Goal: Information Seeking & Learning: Learn about a topic

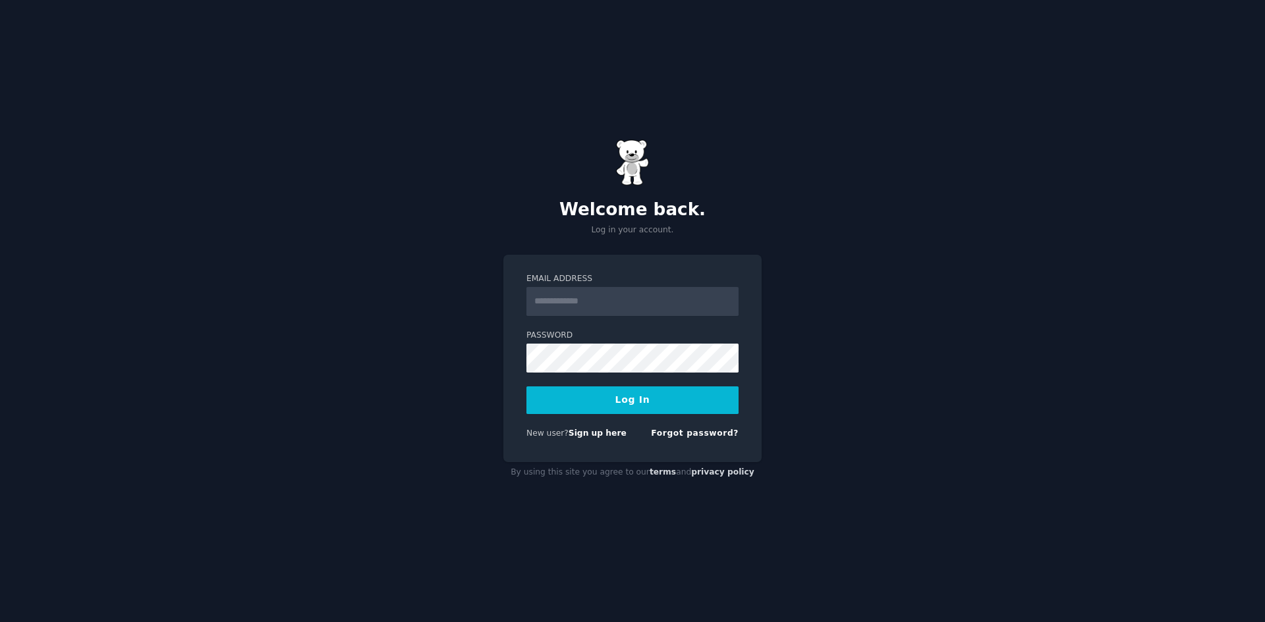
click at [566, 300] on input "Email Address" at bounding box center [632, 301] width 212 height 29
click at [586, 434] on link "Sign up here" at bounding box center [597, 433] width 58 height 9
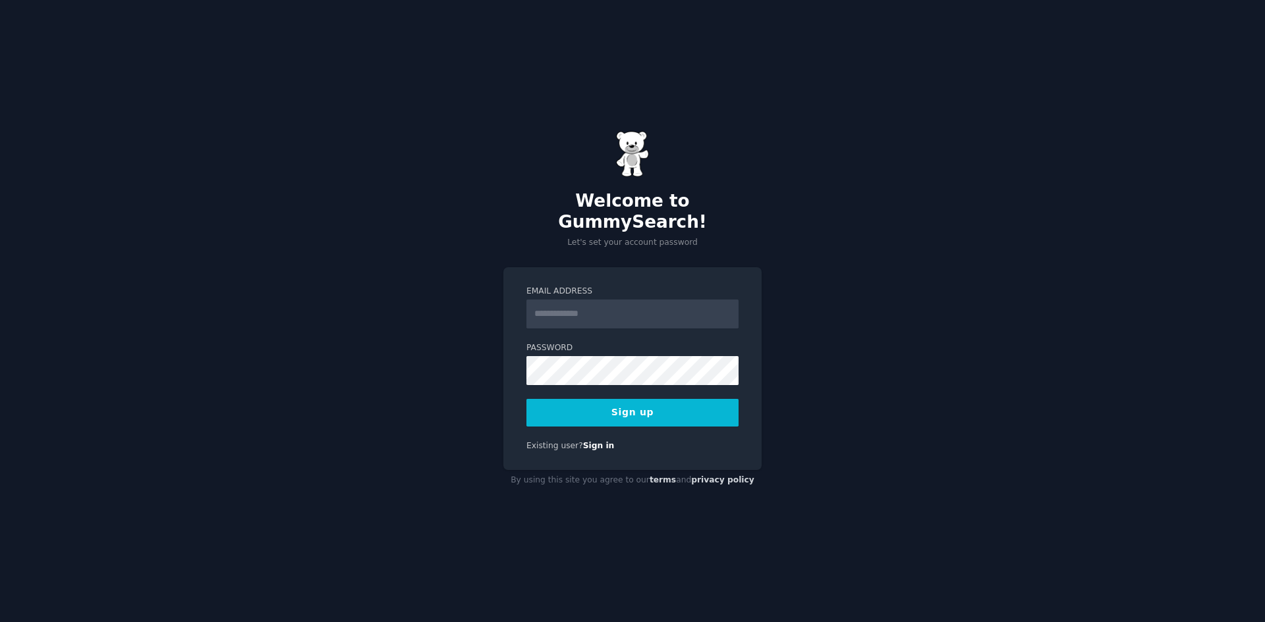
click at [570, 314] on input "Email Address" at bounding box center [632, 314] width 212 height 29
type input "**********"
click at [769, 312] on div "**********" at bounding box center [632, 311] width 1265 height 622
click at [648, 402] on button "Sign up" at bounding box center [632, 413] width 212 height 28
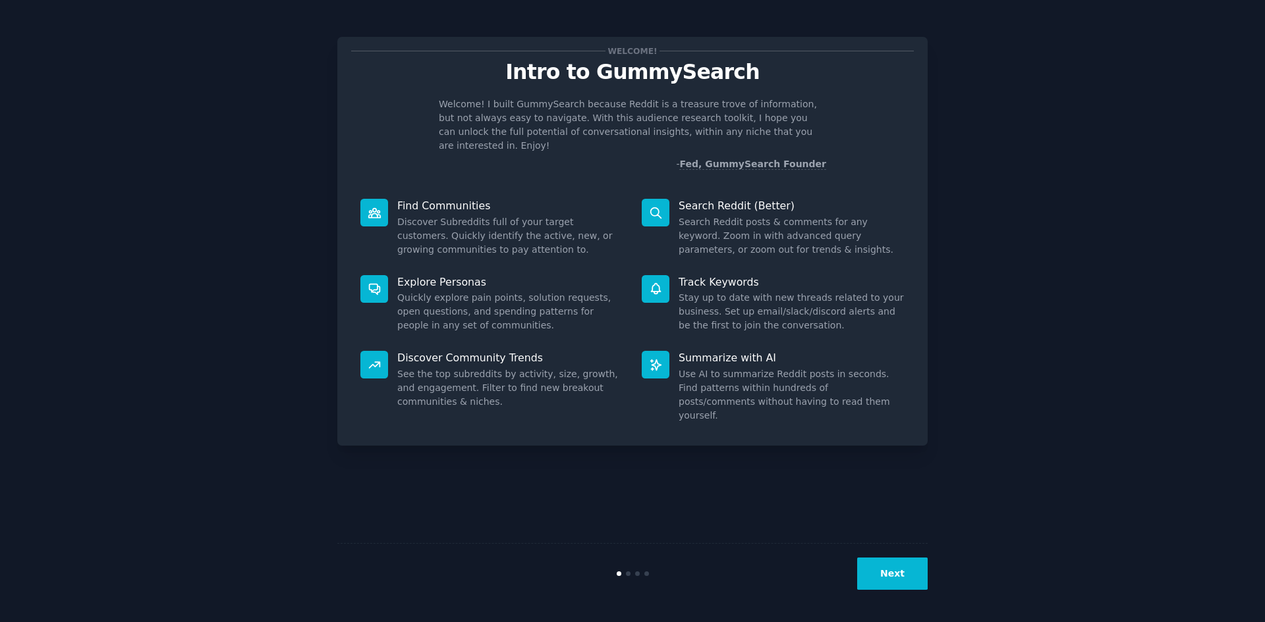
click at [889, 569] on button "Next" at bounding box center [892, 574] width 70 height 32
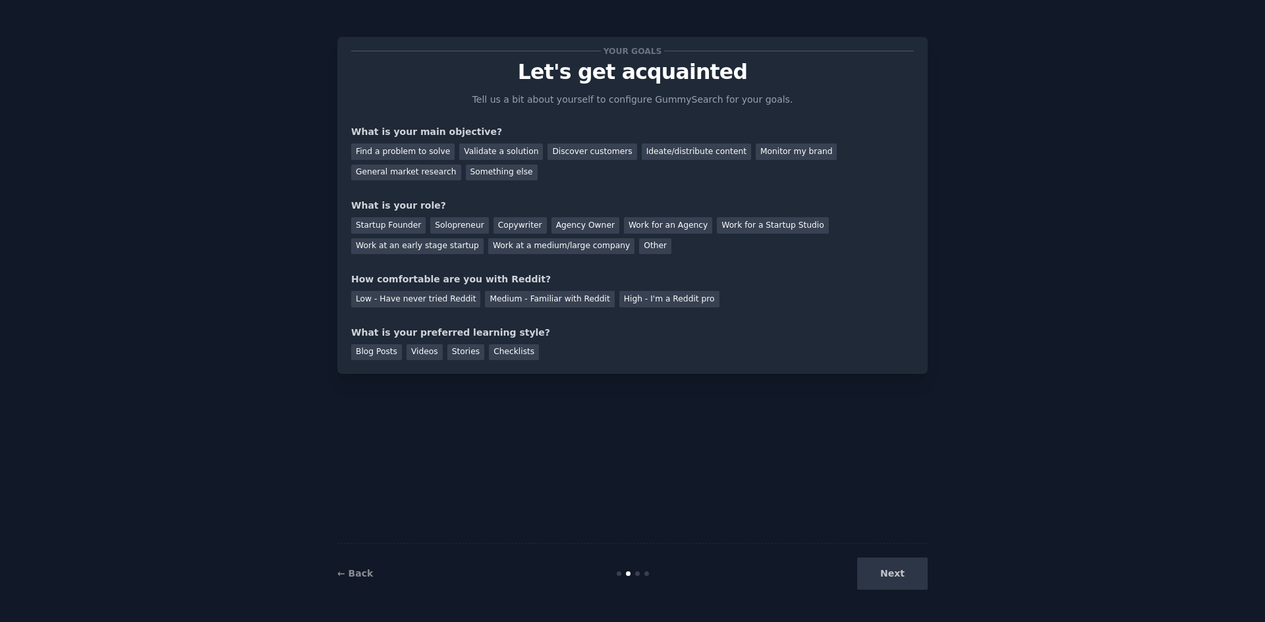
click at [262, 194] on div "Your goals Let's get acquainted Tell us a bit about yourself to configure Gummy…" at bounding box center [632, 311] width 1228 height 586
drag, startPoint x: 247, startPoint y: 182, endPoint x: 239, endPoint y: 136, distance: 47.4
click at [235, 136] on div "Your goals Let's get acquainted Tell us a bit about yourself to configure Gummy…" at bounding box center [632, 311] width 1228 height 586
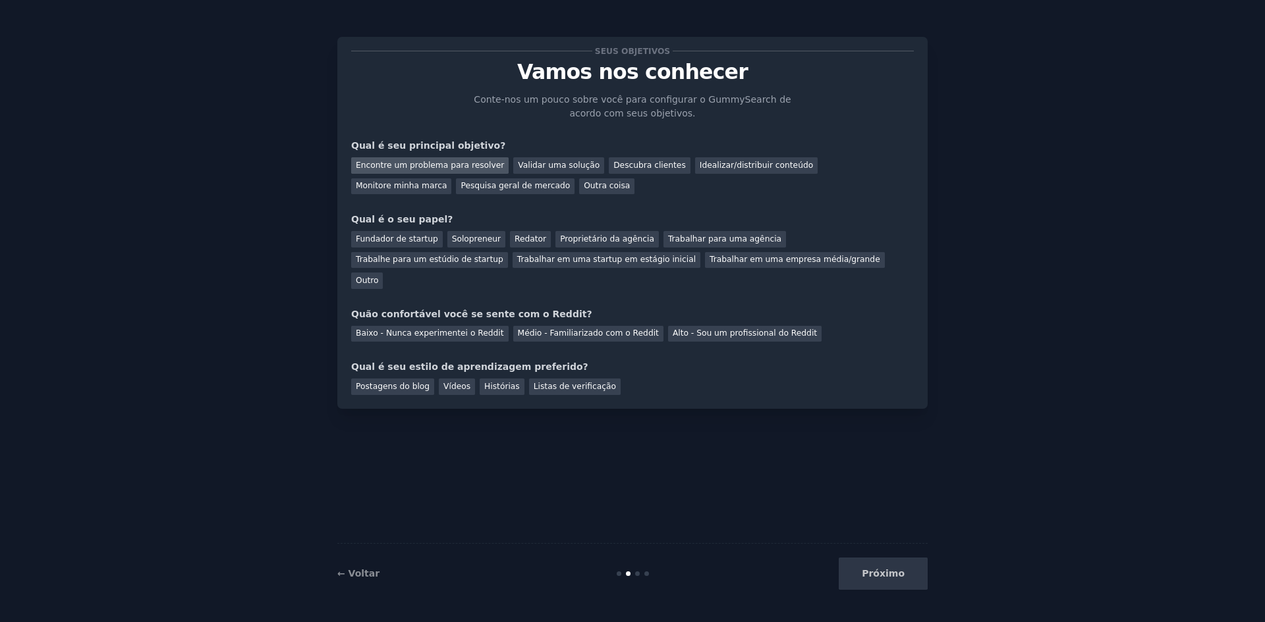
click at [448, 167] on font "Encontre um problema para resolver" at bounding box center [430, 165] width 148 height 9
click at [634, 165] on font "Descubra clientes" at bounding box center [649, 165] width 72 height 9
click at [701, 165] on font "Idealizar/distribuir conteúdo" at bounding box center [756, 165] width 113 height 9
click at [618, 164] on font "Descubra clientes" at bounding box center [649, 165] width 72 height 9
click at [517, 262] on font "Trabalhar em uma startup em estágio inicial" at bounding box center [606, 259] width 179 height 9
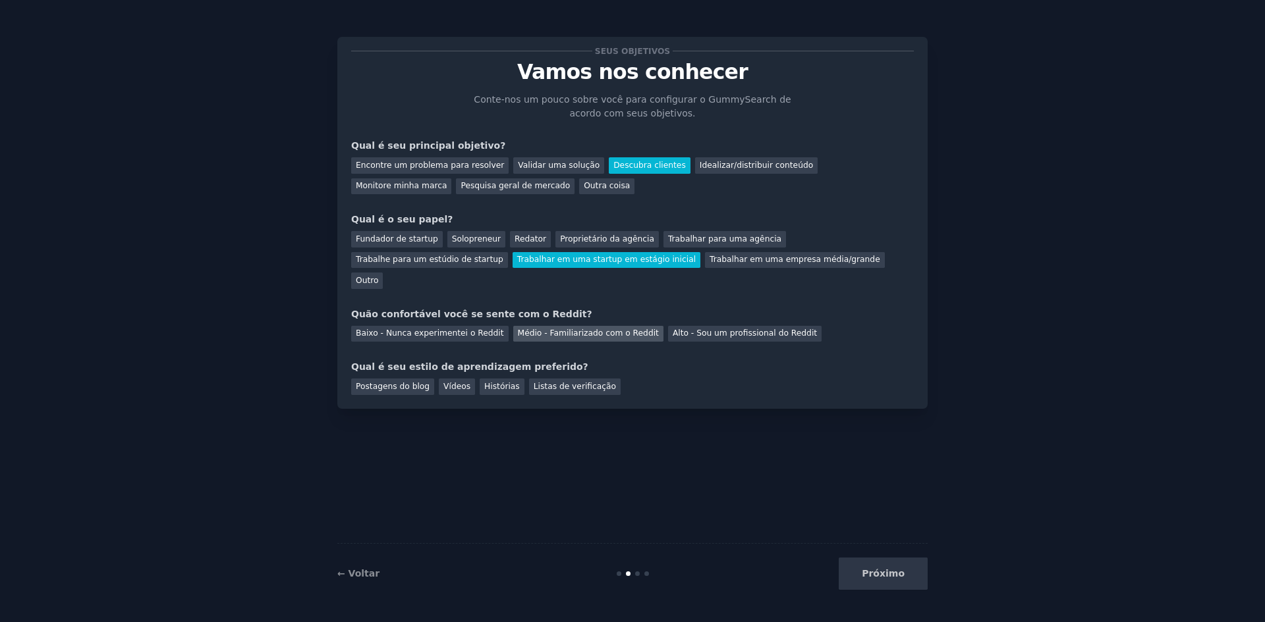
click at [534, 329] on font "Médio - Familiarizado com o Reddit" at bounding box center [588, 333] width 141 height 9
click at [536, 382] on font "Listas de verificação" at bounding box center [575, 386] width 82 height 9
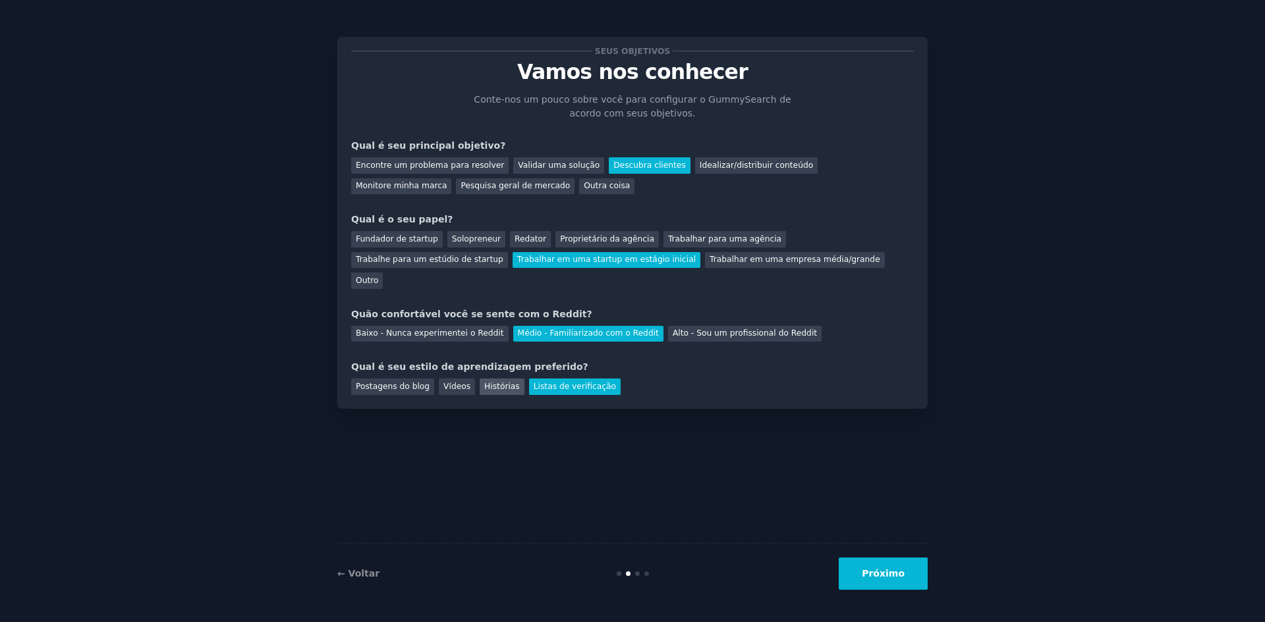
click at [494, 382] on font "Histórias" at bounding box center [502, 386] width 36 height 9
drag, startPoint x: 460, startPoint y: 371, endPoint x: 446, endPoint y: 371, distance: 14.5
click at [459, 379] on div "Vídeos" at bounding box center [457, 387] width 36 height 16
click at [399, 382] on font "Postagens do blog" at bounding box center [393, 386] width 74 height 9
click at [874, 582] on button "Próximo" at bounding box center [883, 574] width 89 height 32
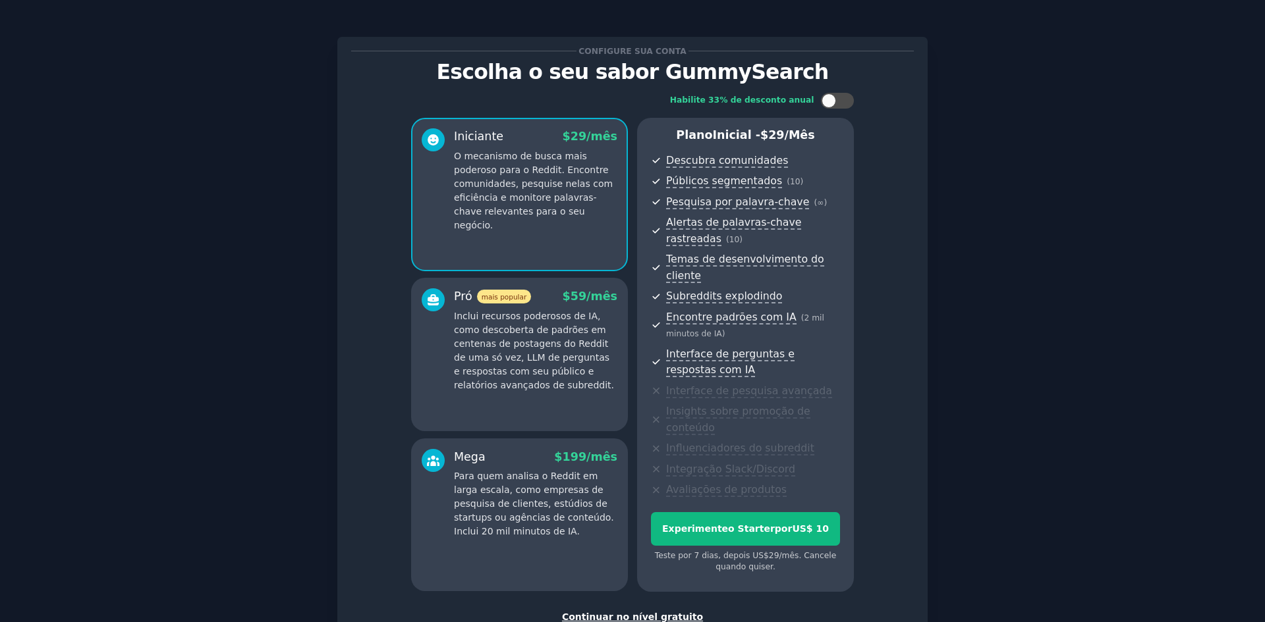
click at [667, 612] on font "Continuar no nível gratuito" at bounding box center [632, 617] width 141 height 11
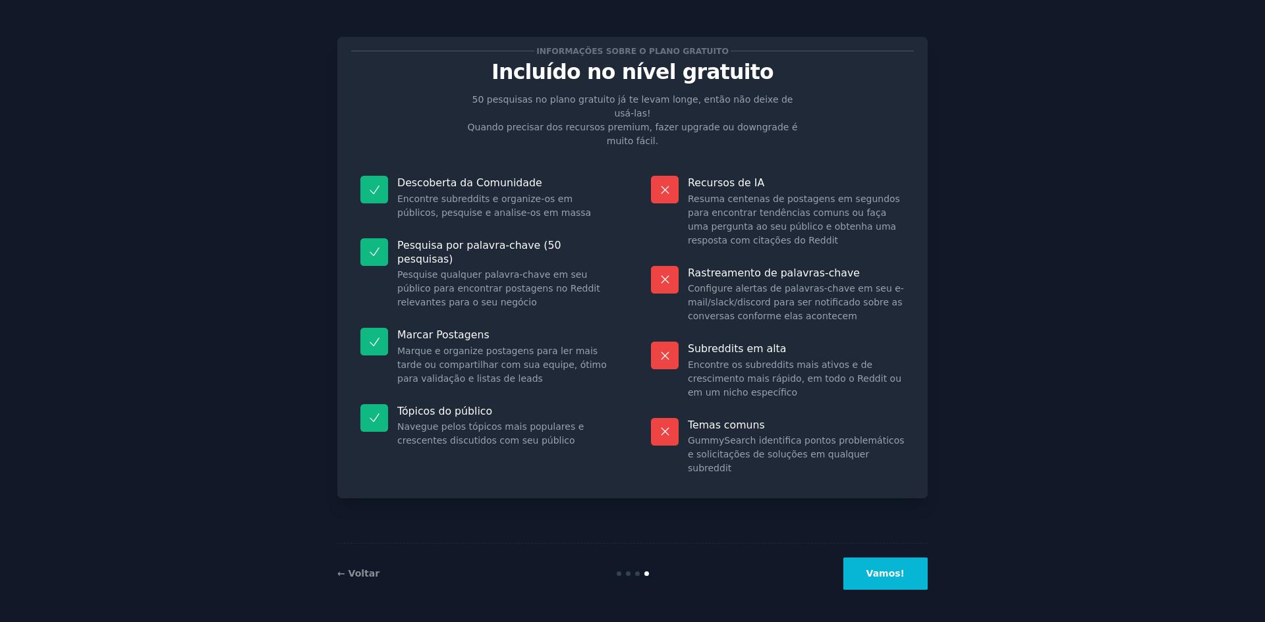
click at [889, 578] on font "Vamos!" at bounding box center [885, 573] width 38 height 11
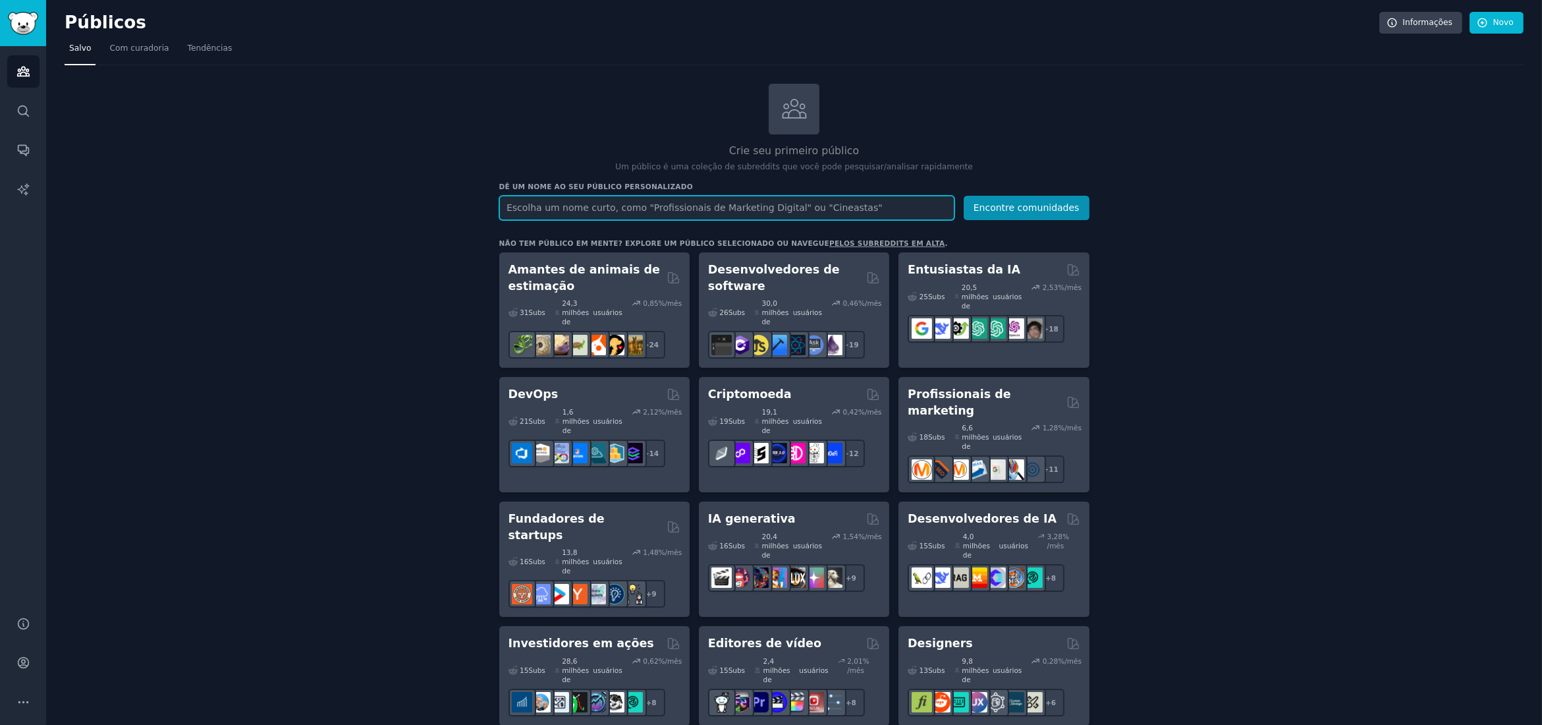
click at [715, 206] on input "text" at bounding box center [726, 208] width 455 height 24
click at [1264, 23] on font "Novo" at bounding box center [1503, 22] width 20 height 9
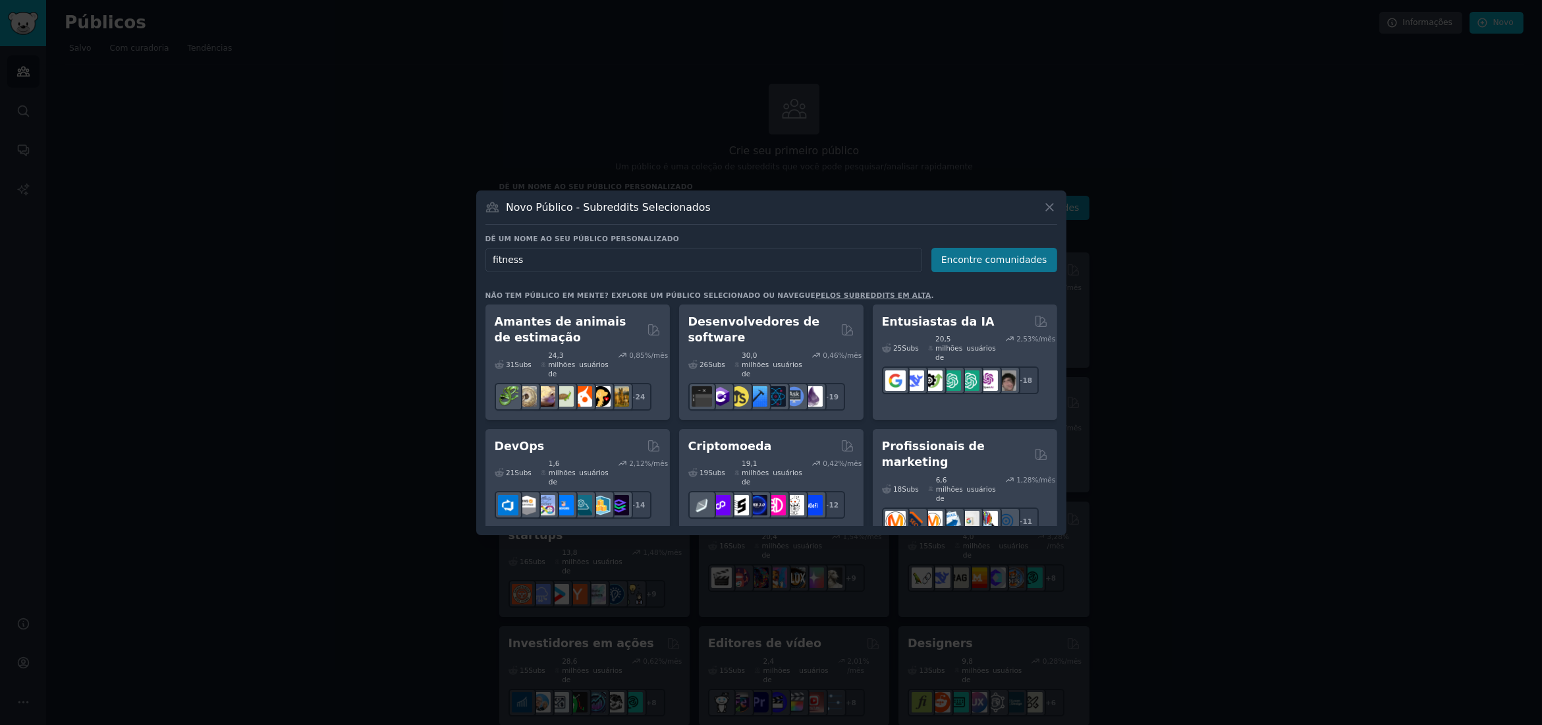
type input "fitness"
click at [1018, 263] on font "Encontre comunidades" at bounding box center [994, 259] width 106 height 11
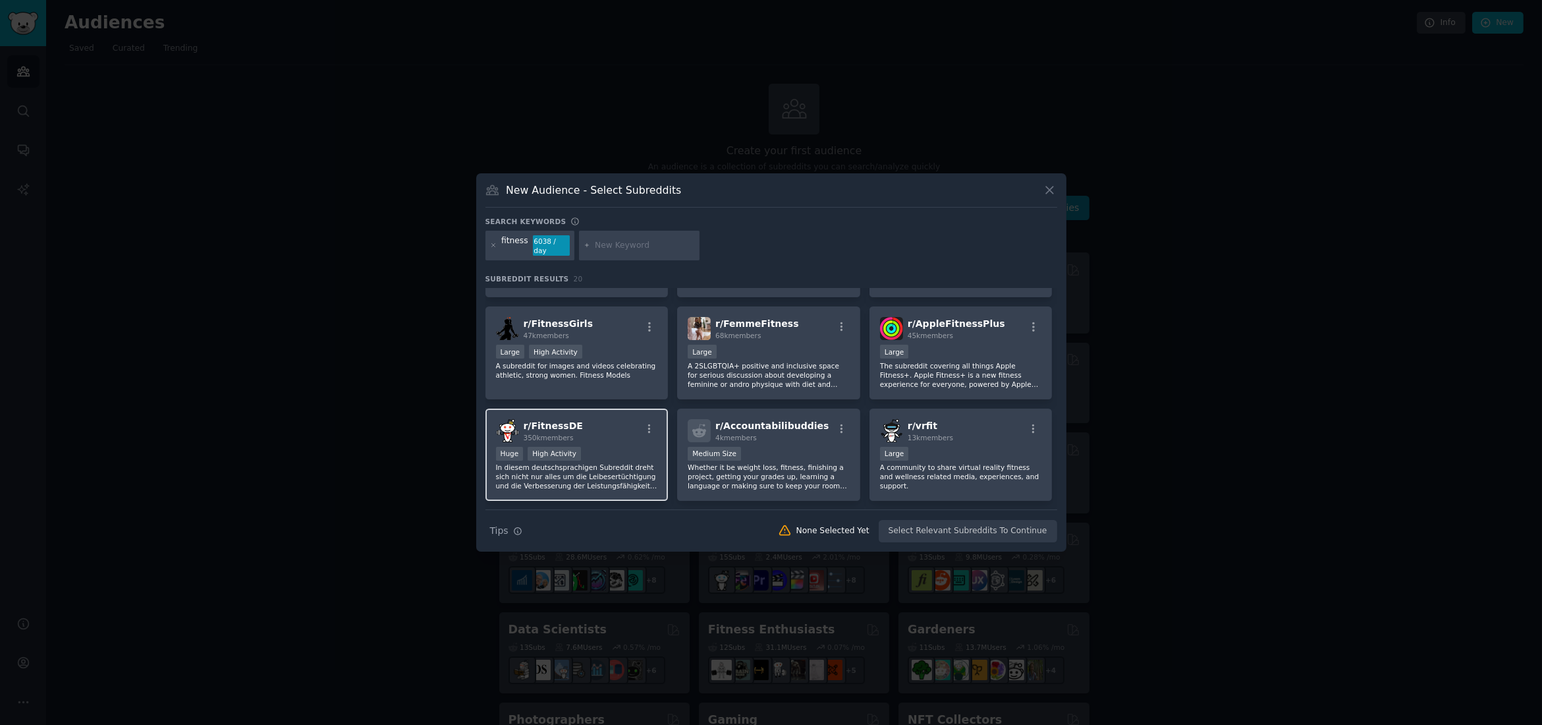
scroll to position [198, 0]
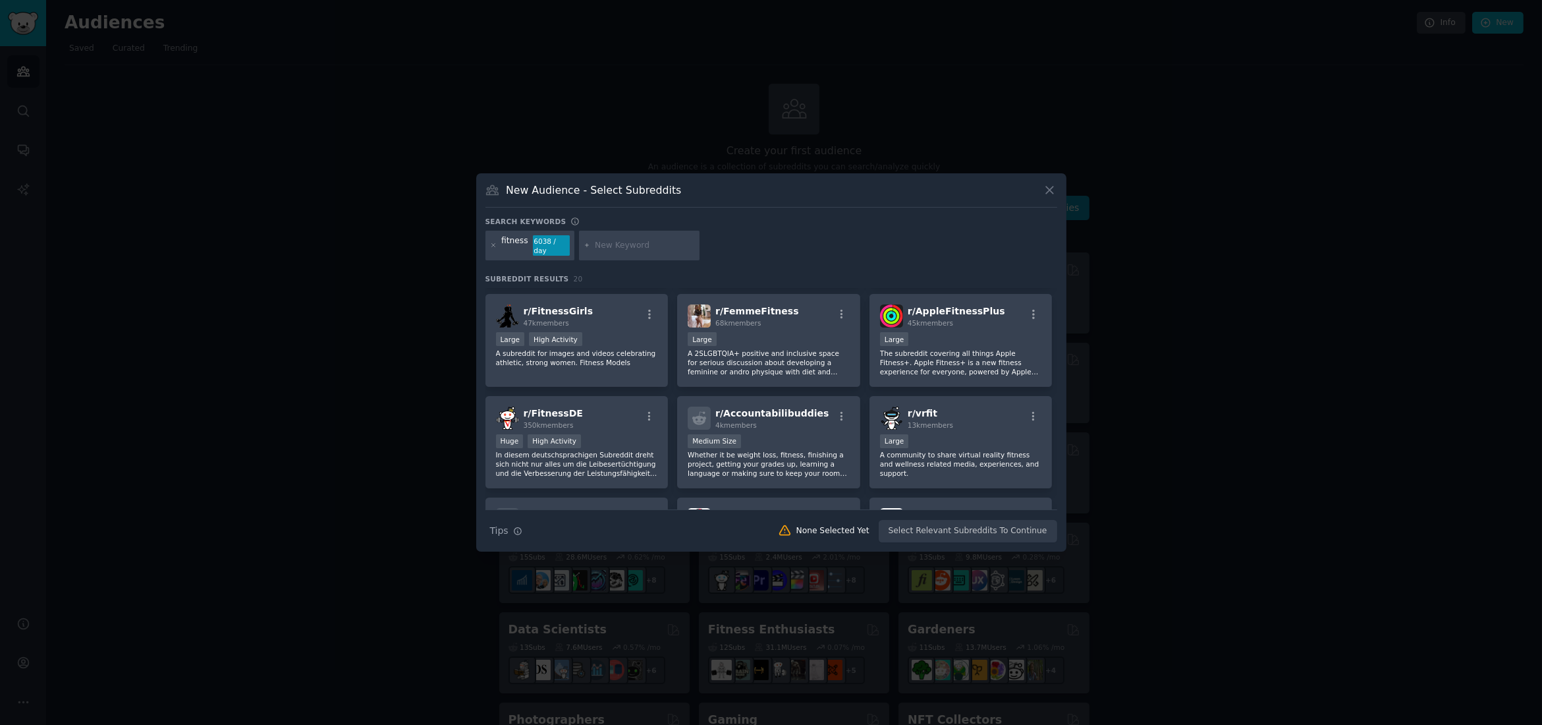
click at [856, 525] on div "None Selected Yet" at bounding box center [832, 531] width 73 height 12
click at [847, 502] on div at bounding box center [847, 502] width 0 height 0
click at [854, 529] on div "None Selected Yet" at bounding box center [832, 531] width 73 height 12
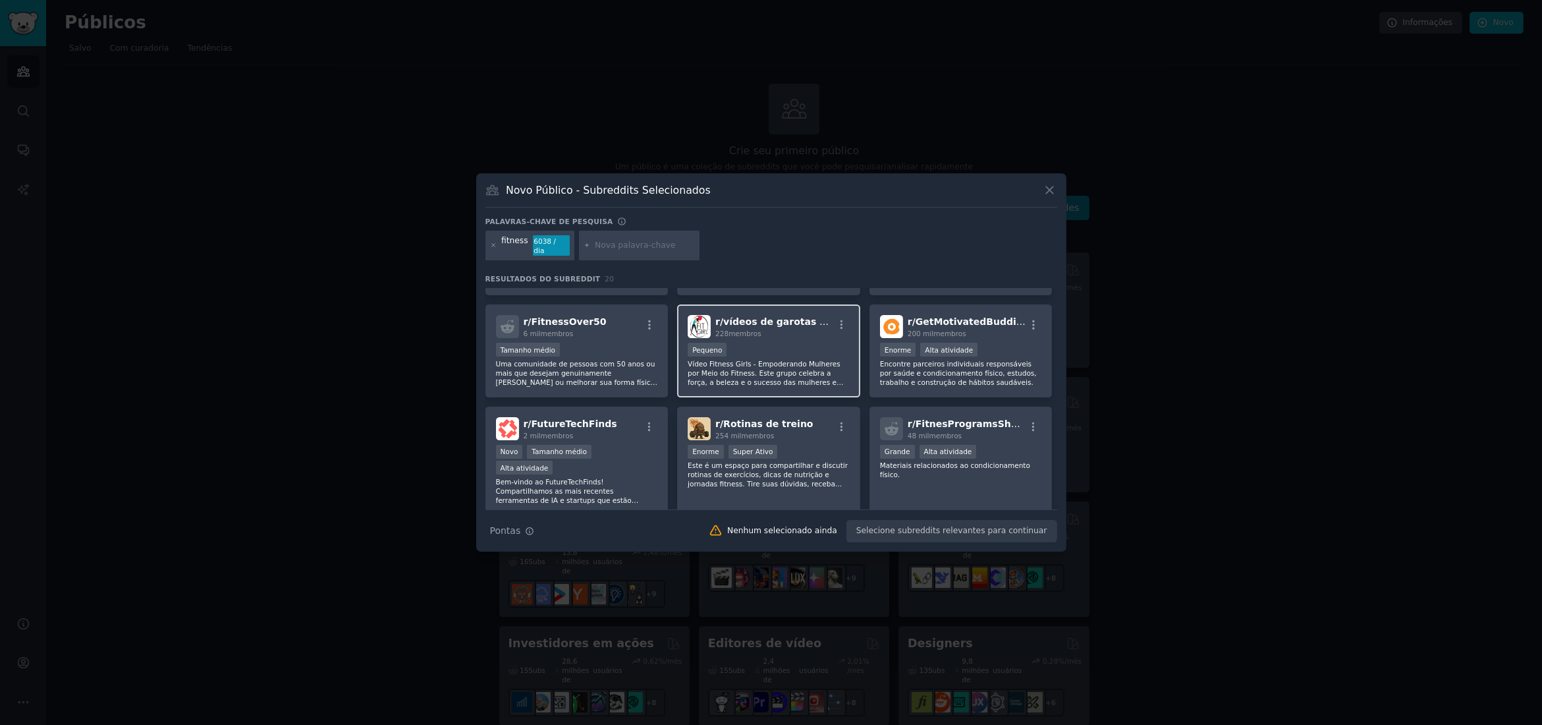
scroll to position [395, 0]
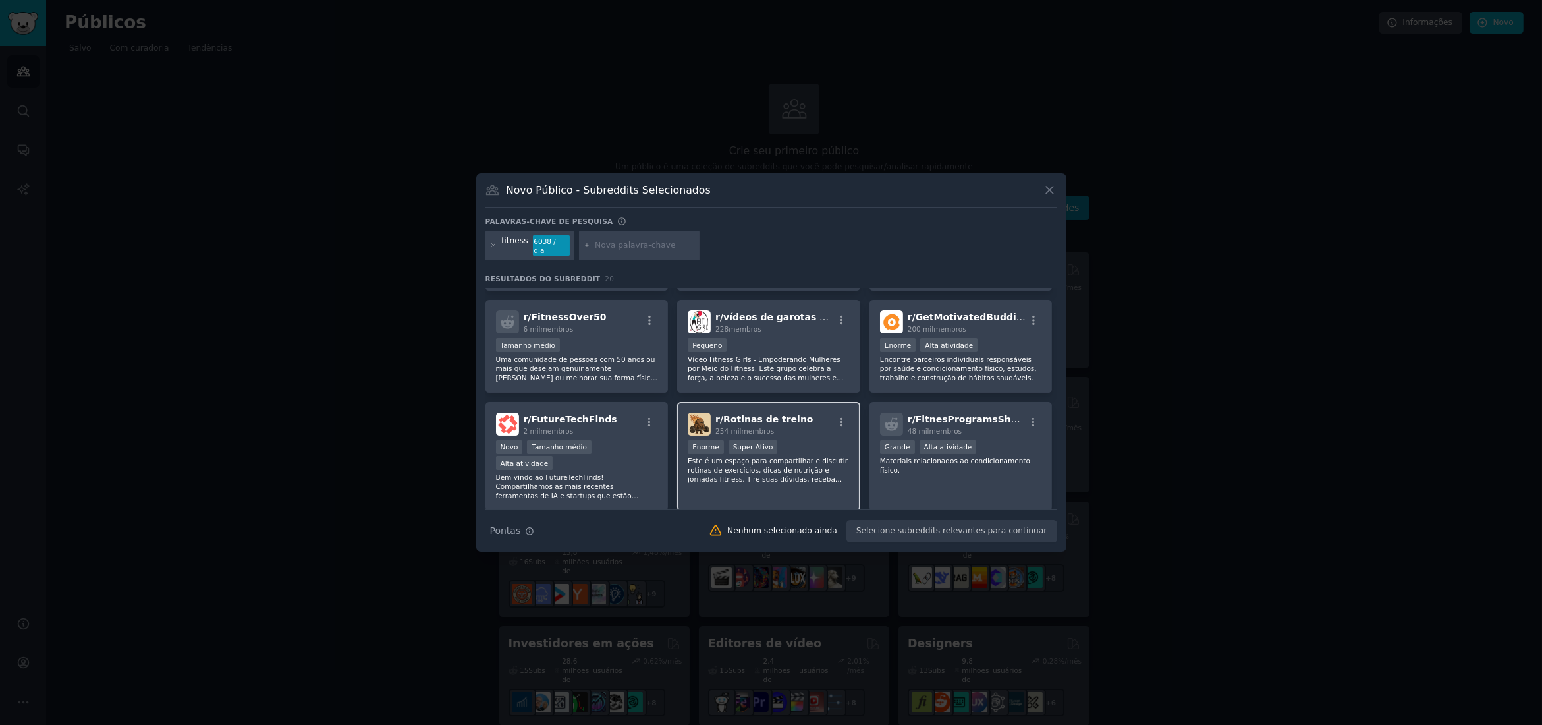
drag, startPoint x: 792, startPoint y: 421, endPoint x: 785, endPoint y: 433, distance: 14.1
click at [785, 440] on div "Enorme Super Ativo" at bounding box center [769, 448] width 162 height 16
click at [1050, 194] on icon at bounding box center [1049, 189] width 7 height 7
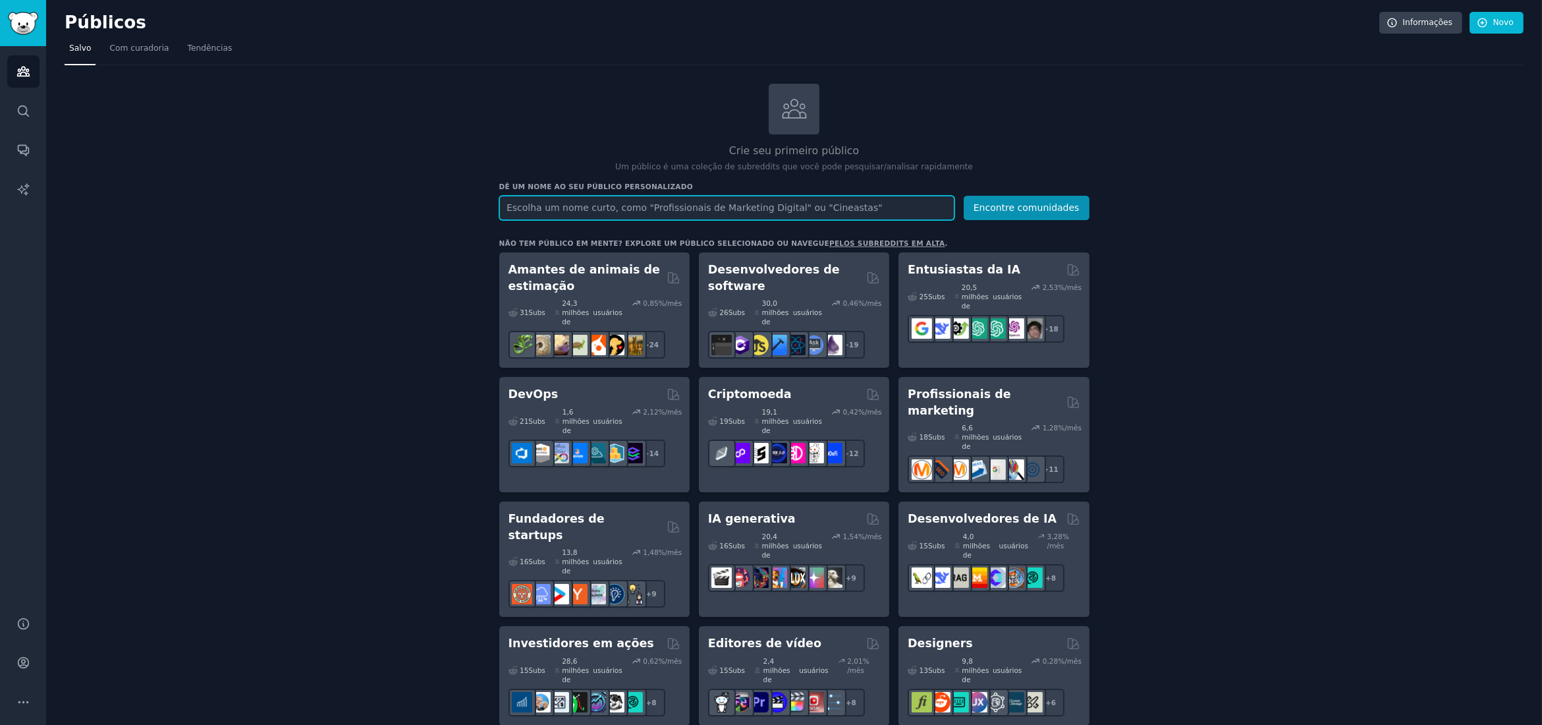
click at [790, 212] on input "text" at bounding box center [726, 208] width 455 height 24
click at [12, 78] on link "Públicos" at bounding box center [23, 71] width 32 height 32
click at [570, 209] on input "text" at bounding box center [726, 208] width 455 height 24
type input "fitness"
click at [964, 196] on button "Encontre comunidades" at bounding box center [1027, 208] width 126 height 24
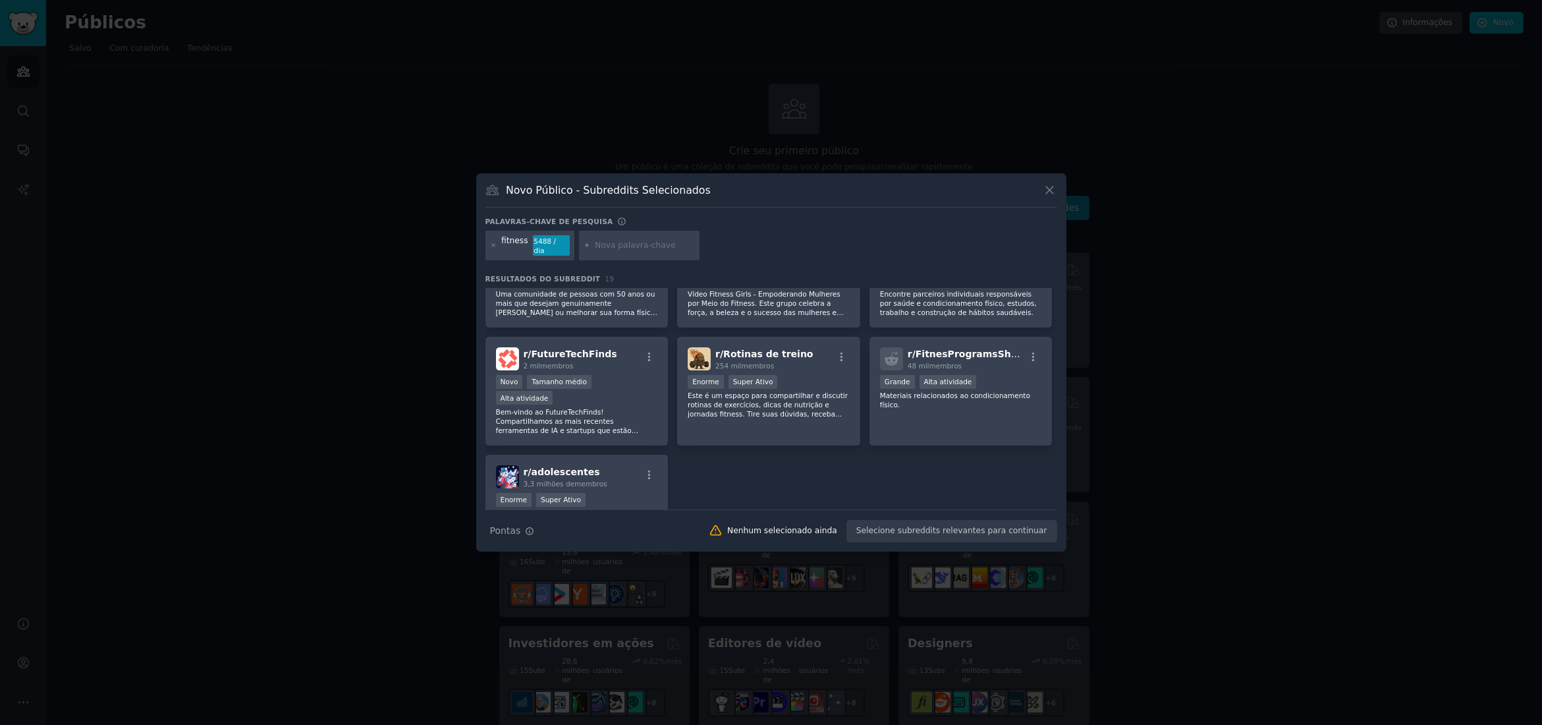
scroll to position [459, 0]
click at [799, 359] on div "r/ Rotinas de treino 254 mil membros" at bounding box center [769, 359] width 162 height 23
click at [729, 350] on font "Rotinas de treino" at bounding box center [768, 355] width 90 height 11
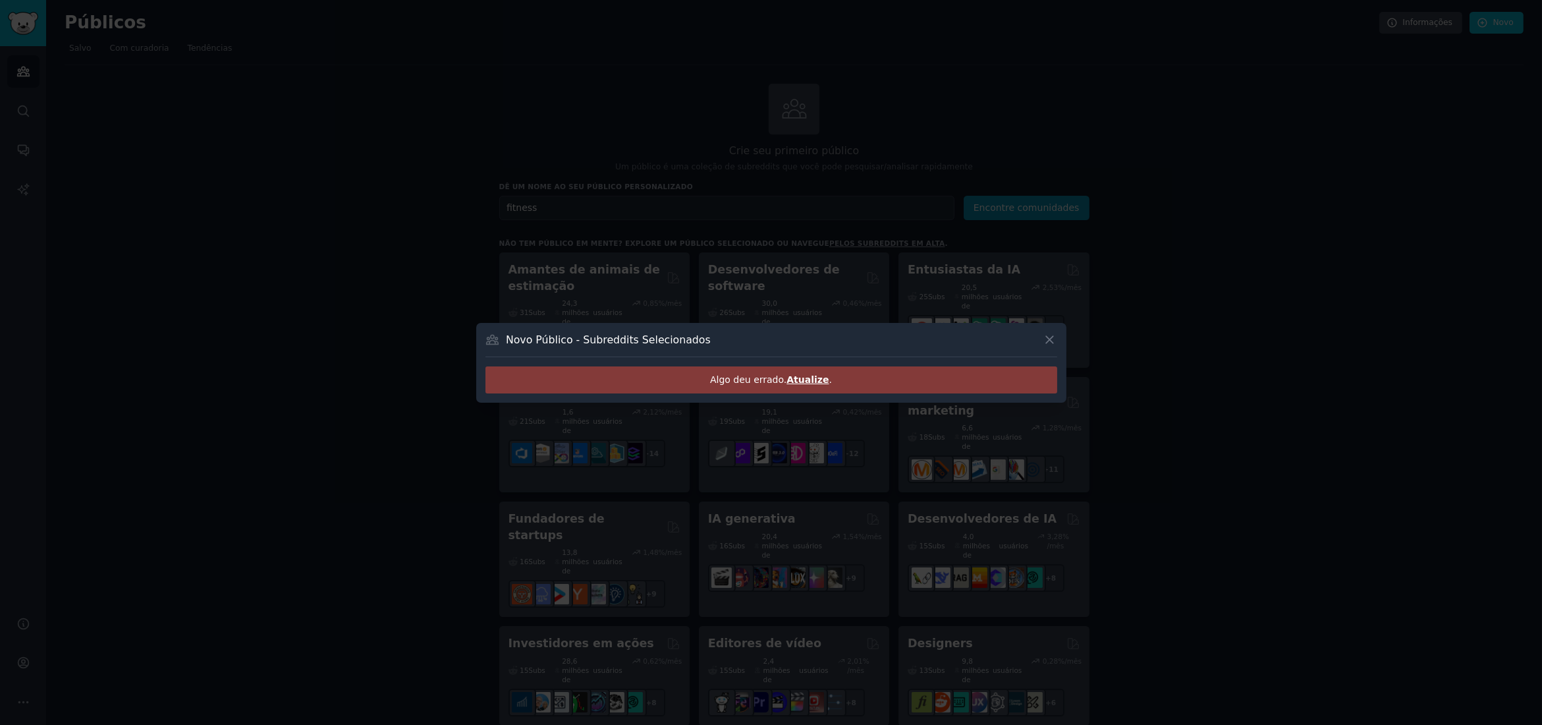
click at [810, 387] on div "Algo deu errado. Atualize ." at bounding box center [771, 379] width 572 height 27
click at [809, 381] on font "Atualize" at bounding box center [808, 379] width 42 height 11
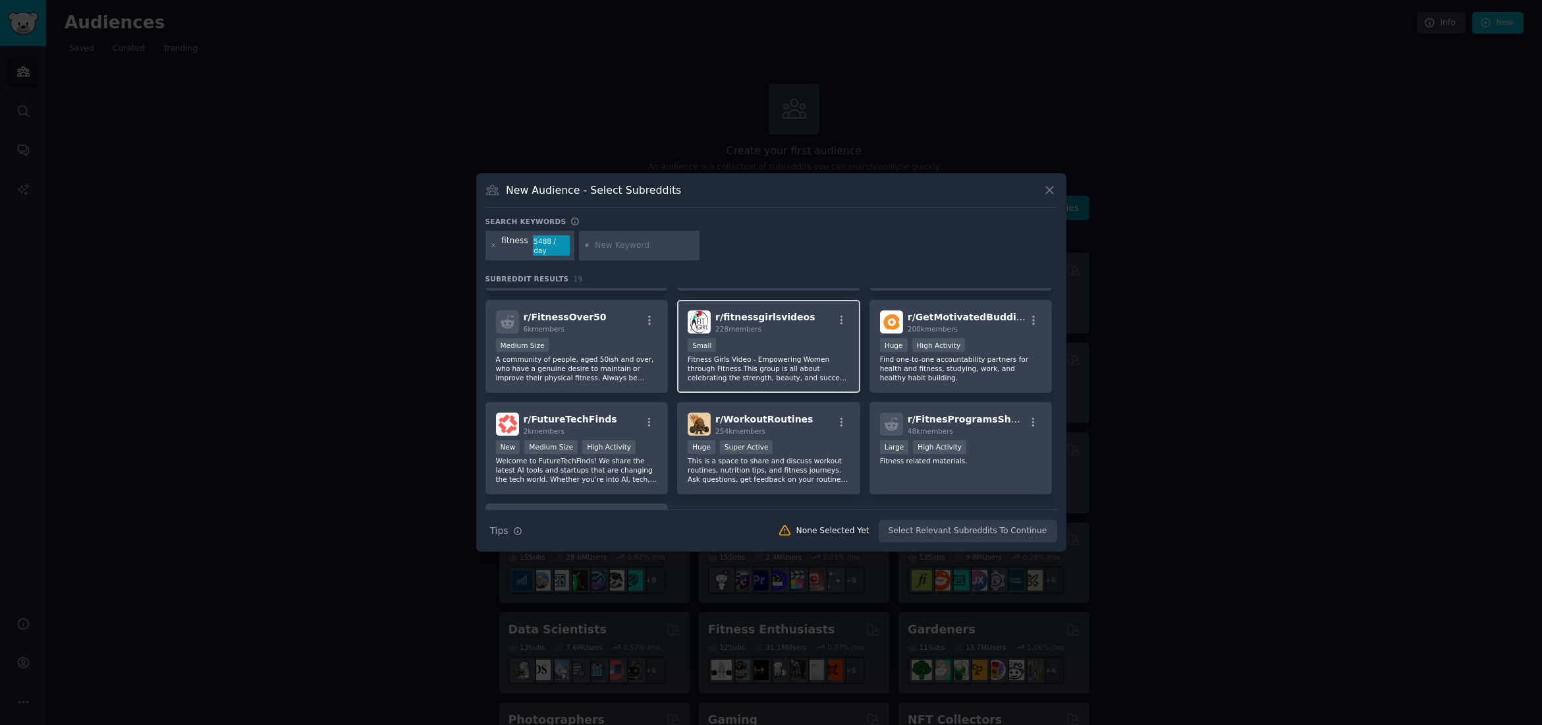
scroll to position [509, 0]
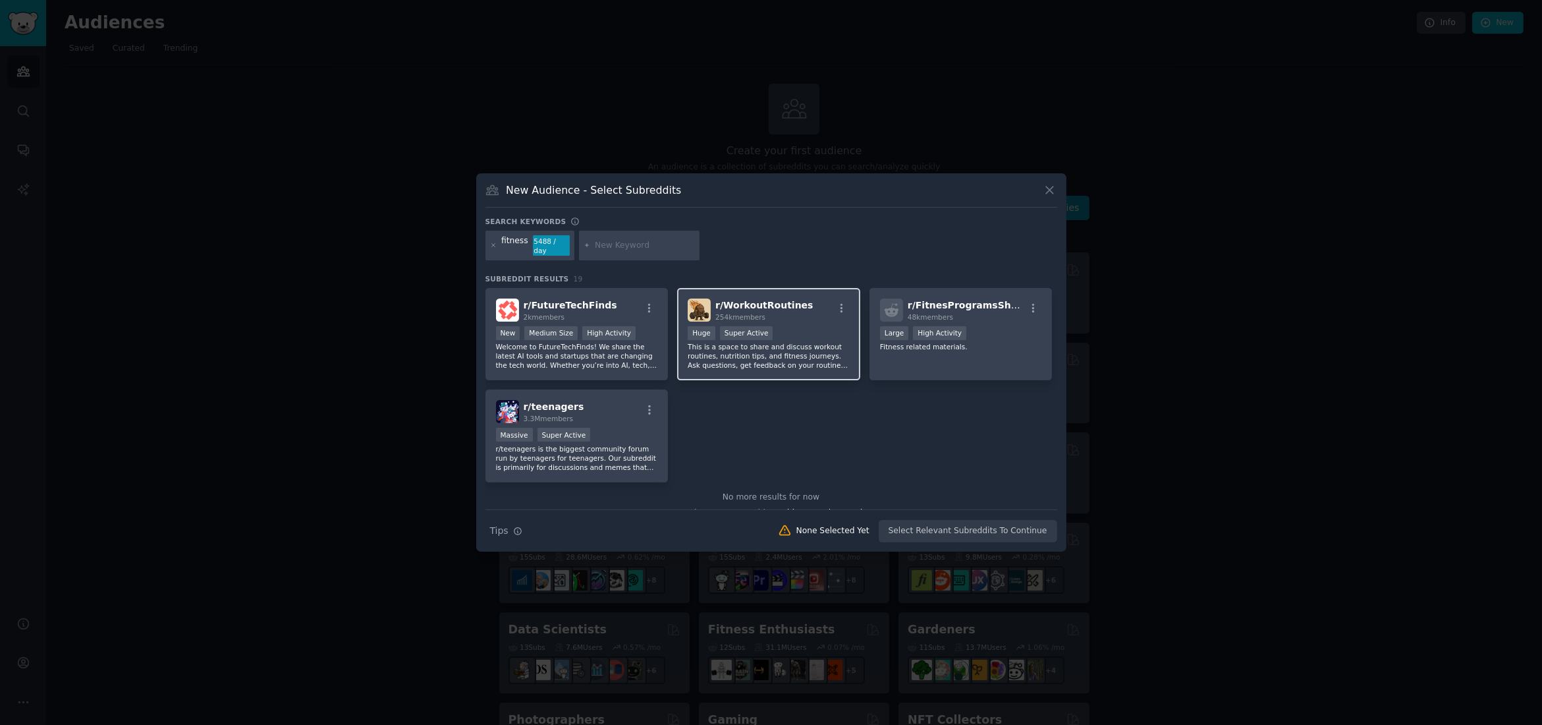
click at [742, 300] on span "r/ WorkoutRoutines" at bounding box center [763, 305] width 97 height 11
click at [694, 300] on img at bounding box center [699, 309] width 23 height 23
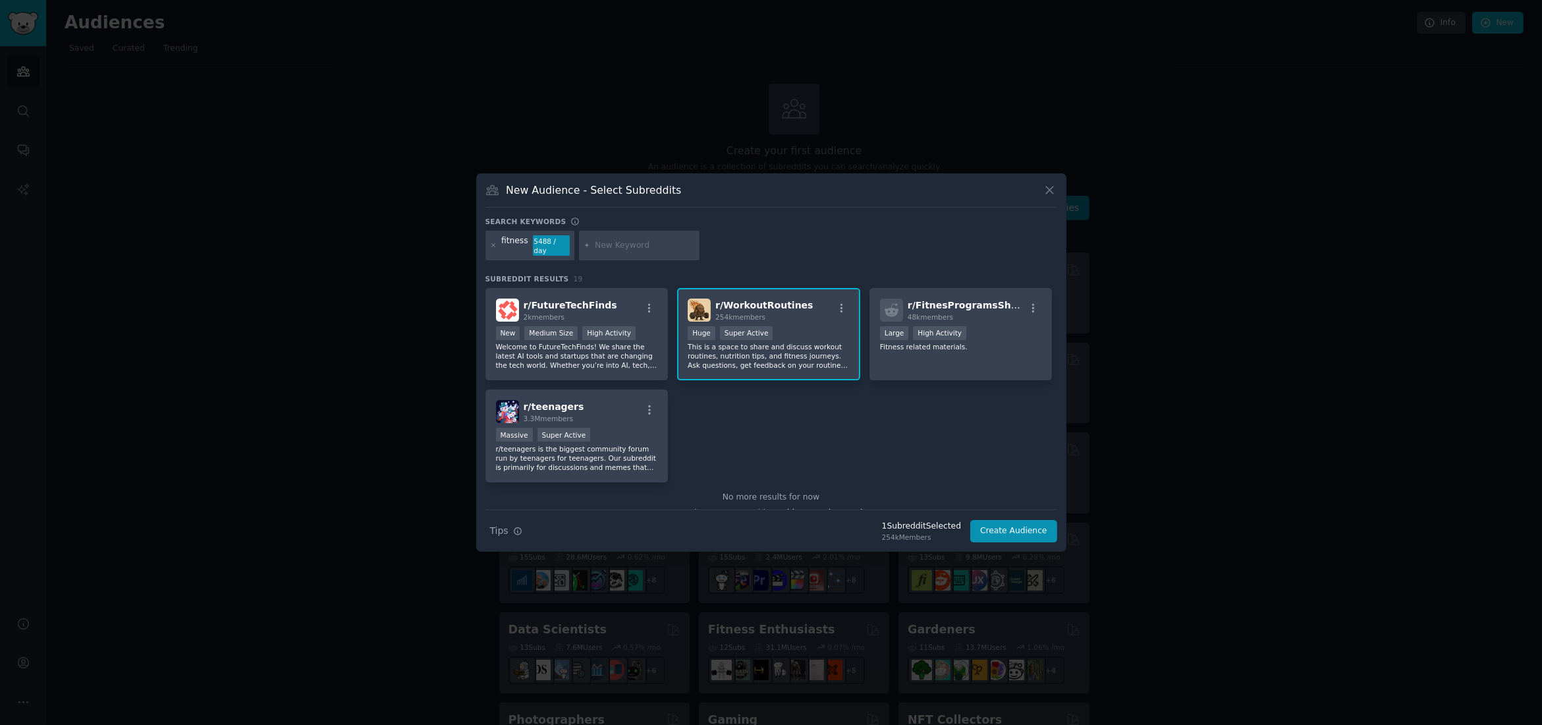
click at [694, 300] on img at bounding box center [699, 309] width 23 height 23
click at [1047, 194] on icon at bounding box center [1050, 190] width 14 height 14
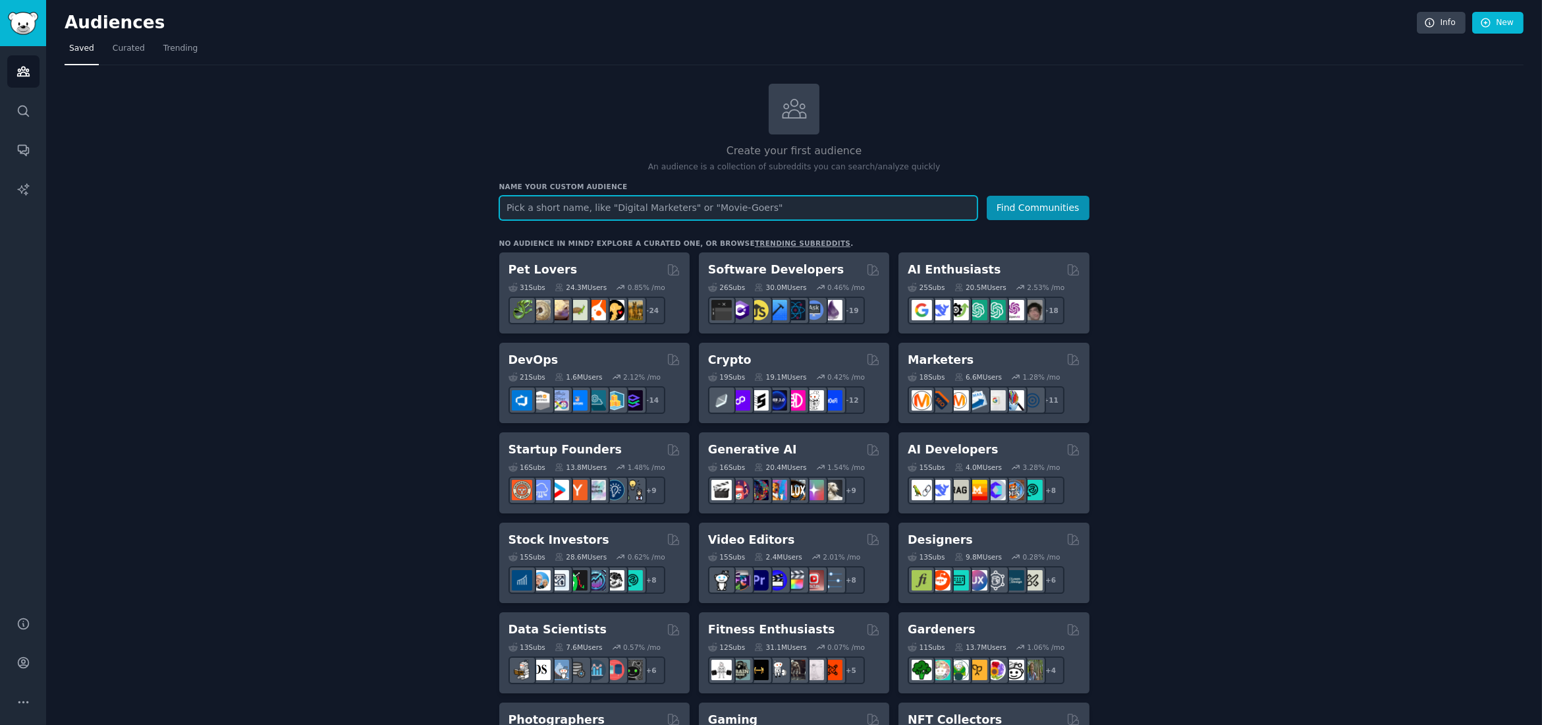
click at [733, 206] on input "text" at bounding box center [738, 208] width 478 height 24
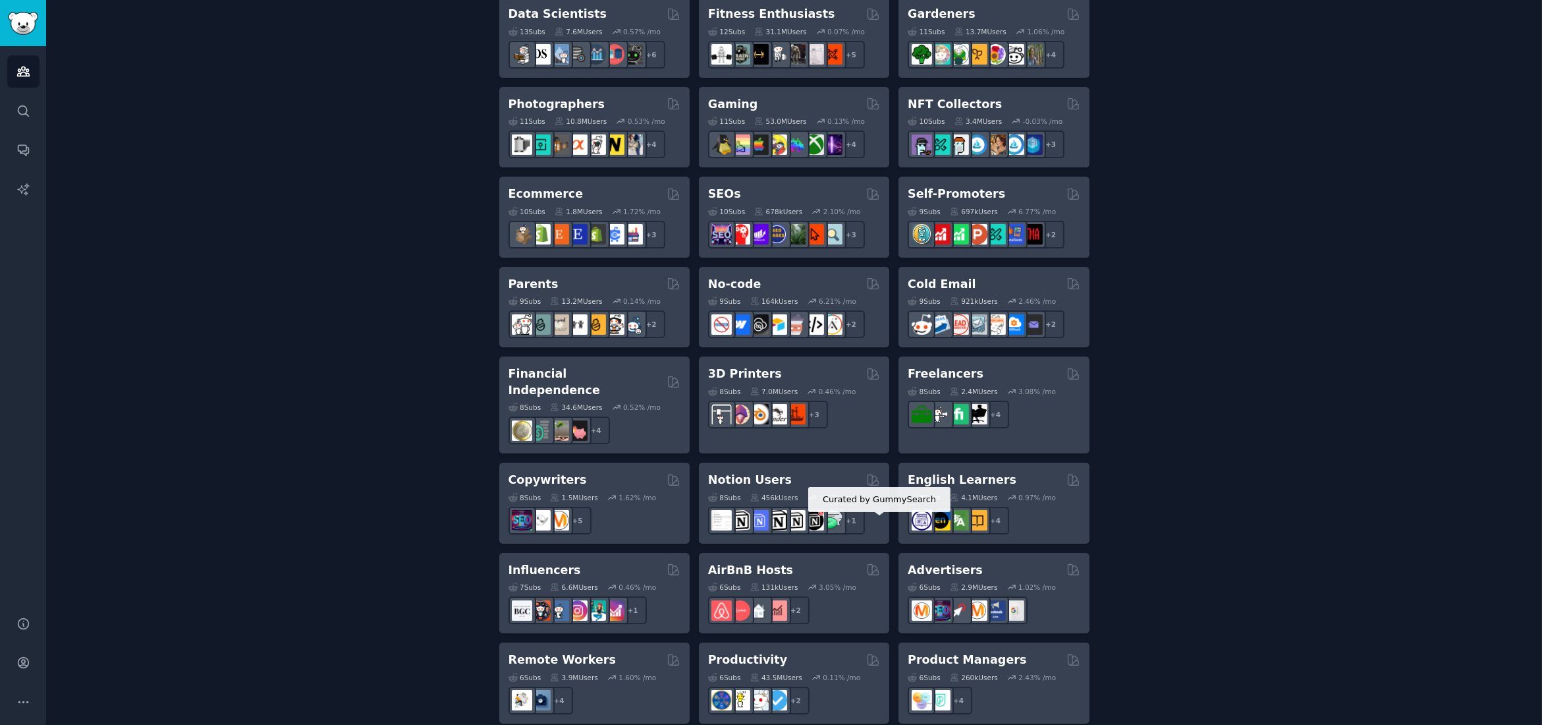
scroll to position [793, 0]
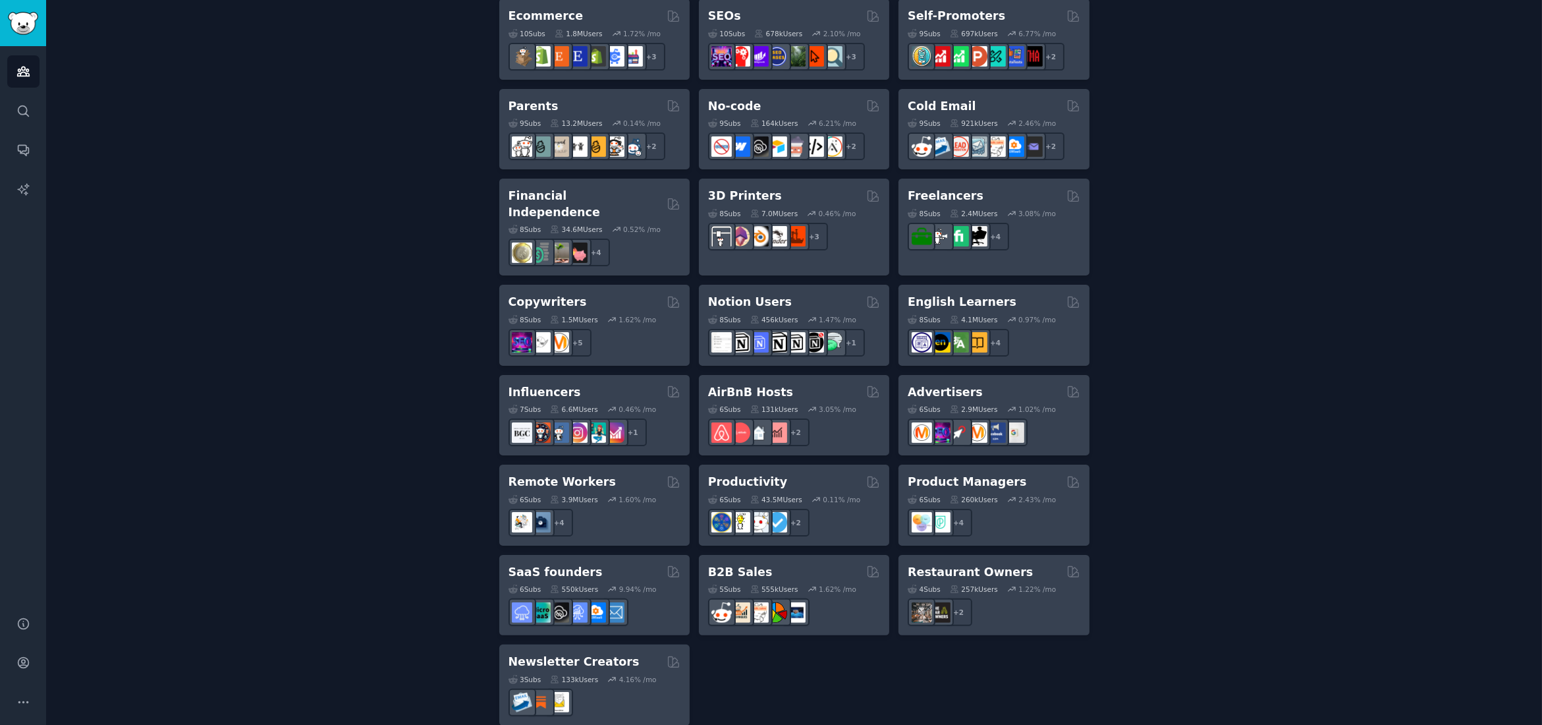
click at [744, 659] on div "Pet Lovers 31 Sub s 24.3M Users 0.85 % /mo + 24 Software Developers 26 Sub s 30…" at bounding box center [794, 92] width 590 height 1266
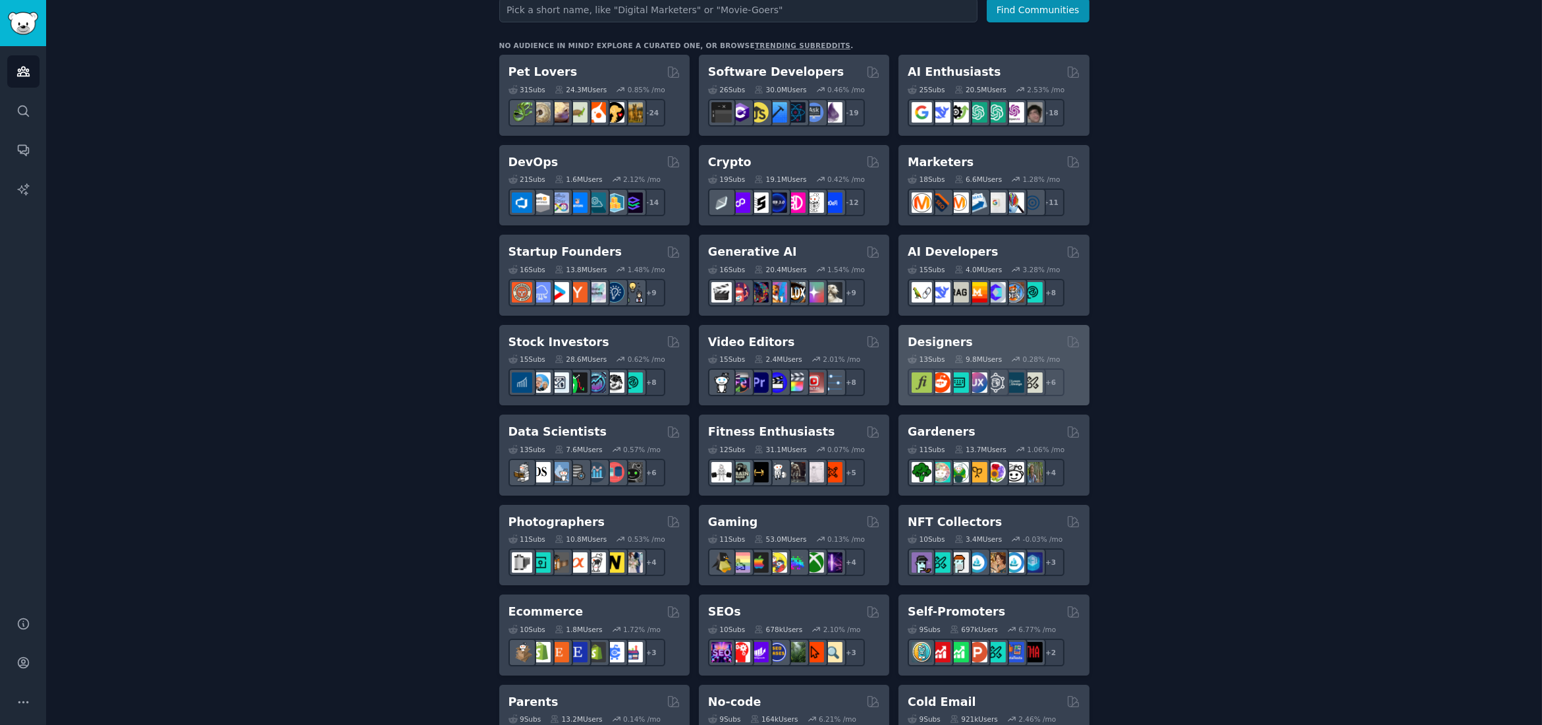
scroll to position [0, 0]
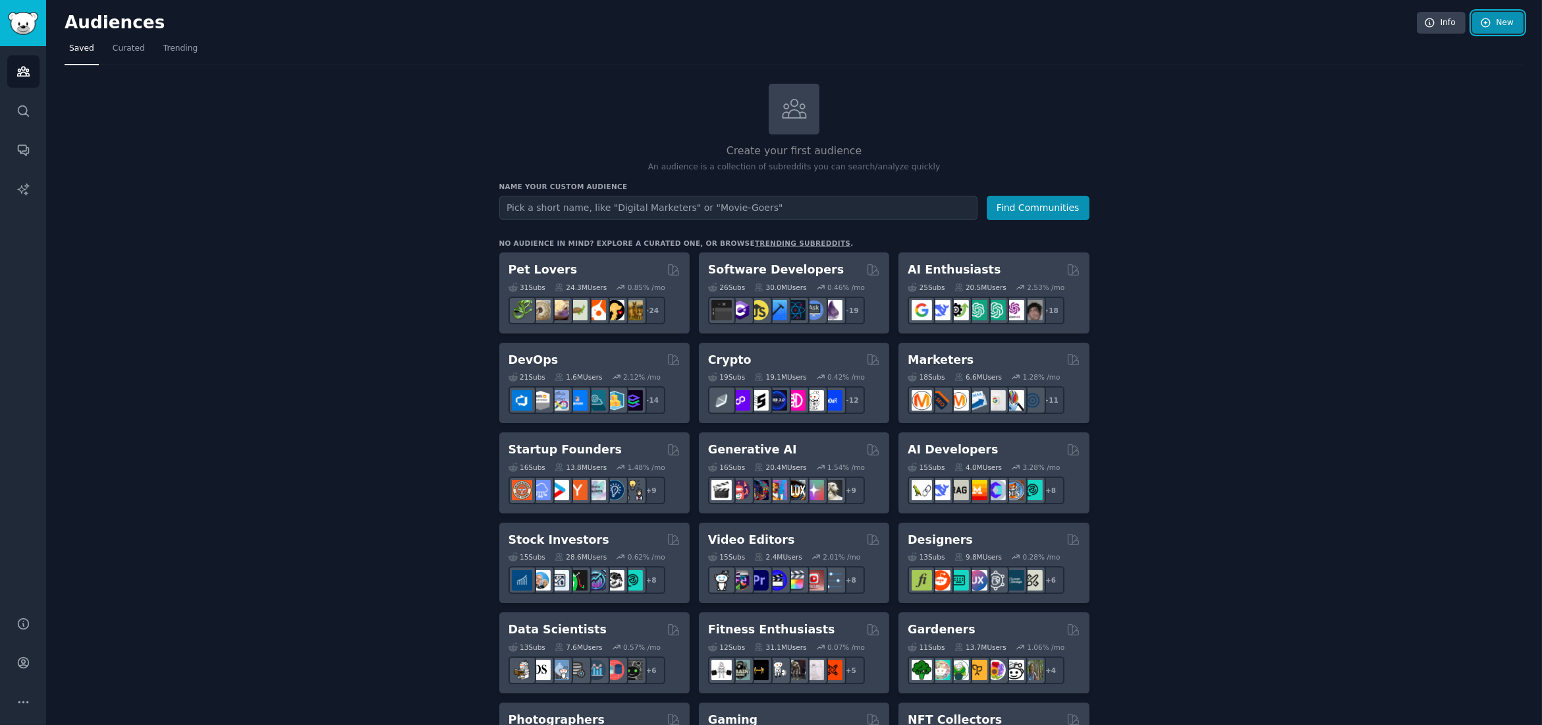
click at [1481, 18] on icon at bounding box center [1486, 23] width 12 height 12
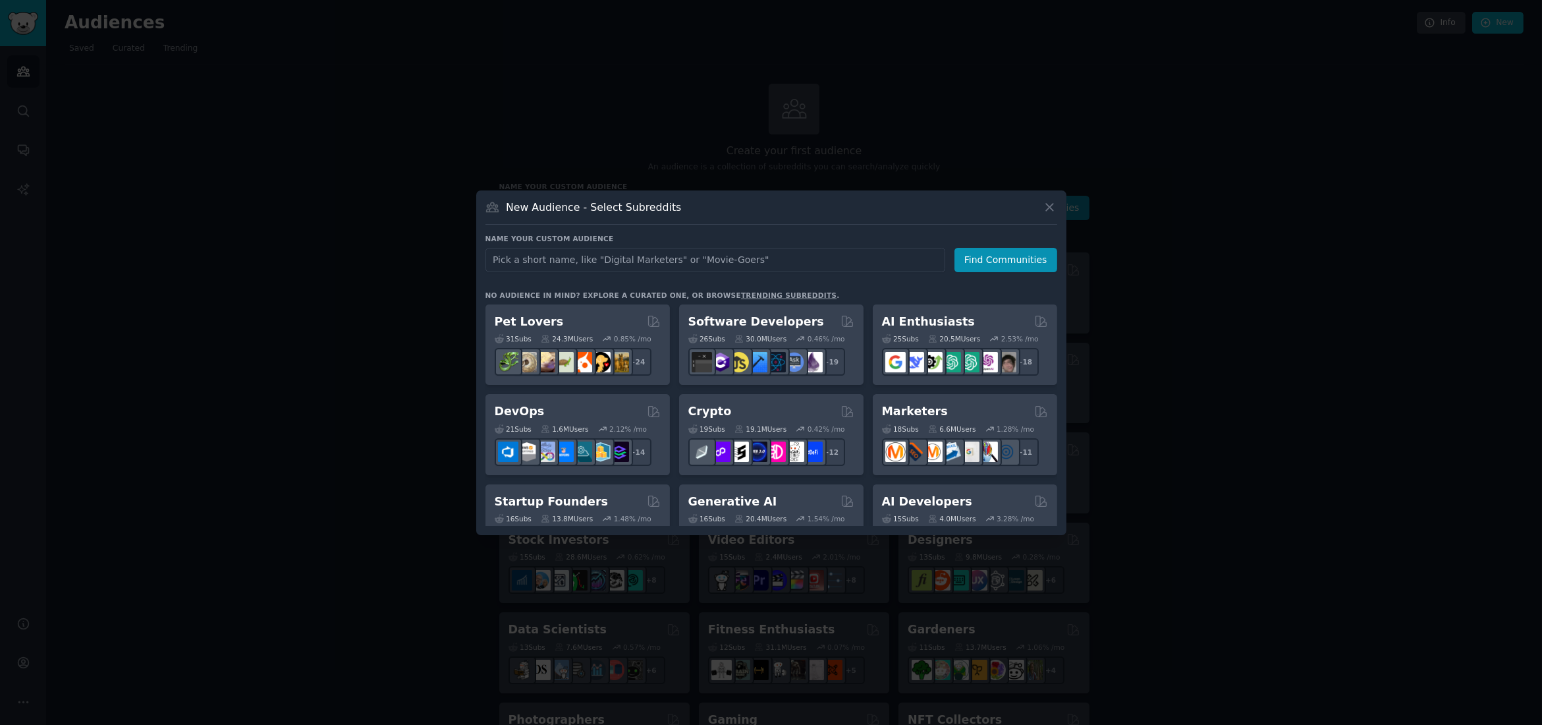
click at [734, 252] on input "text" at bounding box center [715, 260] width 460 height 24
type input "fitness"
click button "Find Communities" at bounding box center [1005, 260] width 103 height 24
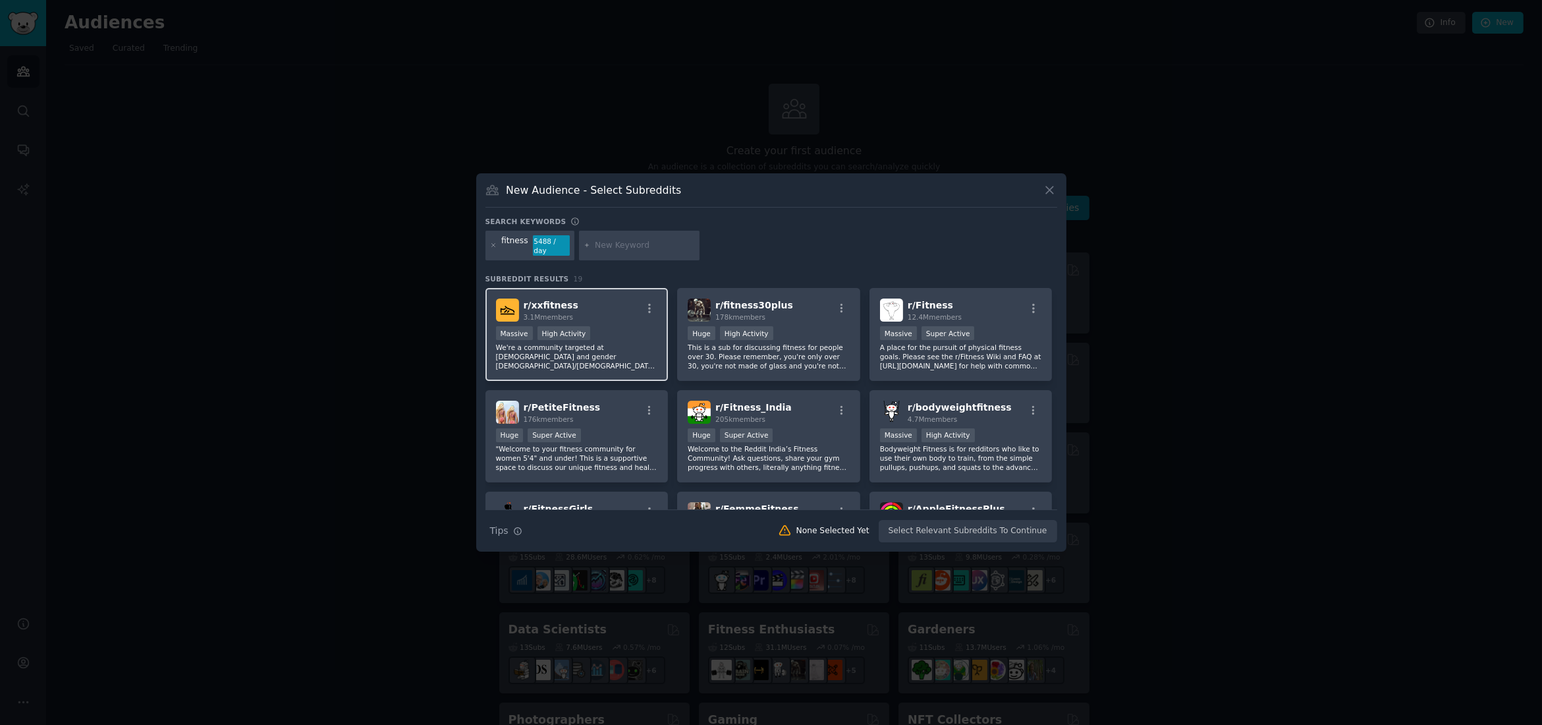
click at [617, 320] on div "r/ xxfitness 3.1M members Massive High Activity We're a community targeted at f…" at bounding box center [576, 334] width 183 height 93
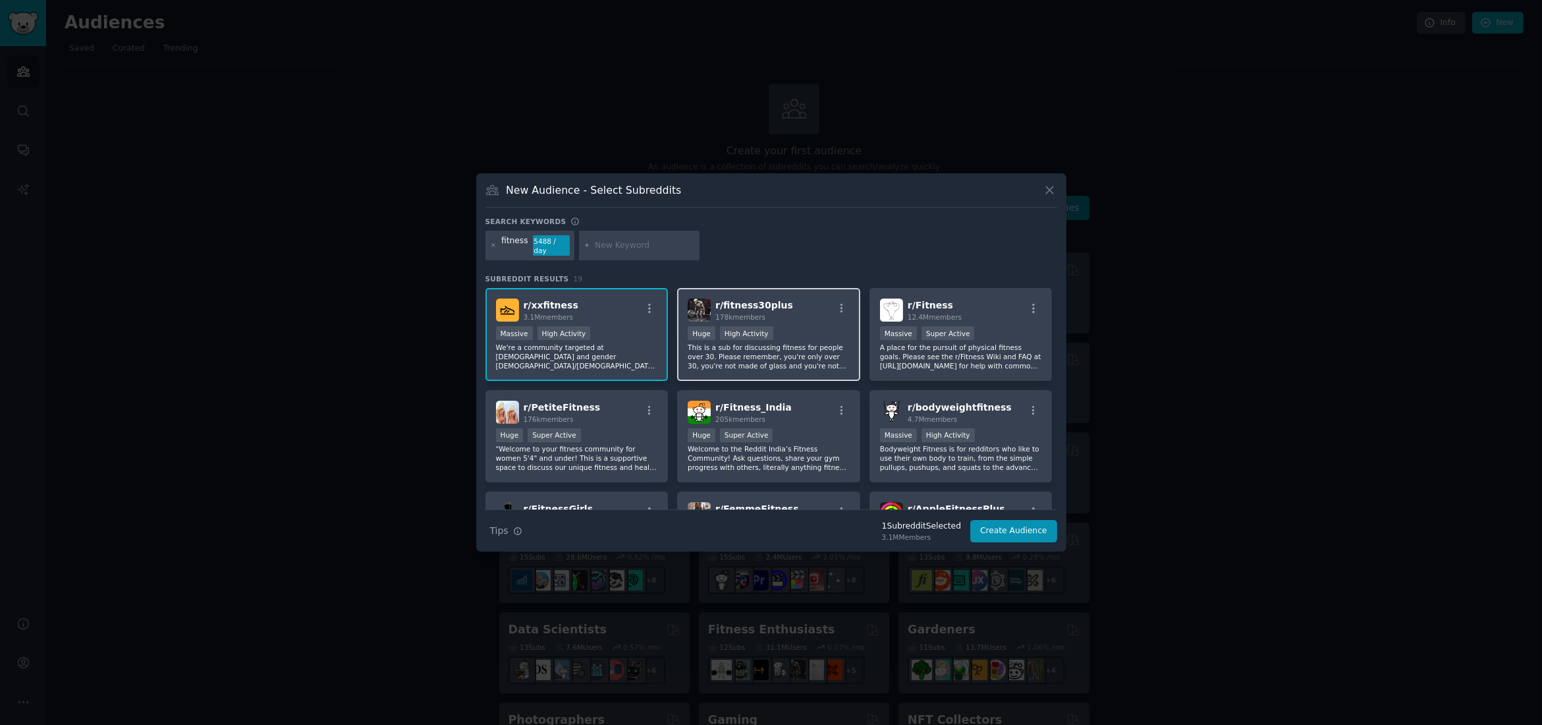
click at [794, 303] on div "r/ fitness30plus 178k members" at bounding box center [769, 309] width 162 height 23
click at [603, 304] on div "r/ xxfitness 3.1M members" at bounding box center [577, 309] width 162 height 23
click at [804, 318] on div "r/ fitness30plus 178k members Huge High Activity This is a sub for discussing f…" at bounding box center [768, 334] width 183 height 93
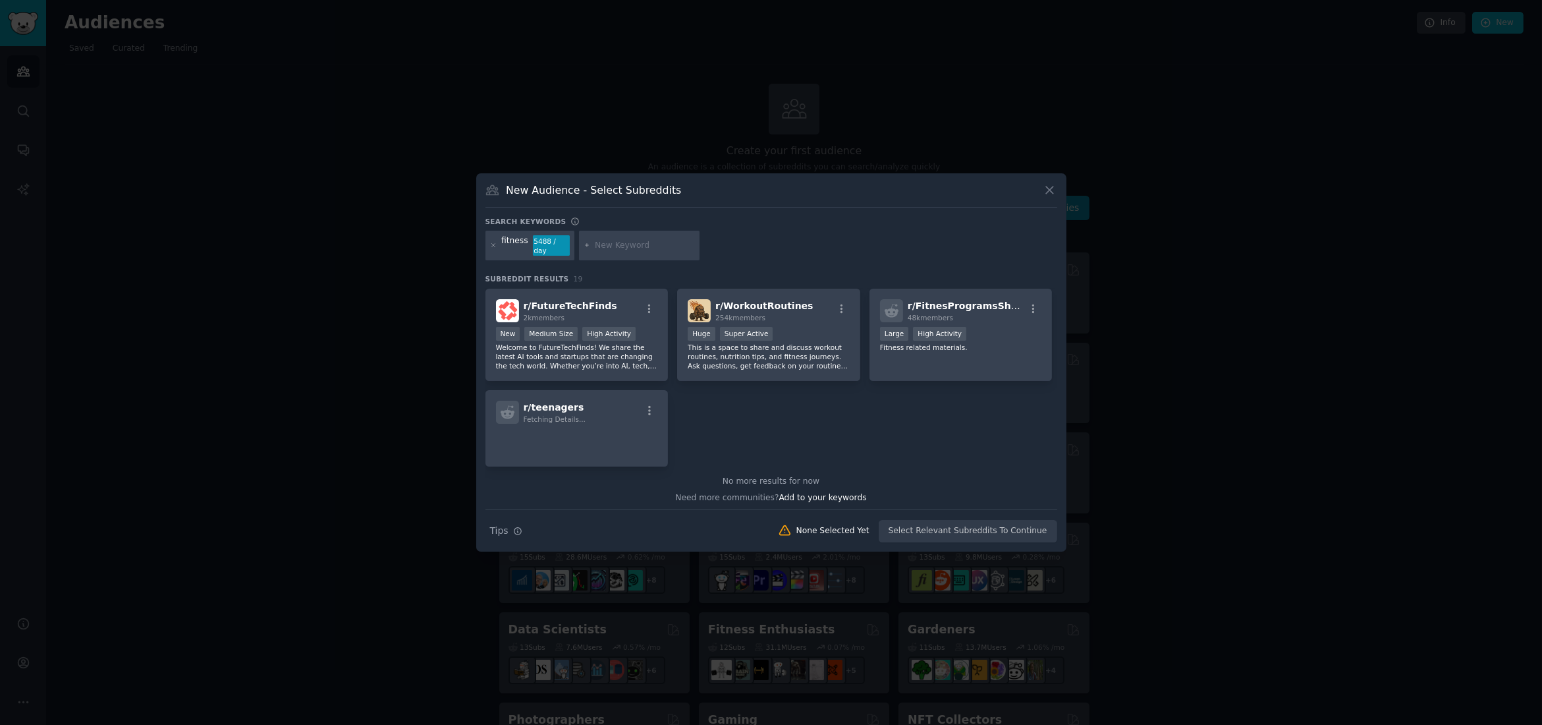
scroll to position [509, 0]
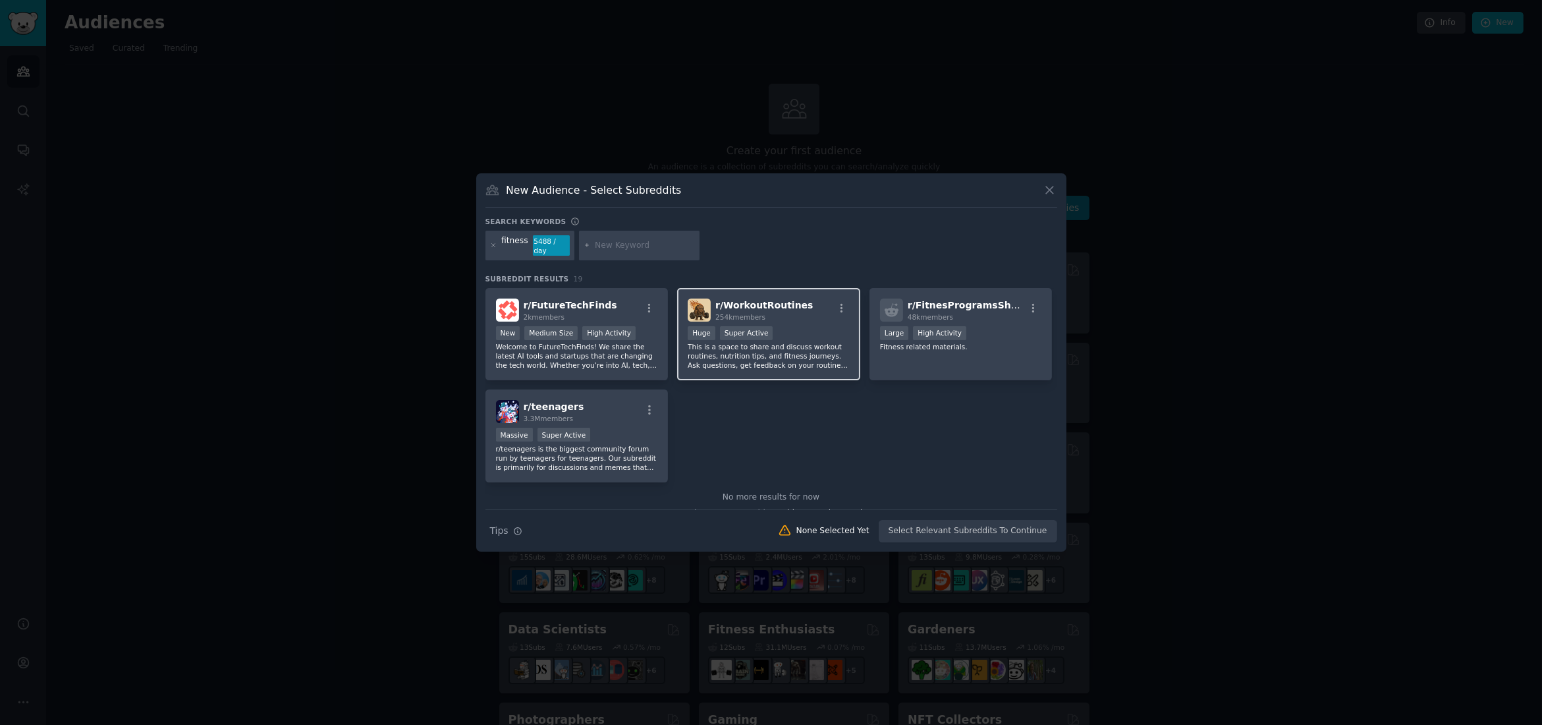
click at [819, 312] on div "r/ WorkoutRoutines 254k members" at bounding box center [769, 309] width 162 height 23
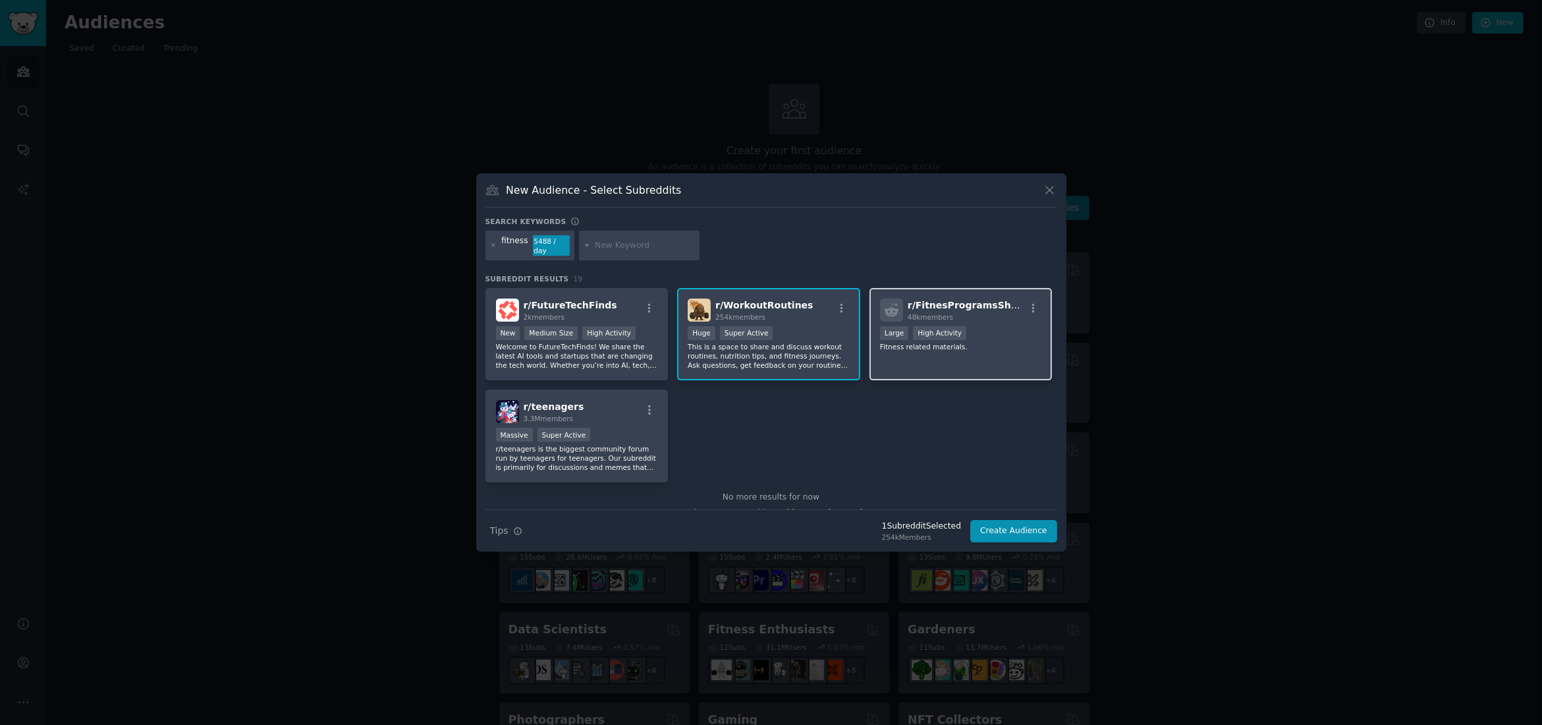
click at [981, 356] on div "r/ FitnesProgramsSharing 48k members Large High Activity Fitness related materi…" at bounding box center [961, 334] width 183 height 93
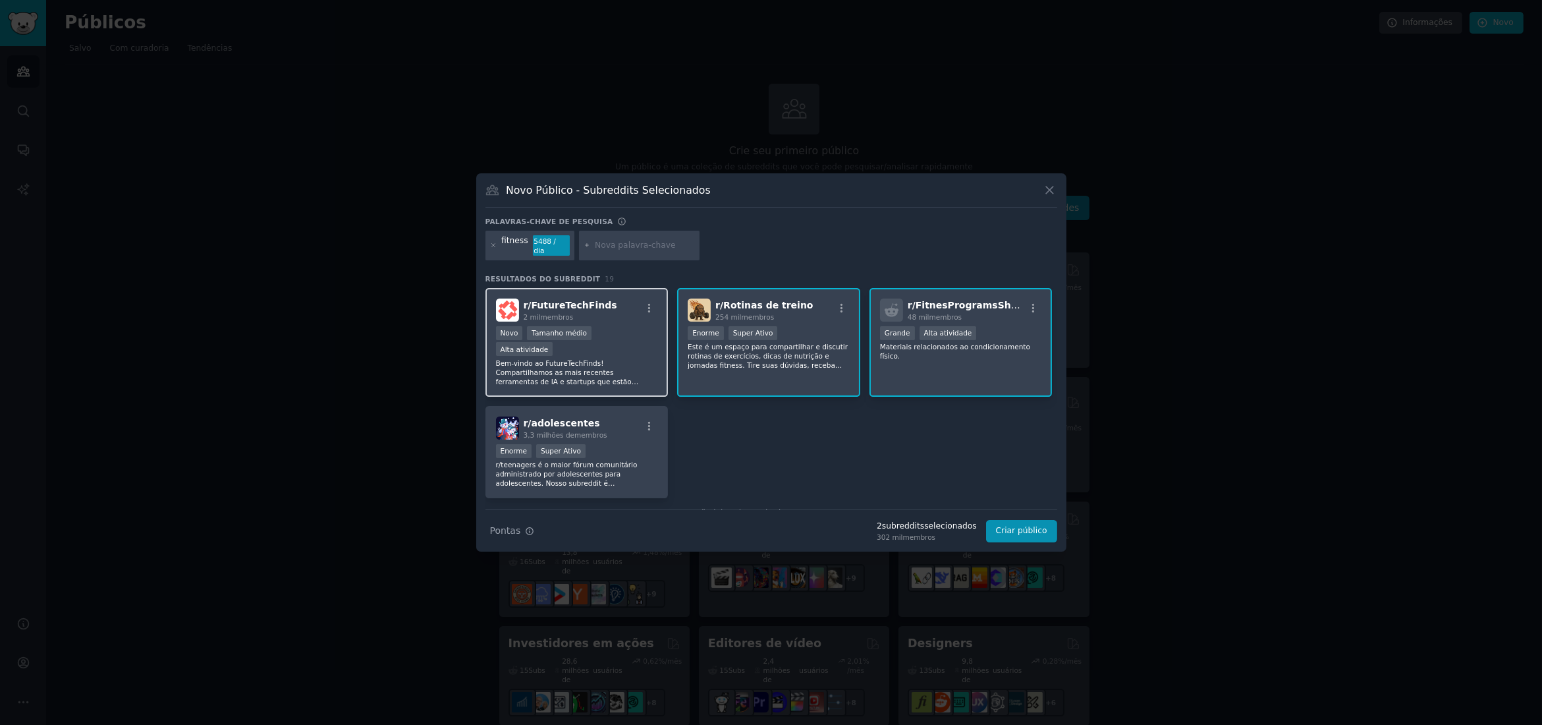
click at [599, 359] on font "Bem-vindo ao FutureTechFinds! Compartilhamos as mais recentes ferramentas de IA…" at bounding box center [573, 390] width 155 height 63
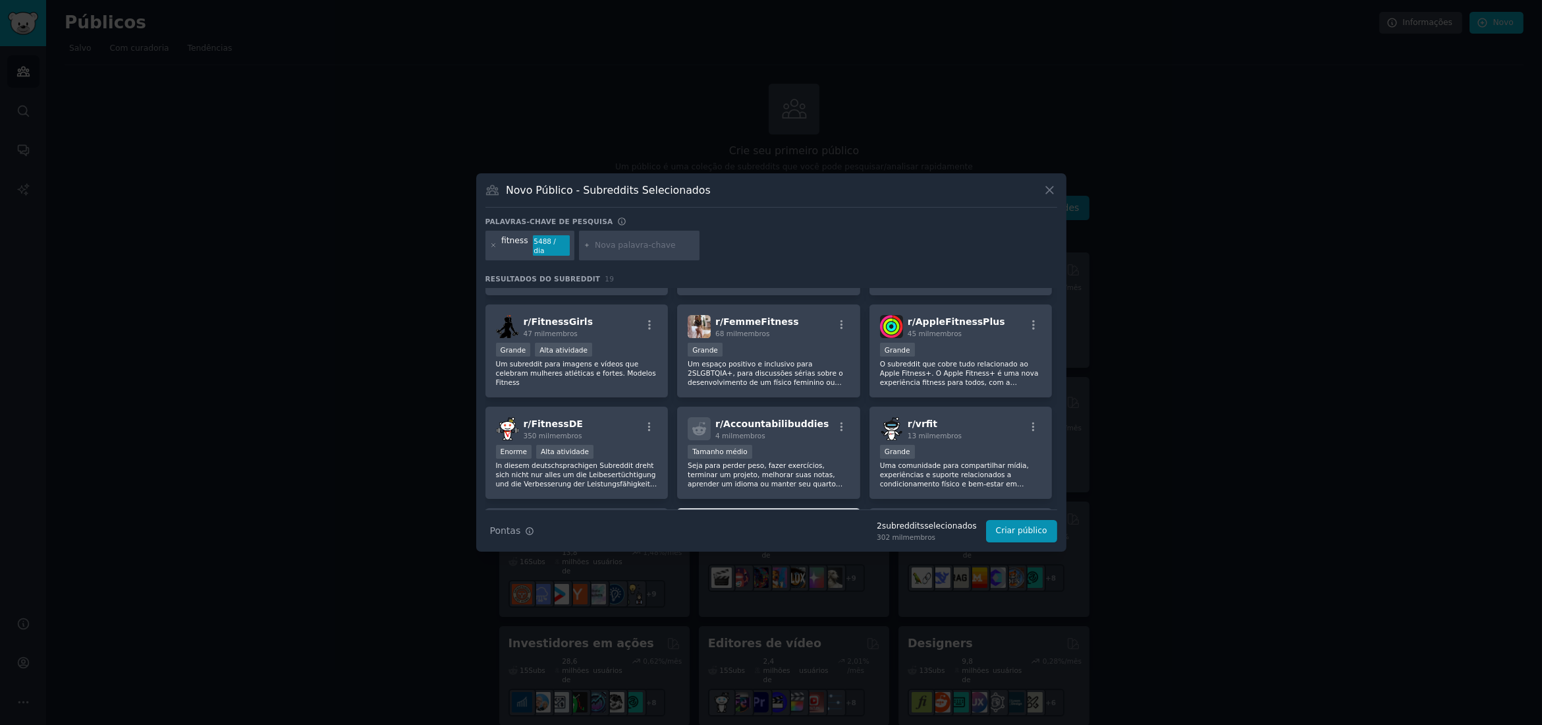
scroll to position [180, 0]
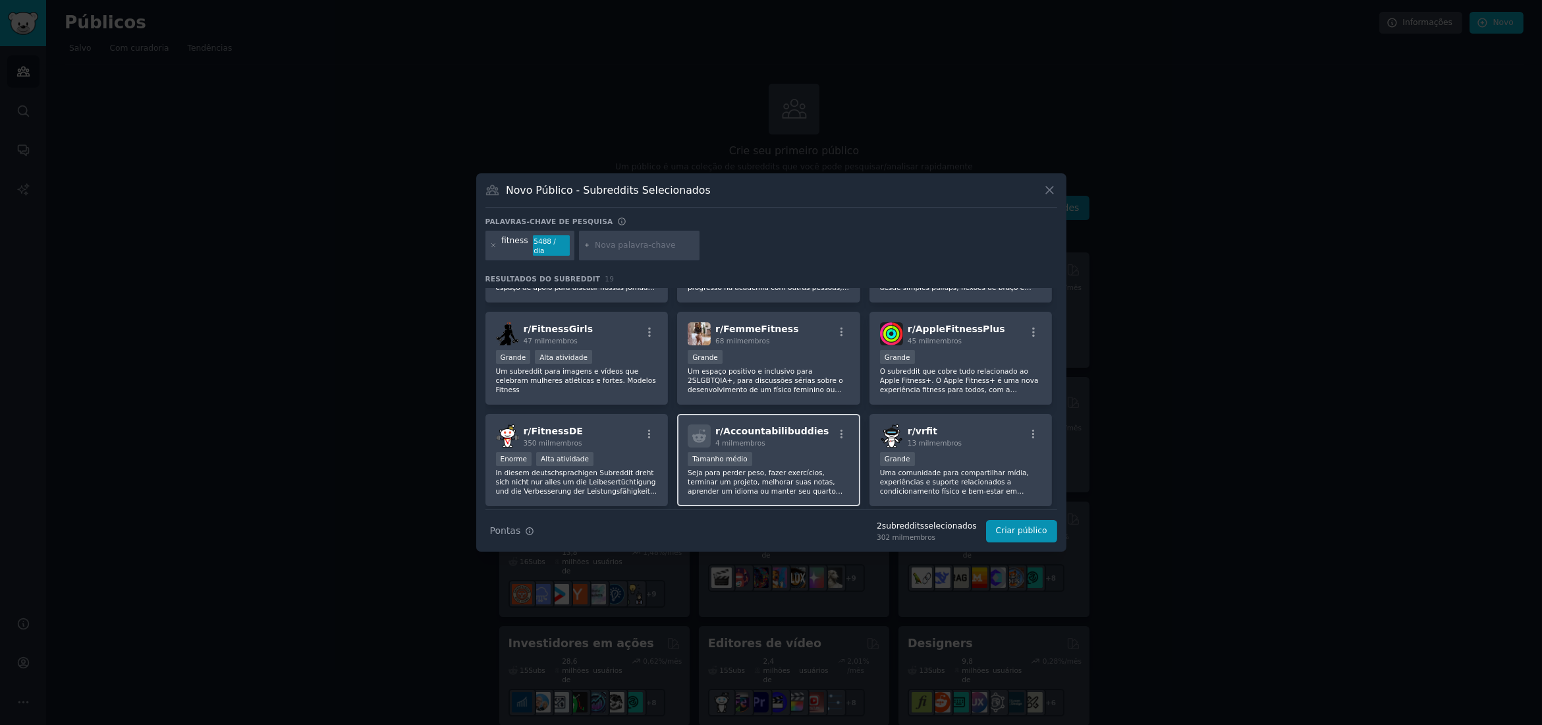
click at [813, 453] on div "Tamanho médio" at bounding box center [769, 460] width 162 height 16
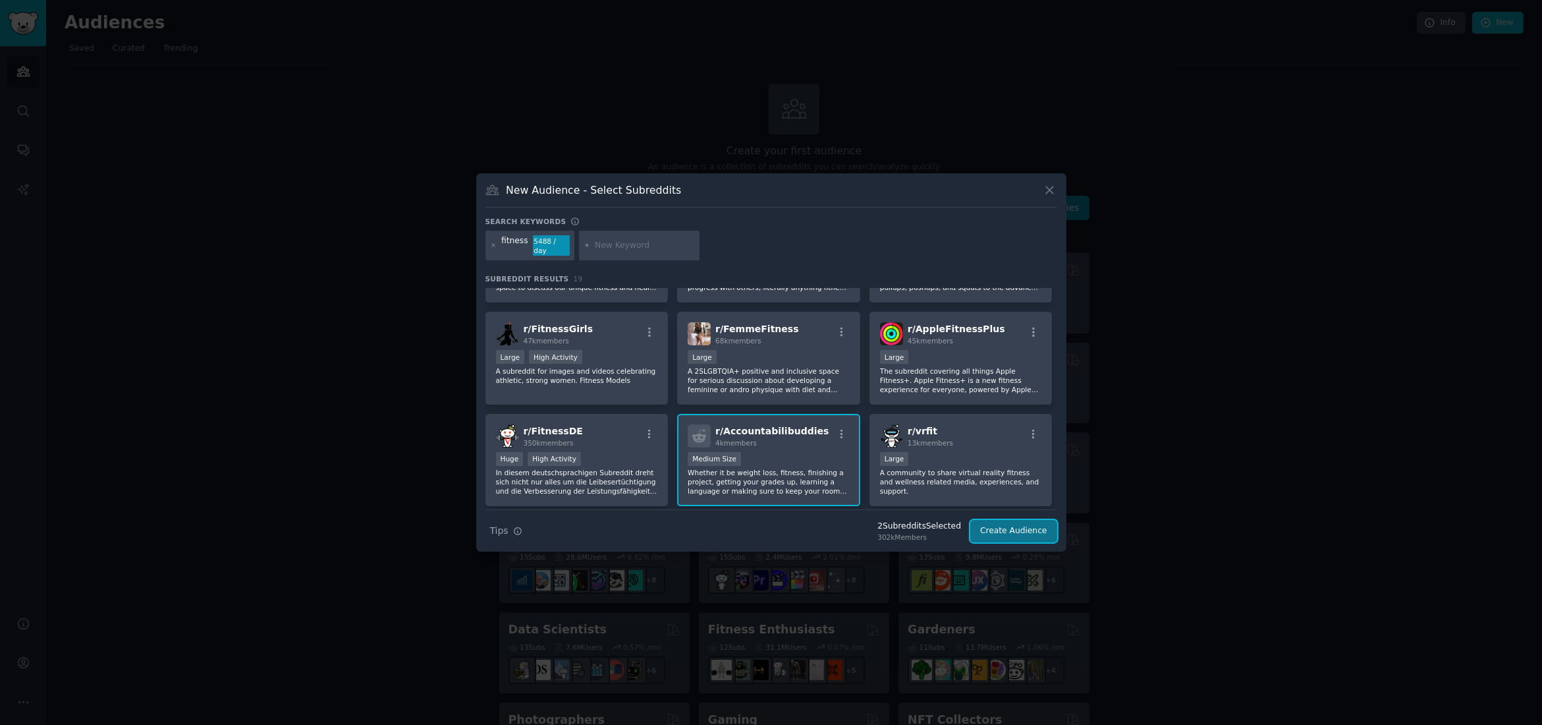
click at [1016, 530] on button "Create Audience" at bounding box center [1013, 531] width 87 height 22
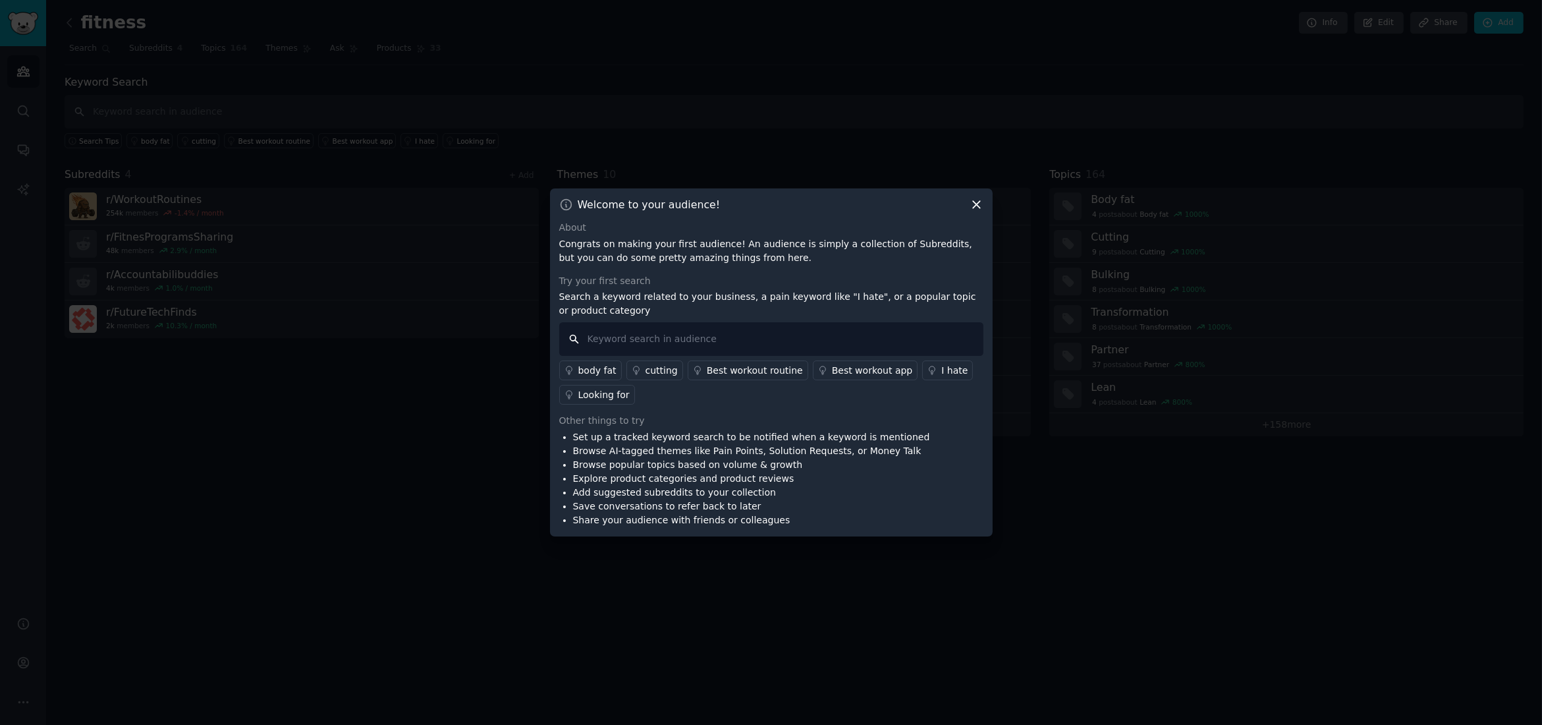
click at [670, 340] on input "text" at bounding box center [771, 339] width 424 height 34
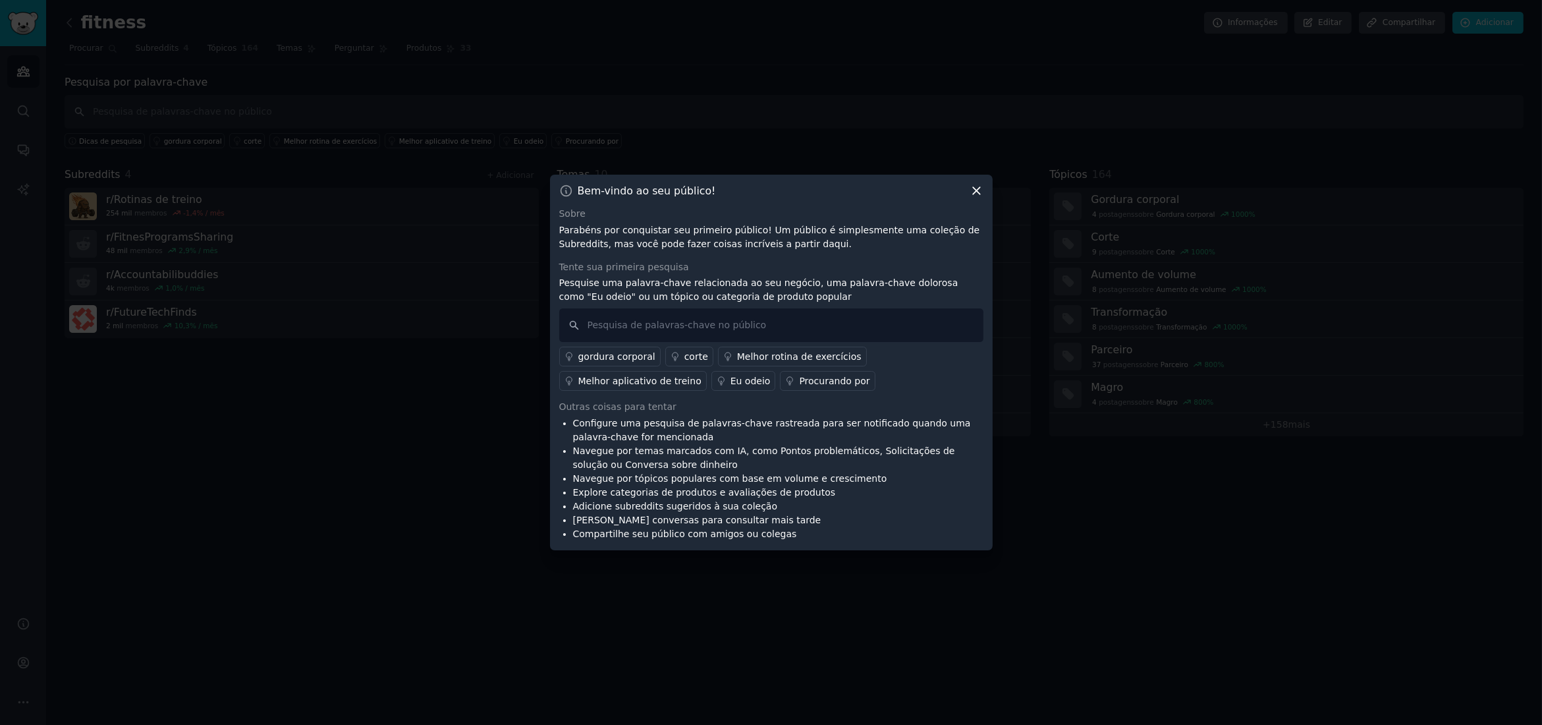
click at [974, 194] on icon at bounding box center [976, 191] width 7 height 7
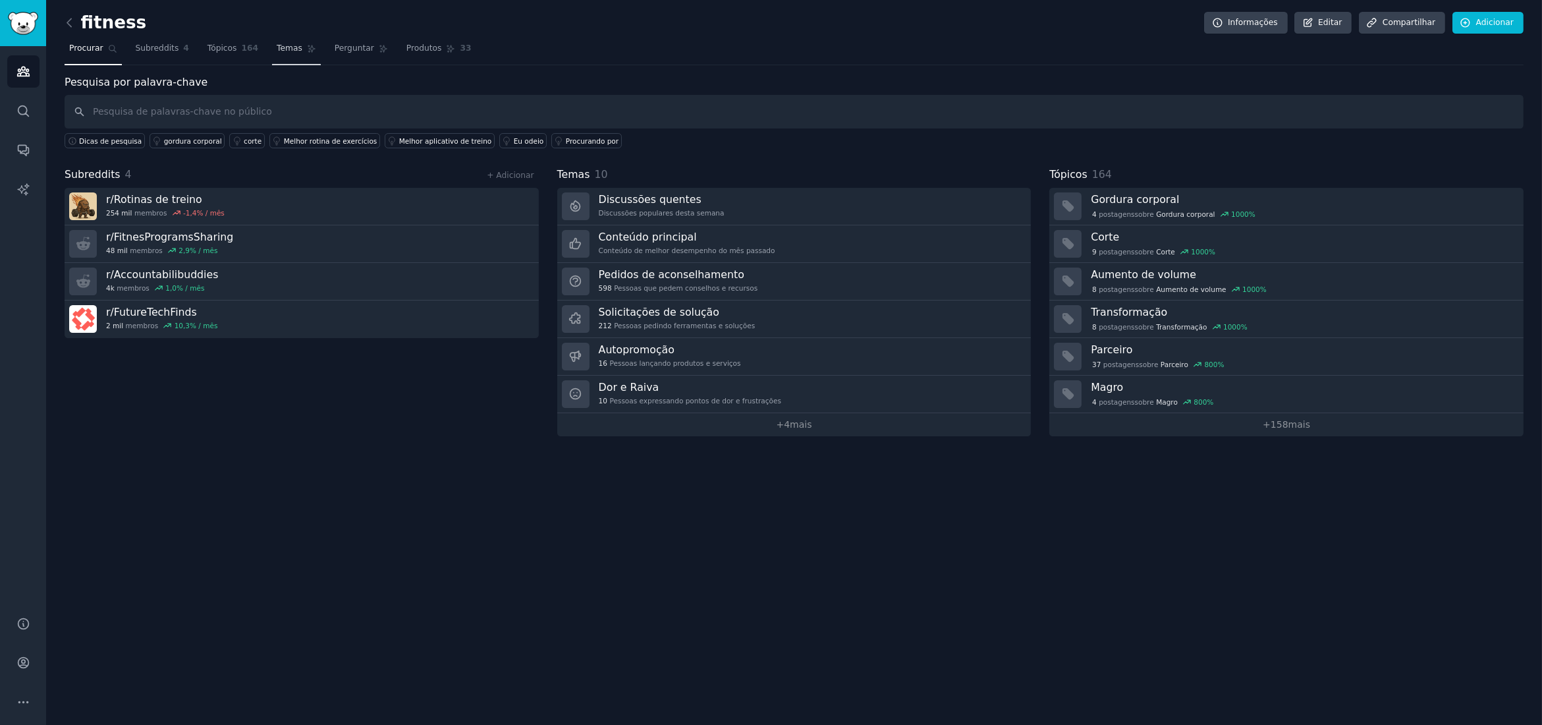
click at [279, 49] on font "Temas" at bounding box center [290, 47] width 26 height 9
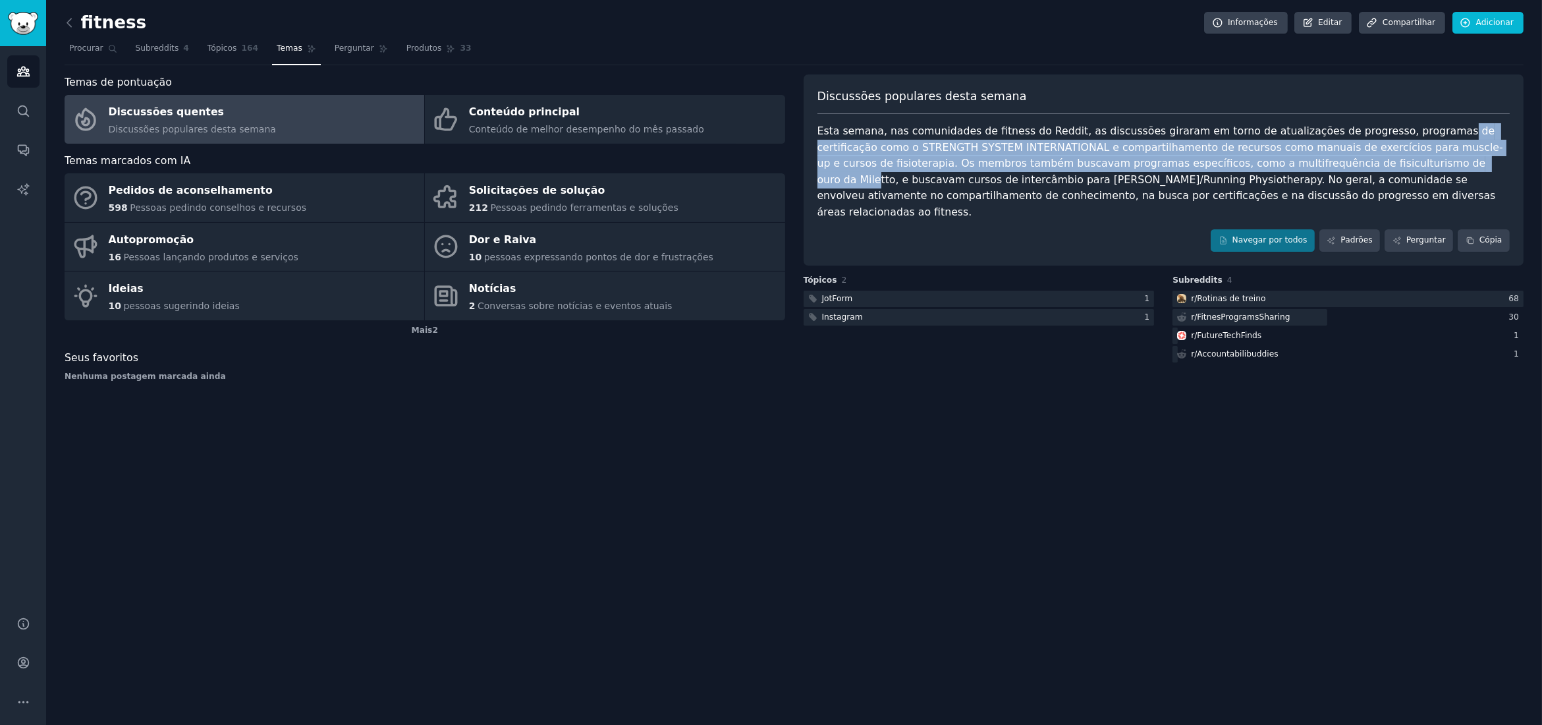
drag, startPoint x: 1411, startPoint y: 130, endPoint x: 1319, endPoint y: 167, distance: 98.7
click at [1319, 167] on font "Esta semana, nas comunidades de fitness do Reddit, as discussões giraram em tor…" at bounding box center [1160, 171] width 686 height 94
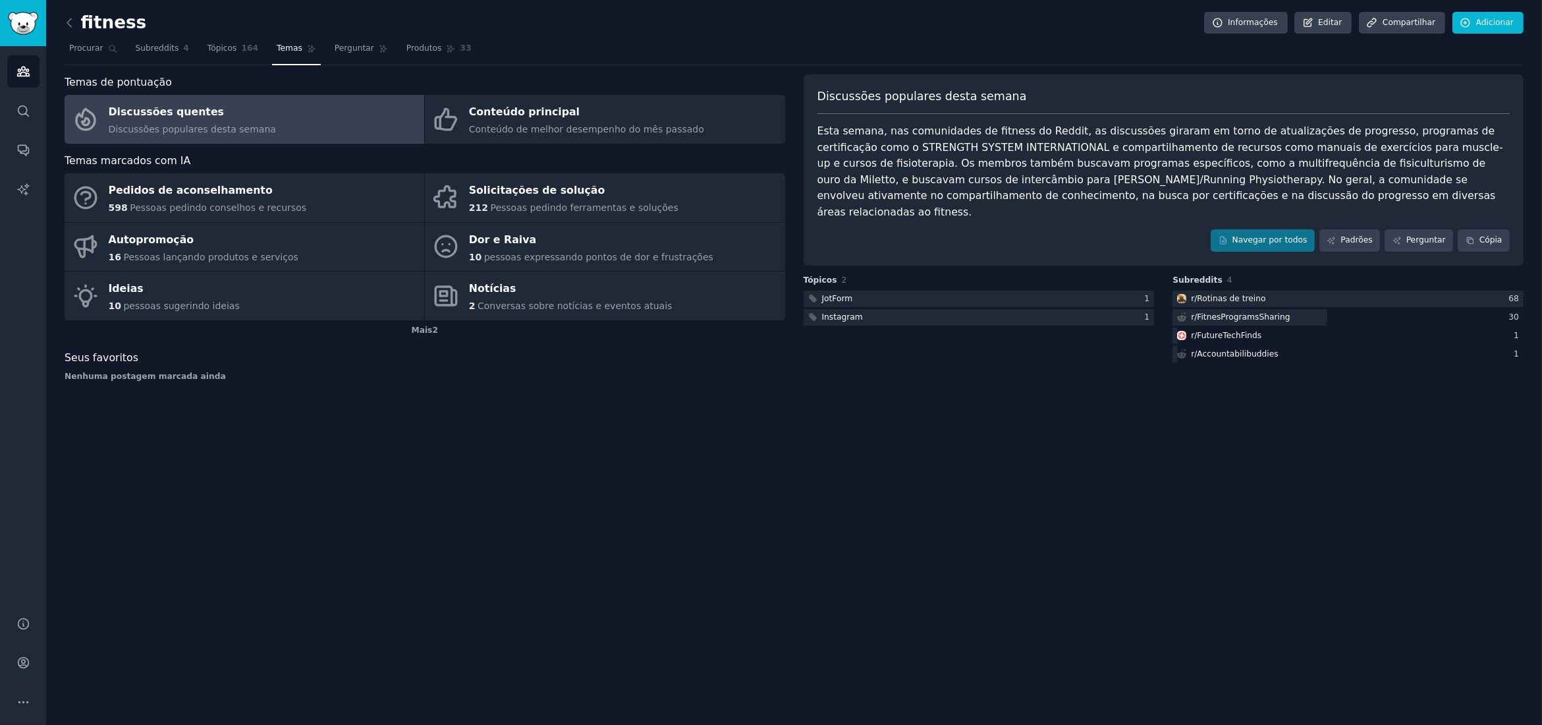
click at [1354, 167] on font "Esta semana, nas comunidades de fitness do Reddit, as discussões giraram em tor…" at bounding box center [1160, 171] width 686 height 94
drag, startPoint x: 889, startPoint y: 183, endPoint x: 1178, endPoint y: 155, distance: 291.2
click at [1179, 155] on font "Esta semana, nas comunidades de fitness do Reddit, as discussões giraram em tor…" at bounding box center [1160, 171] width 686 height 94
click at [886, 193] on font "Esta semana, nas comunidades de fitness do Reddit, as discussões giraram em tor…" at bounding box center [1160, 171] width 686 height 94
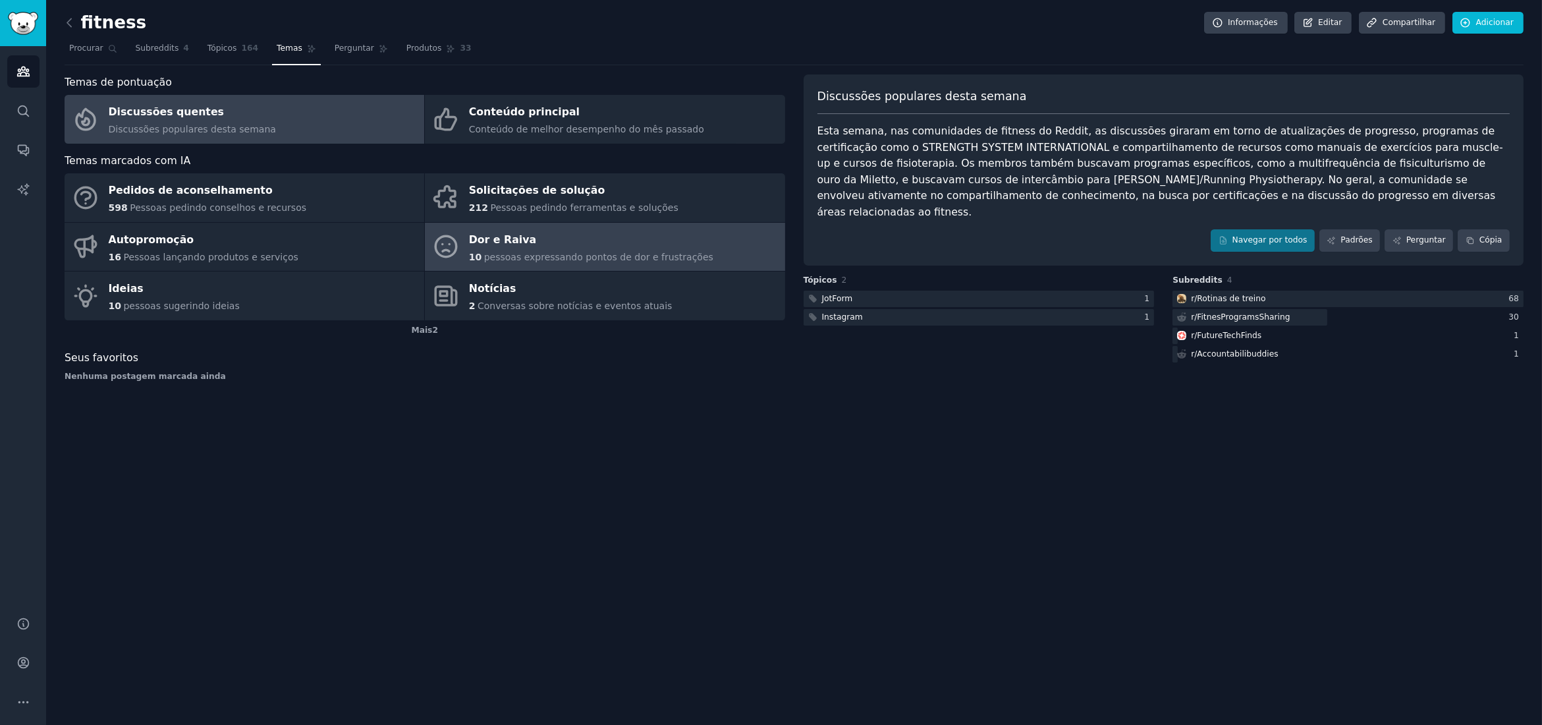
click at [501, 245] on font "Dor e Raiva" at bounding box center [502, 240] width 67 height 16
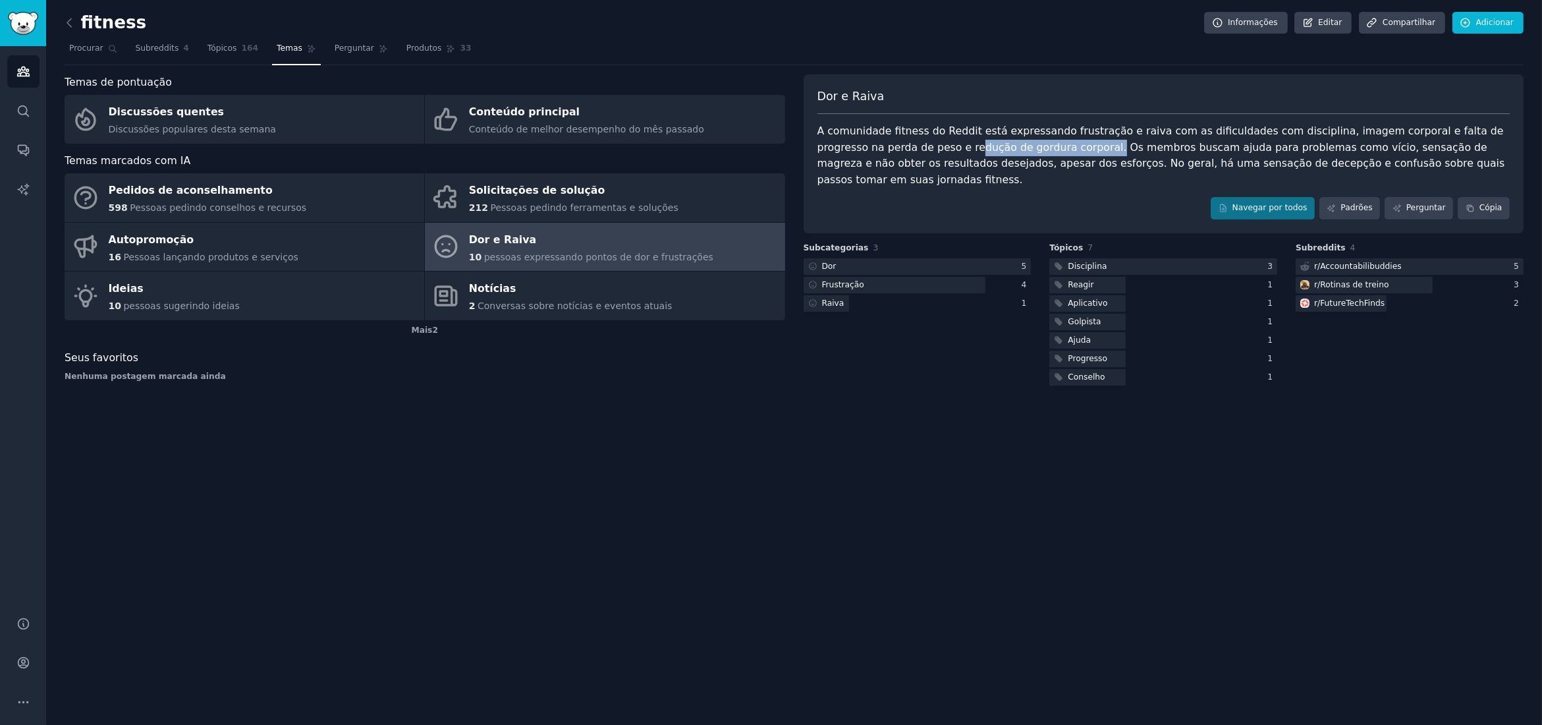
drag, startPoint x: 875, startPoint y: 154, endPoint x: 1000, endPoint y: 152, distance: 125.2
click at [1000, 152] on div "A comunidade fitness do Reddit está expressando frustração e raiva com as dific…" at bounding box center [1163, 155] width 693 height 65
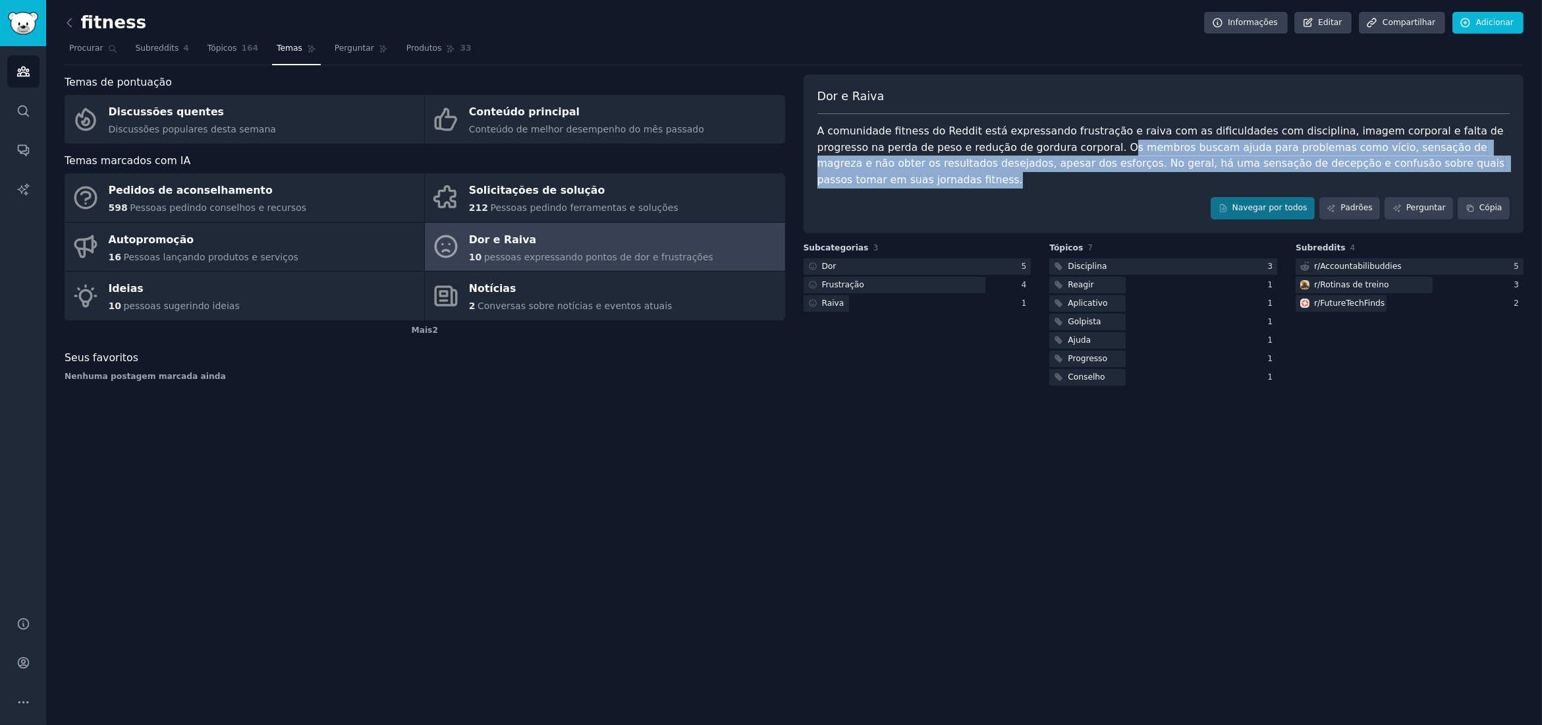
drag, startPoint x: 1007, startPoint y: 148, endPoint x: 1454, endPoint y: 159, distance: 447.4
click at [1452, 159] on div "A comunidade fitness do Reddit está expressando frustração e raiva com as dific…" at bounding box center [1163, 155] width 693 height 65
click at [1457, 157] on div "A comunidade fitness do Reddit está expressando frustração e raiva com as dific…" at bounding box center [1163, 155] width 693 height 65
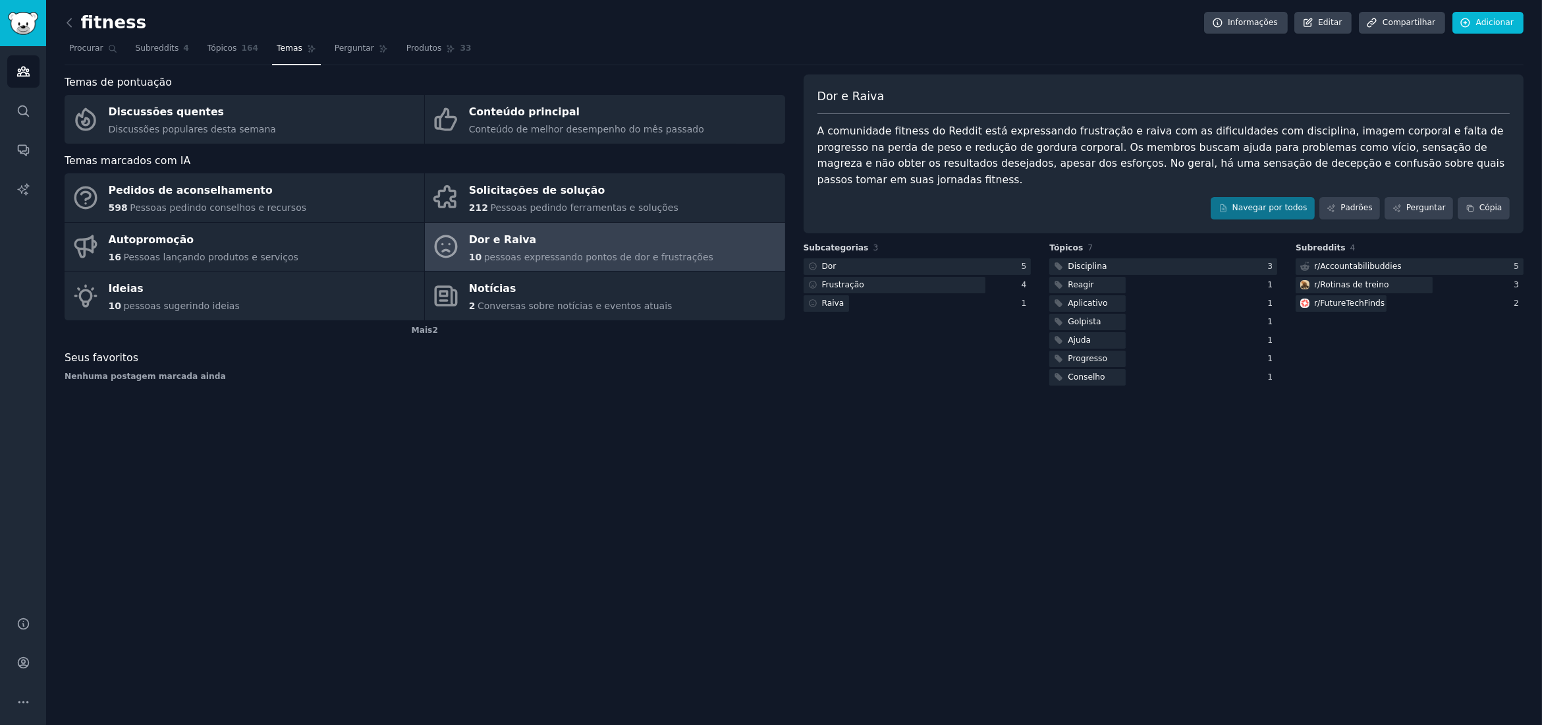
click at [1451, 163] on div "A comunidade fitness do Reddit está expressando frustração e raiva com as dific…" at bounding box center [1163, 155] width 693 height 65
click at [1481, 197] on button "Cópia" at bounding box center [1484, 208] width 52 height 22
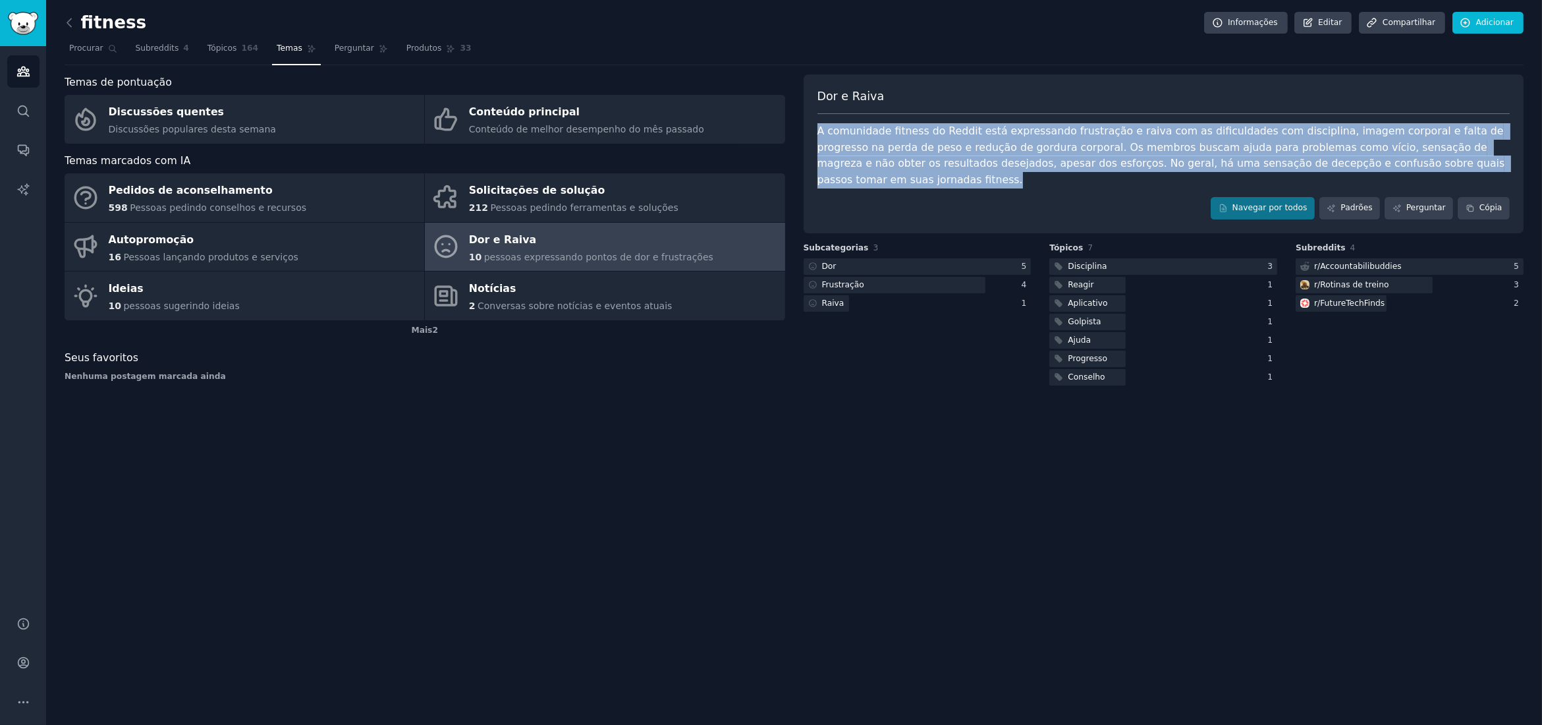
drag, startPoint x: 818, startPoint y: 132, endPoint x: 1452, endPoint y: 165, distance: 634.5
click at [1452, 165] on div "A comunidade fitness do Reddit está expressando frustração e raiva com as dific…" at bounding box center [1163, 155] width 693 height 65
copy font "A comunidade fitness do Reddit está expressando frustração e raiva com as dific…"
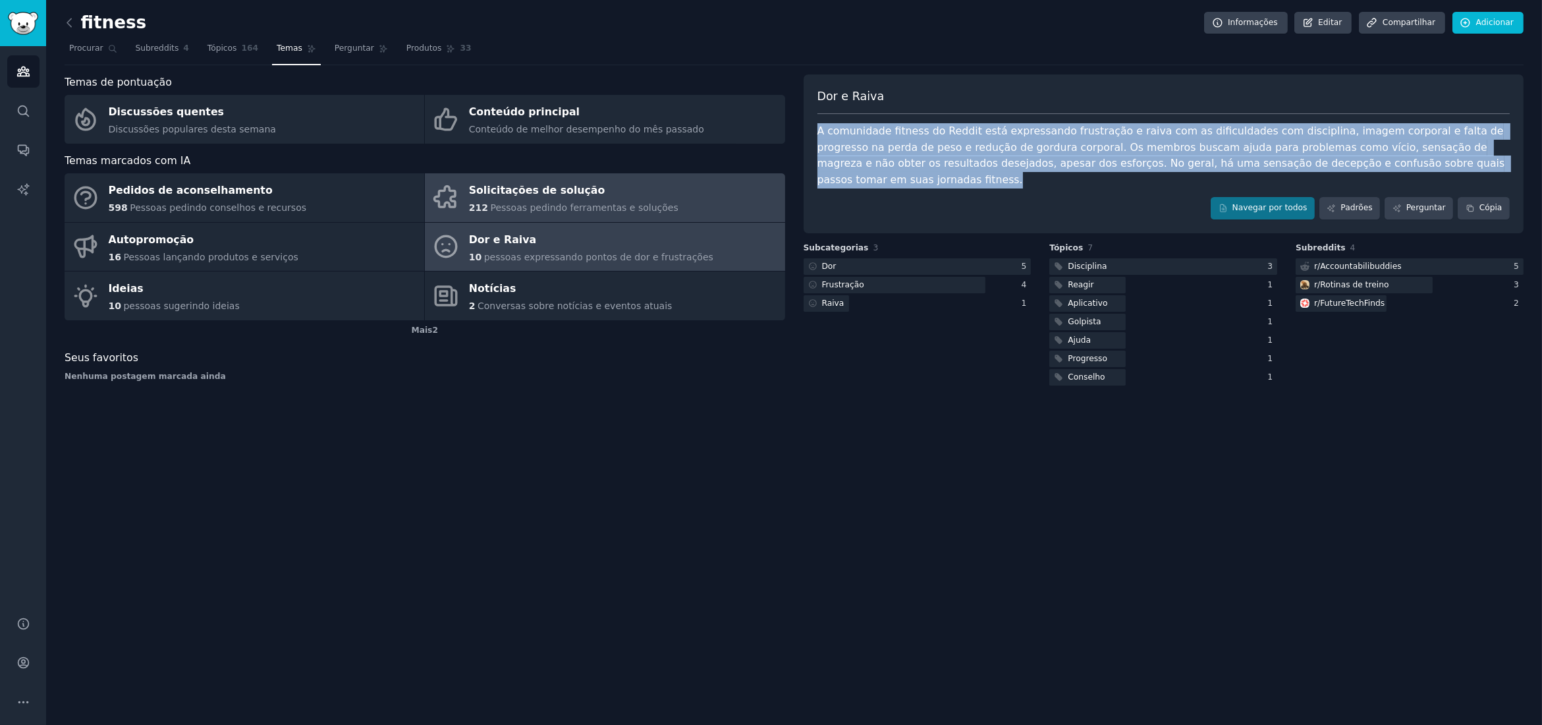
click at [507, 191] on font "Solicitações de solução" at bounding box center [537, 190] width 136 height 13
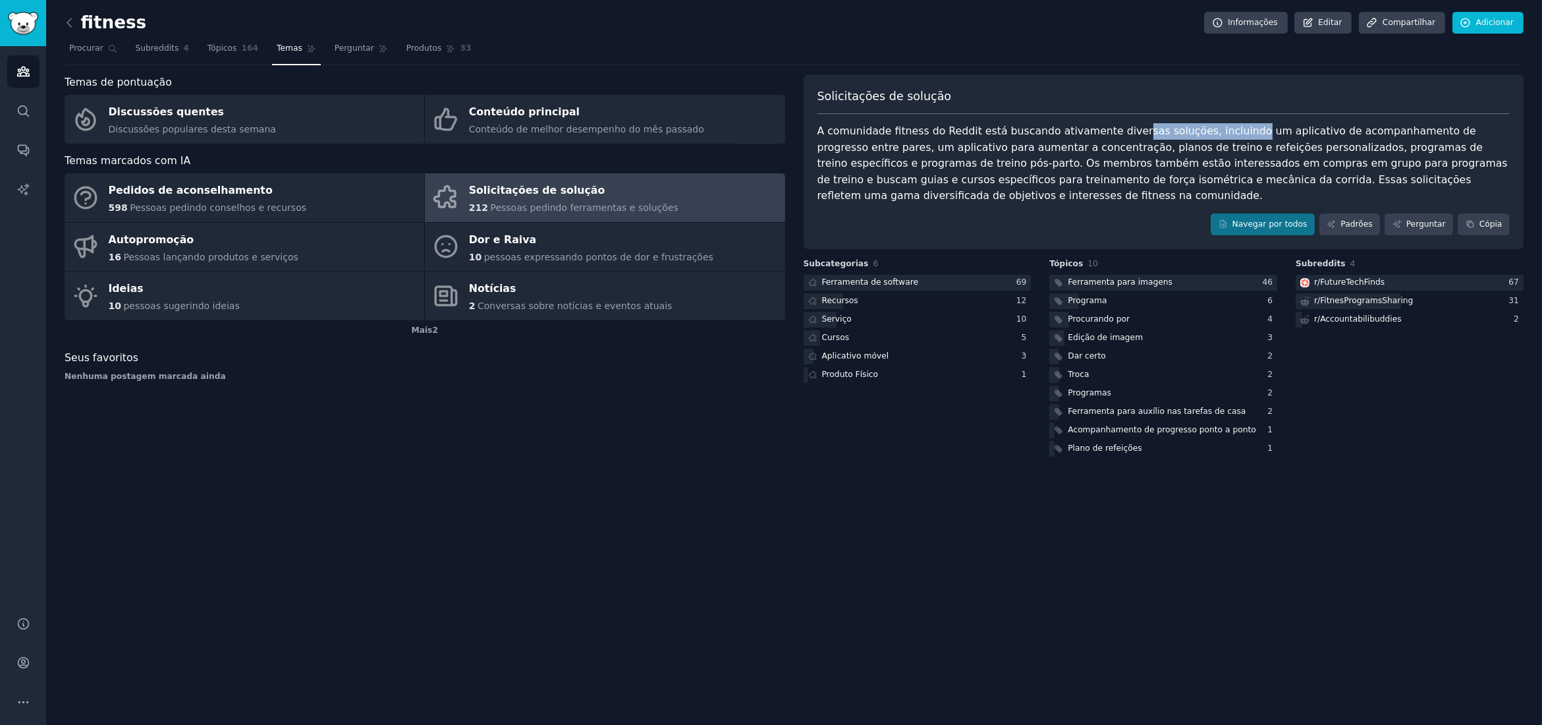
drag, startPoint x: 1159, startPoint y: 134, endPoint x: 1241, endPoint y: 129, distance: 81.8
click at [1213, 127] on div "A comunidade fitness do Reddit está buscando ativamente diversas soluções, incl…" at bounding box center [1163, 163] width 693 height 81
click at [1249, 130] on font "A comunidade fitness do Reddit está buscando ativamente diversas soluções, incl…" at bounding box center [1164, 162] width 694 height 77
click at [985, 152] on font "A comunidade fitness do Reddit está buscando ativamente diversas soluções, incl…" at bounding box center [1164, 162] width 694 height 77
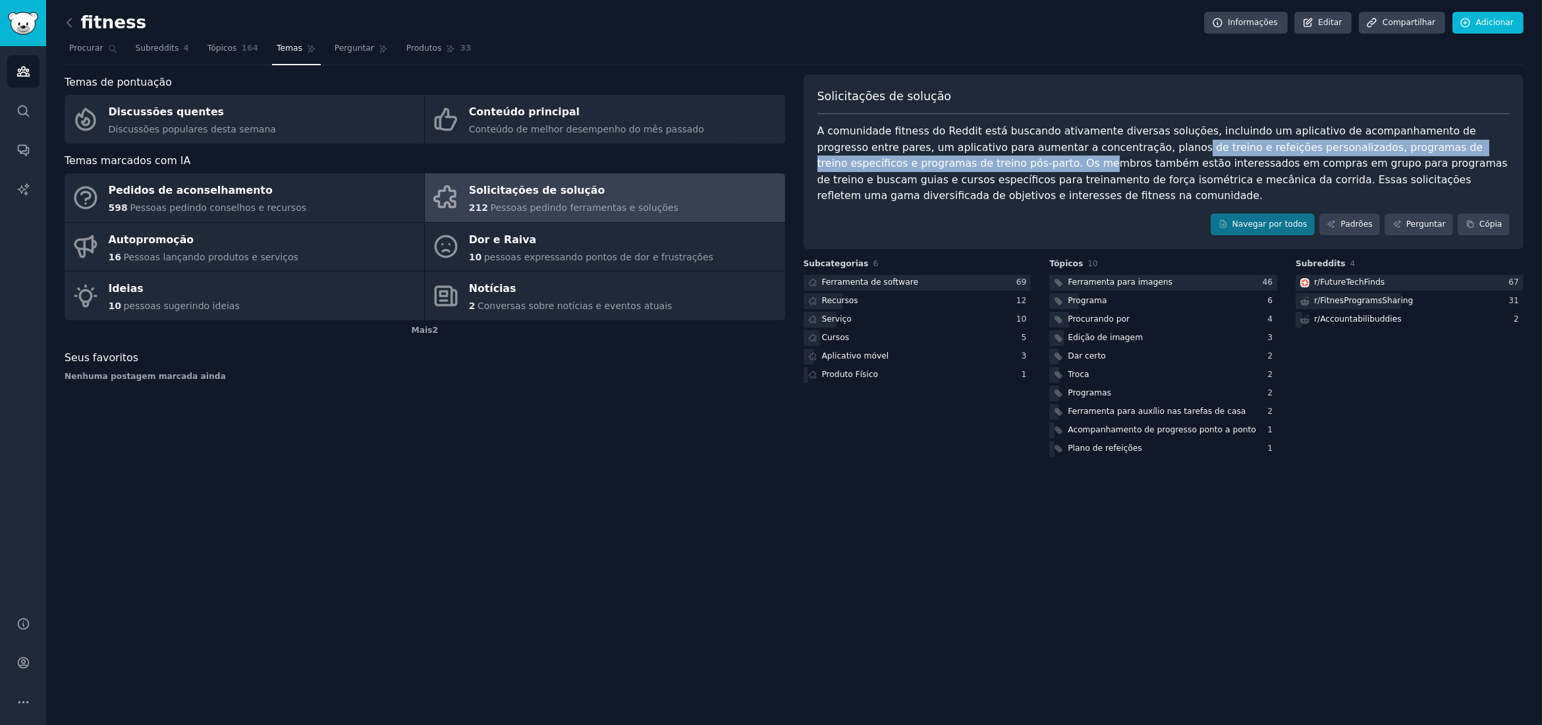
drag, startPoint x: 1069, startPoint y: 152, endPoint x: 878, endPoint y: 160, distance: 191.2
click at [878, 160] on font "A comunidade fitness do Reddit está buscando ativamente diversas soluções, incl…" at bounding box center [1164, 162] width 694 height 77
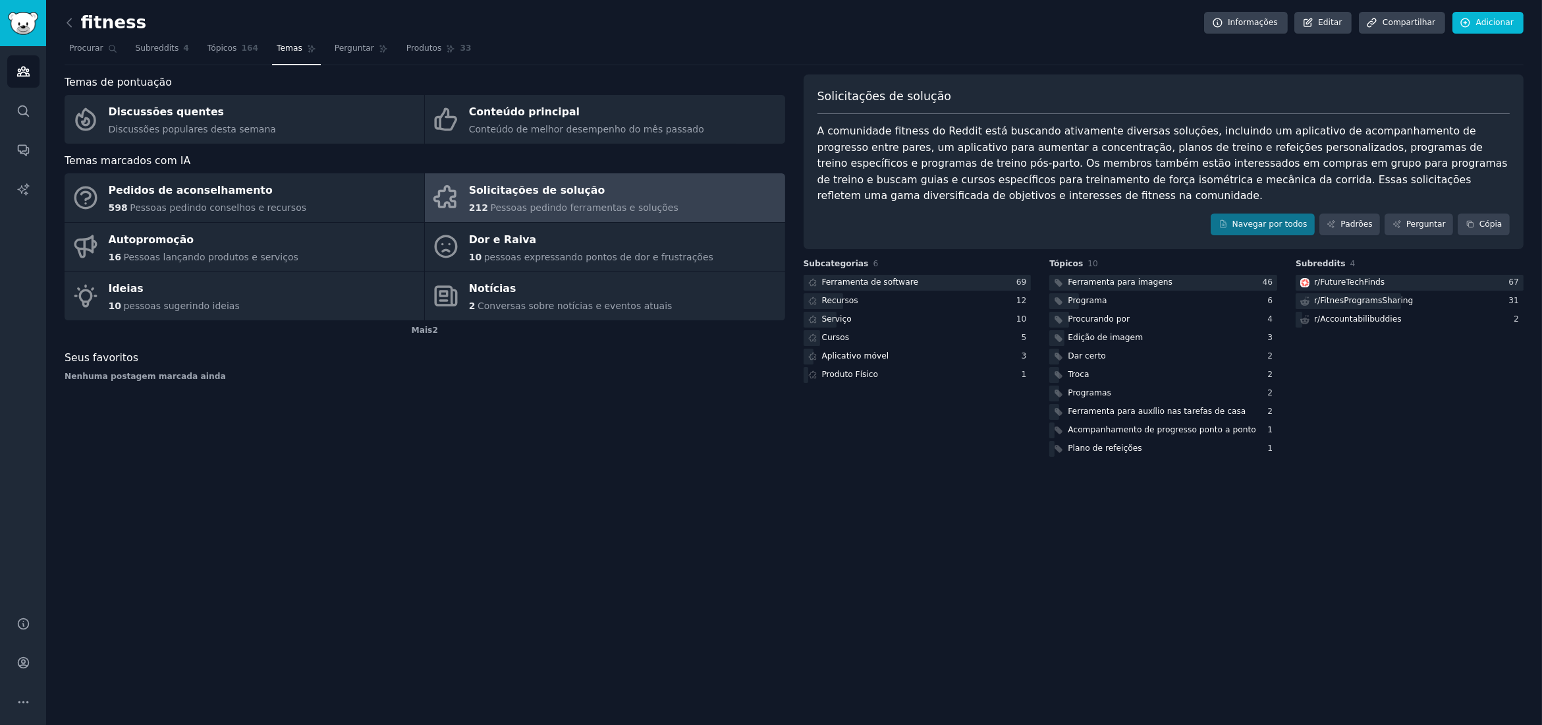
click at [895, 162] on font "A comunidade fitness do Reddit está buscando ativamente diversas soluções, incl…" at bounding box center [1164, 162] width 694 height 77
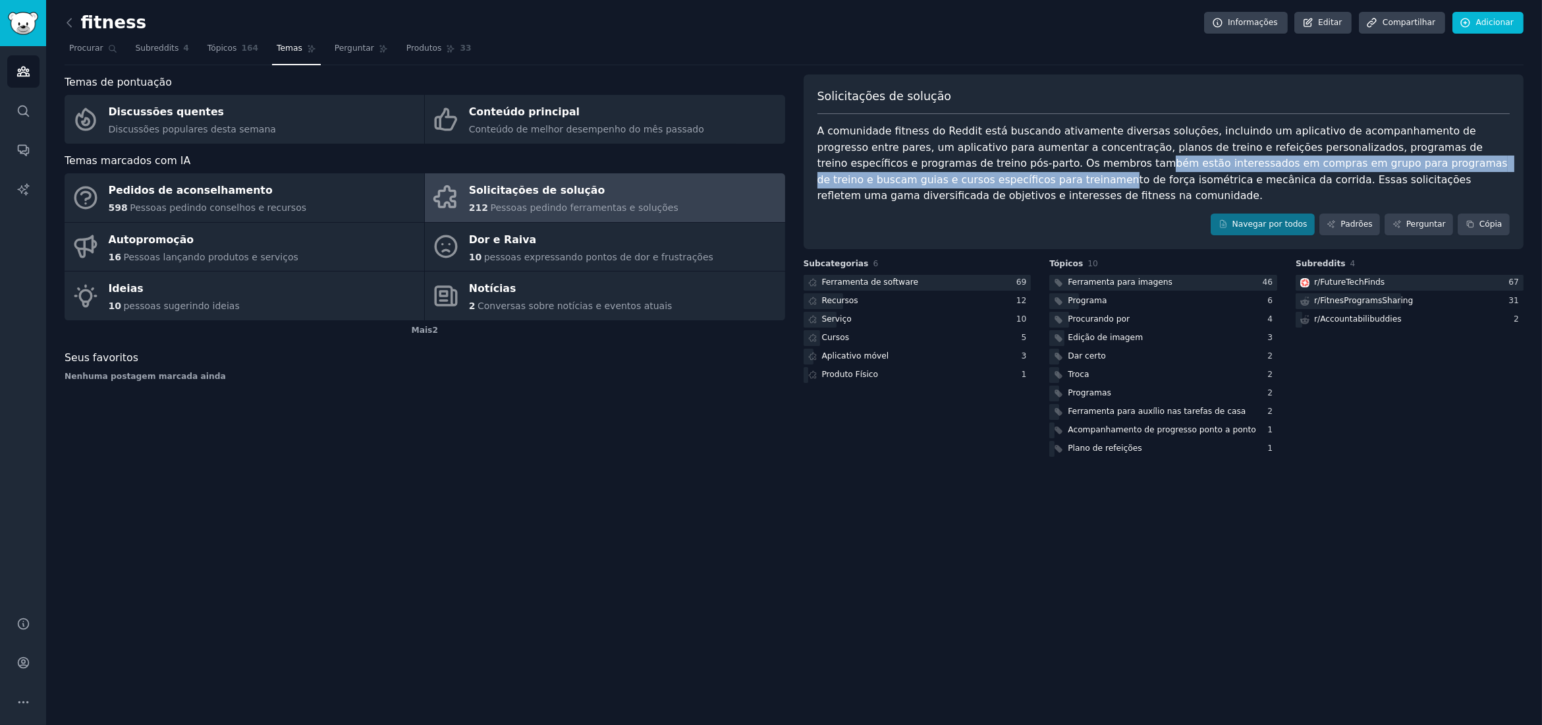
drag, startPoint x: 938, startPoint y: 165, endPoint x: 1331, endPoint y: 126, distance: 394.5
click at [1495, 166] on font "A comunidade fitness do Reddit está buscando ativamente diversas soluções, incl…" at bounding box center [1164, 162] width 694 height 77
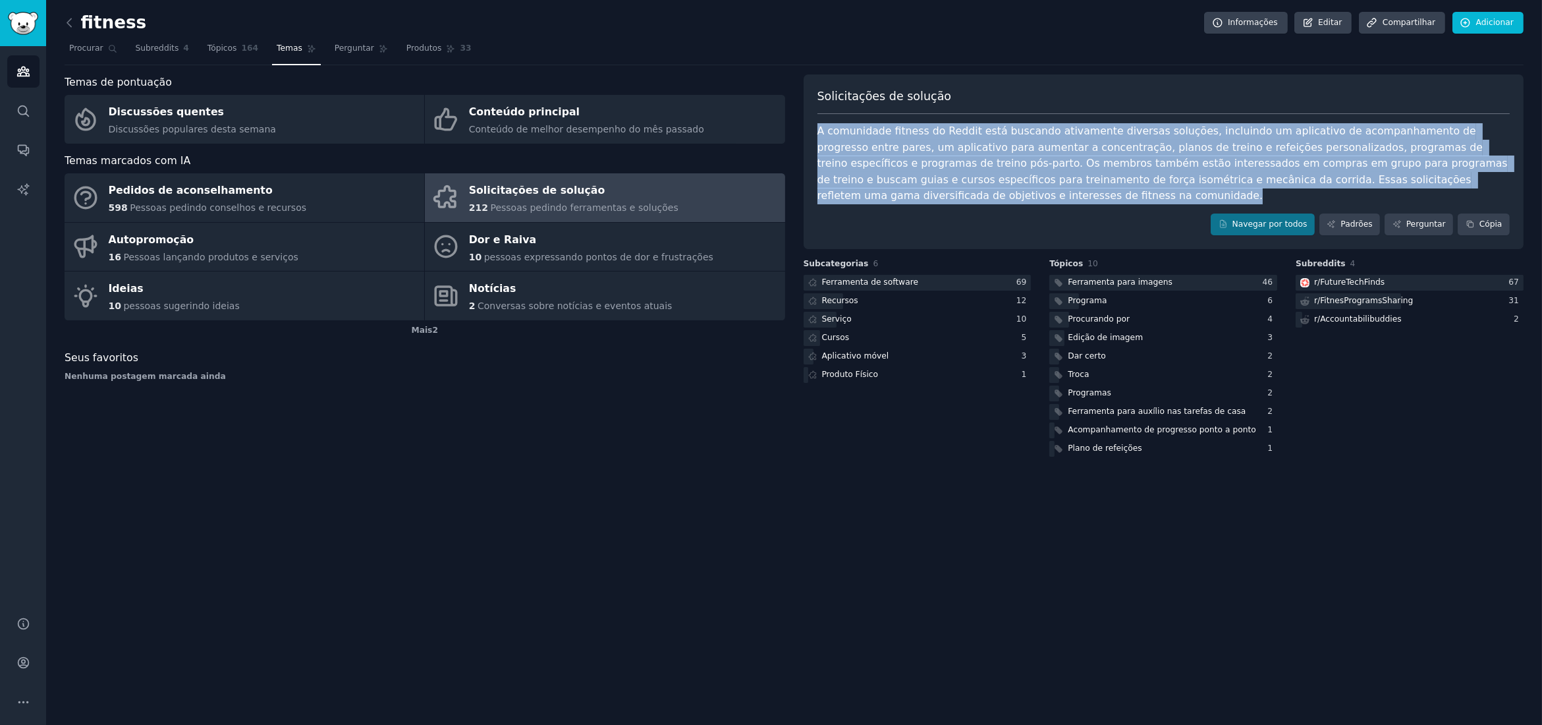
drag, startPoint x: 818, startPoint y: 129, endPoint x: 1486, endPoint y: 180, distance: 669.9
click at [1486, 180] on div "A comunidade fitness do Reddit está buscando ativamente diversas soluções, incl…" at bounding box center [1163, 163] width 693 height 81
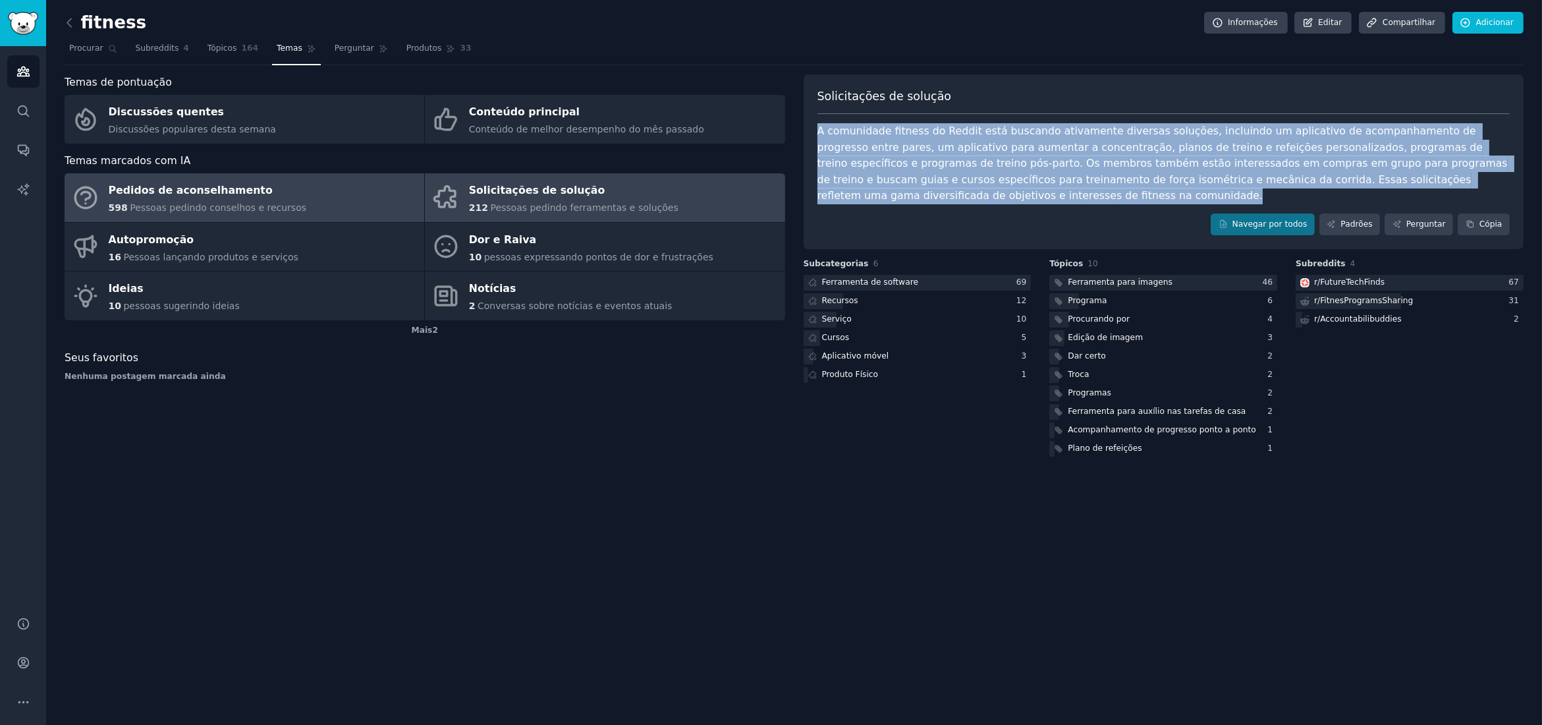
copy font "A comunidade fitness do Reddit está buscando ativamente diversas soluções, incl…"
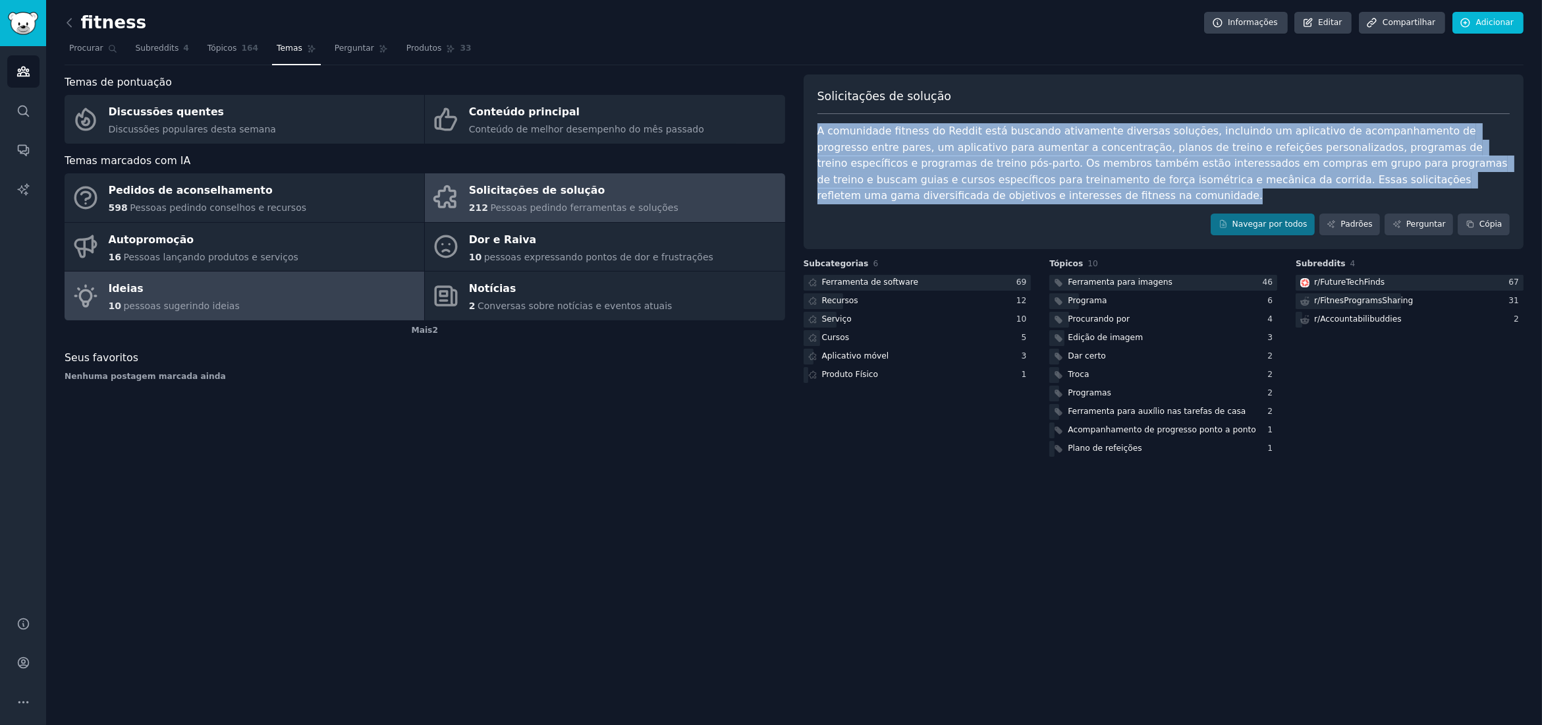
click at [197, 297] on div "Ideias" at bounding box center [174, 289] width 131 height 21
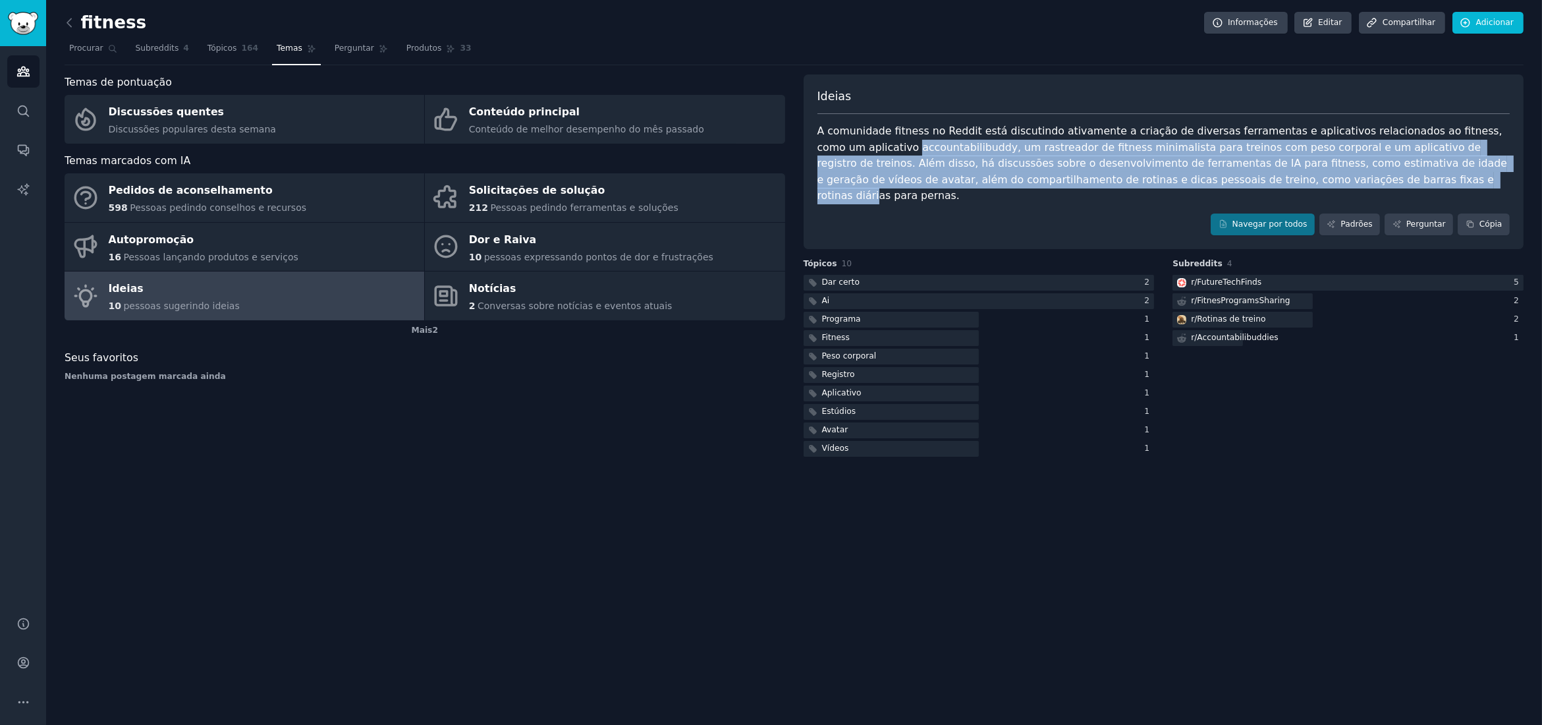
drag, startPoint x: 817, startPoint y: 149, endPoint x: 1289, endPoint y: 175, distance: 473.0
click at [1284, 175] on font "A comunidade fitness no Reddit está discutindo ativamente a criação de diversas…" at bounding box center [1164, 162] width 694 height 77
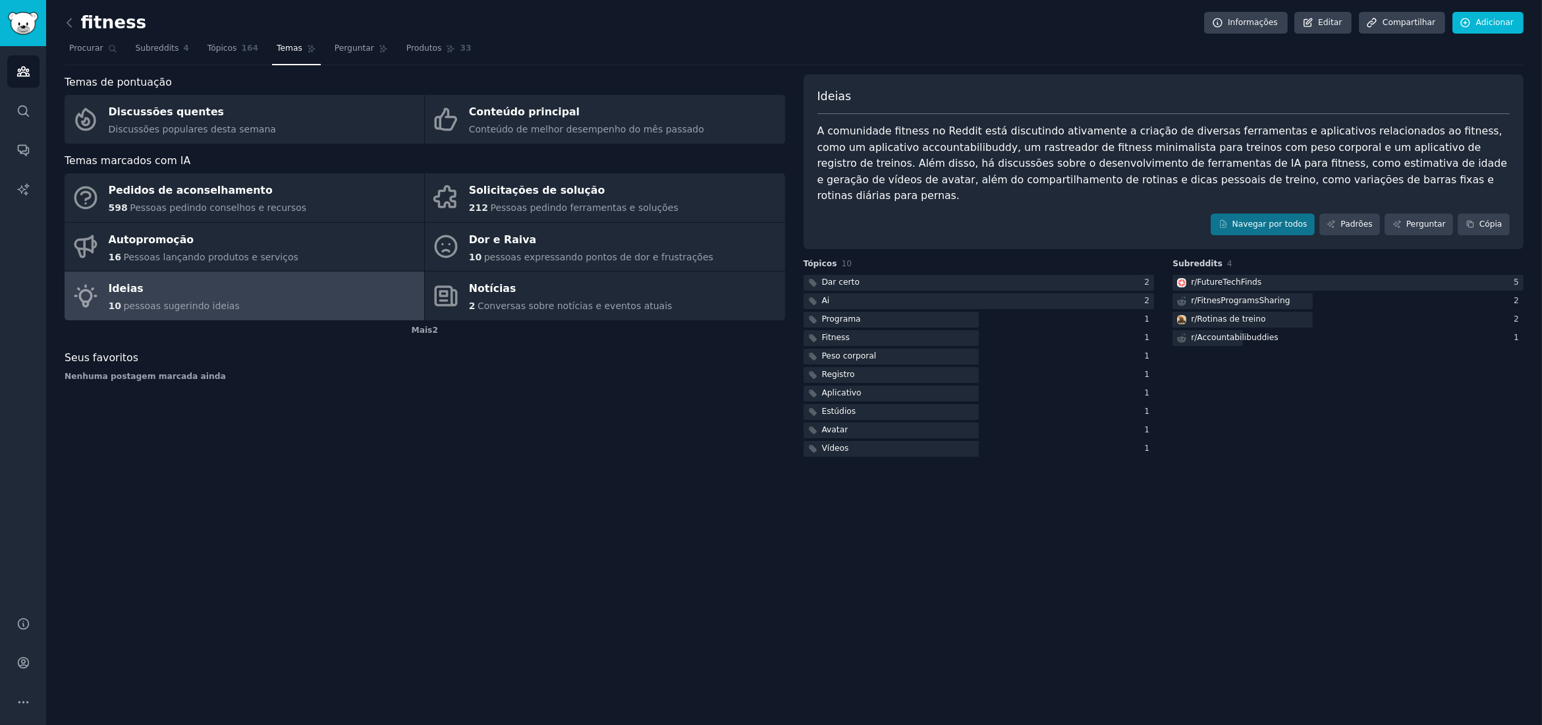
click at [1356, 175] on div "A comunidade fitness no Reddit está discutindo ativamente a criação de diversas…" at bounding box center [1163, 163] width 693 height 81
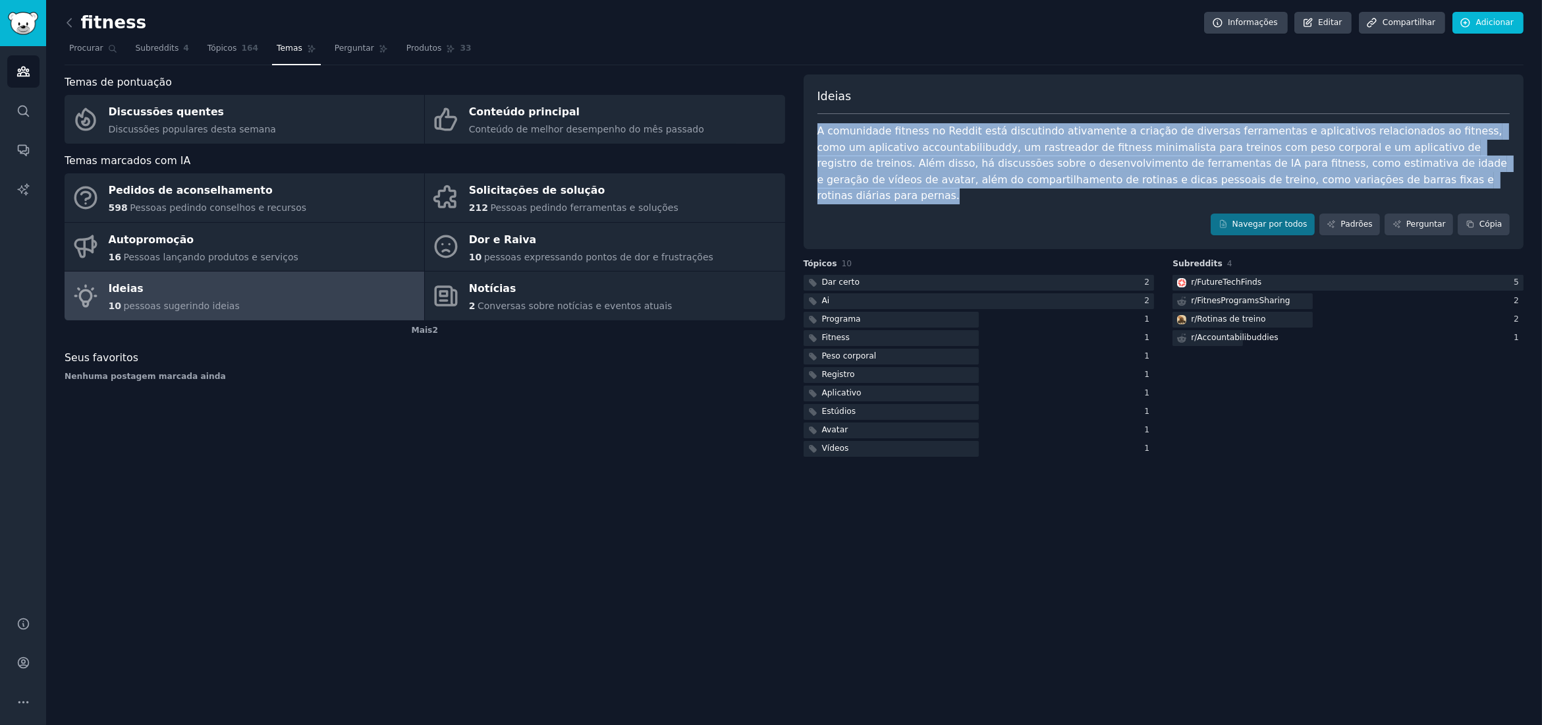
drag, startPoint x: 1358, startPoint y: 178, endPoint x: 815, endPoint y: 127, distance: 545.1
click at [815, 127] on div "Ideias A comunidade fitness no Reddit está discutindo ativamente a criação de d…" at bounding box center [1164, 161] width 721 height 175
copy font "A comunidade fitness no Reddit está discutindo ativamente a criação de diversas…"
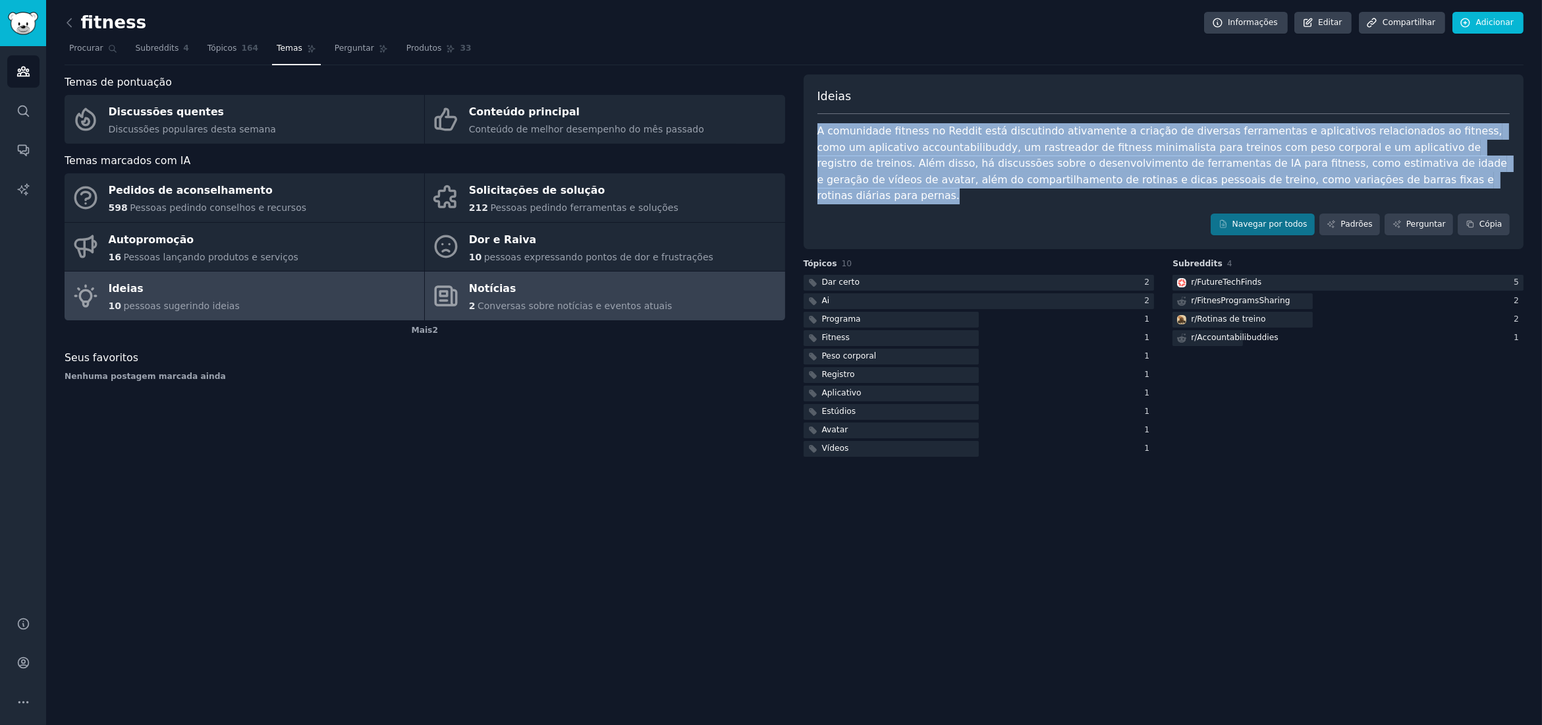
click at [472, 285] on font "Notícias" at bounding box center [492, 288] width 47 height 13
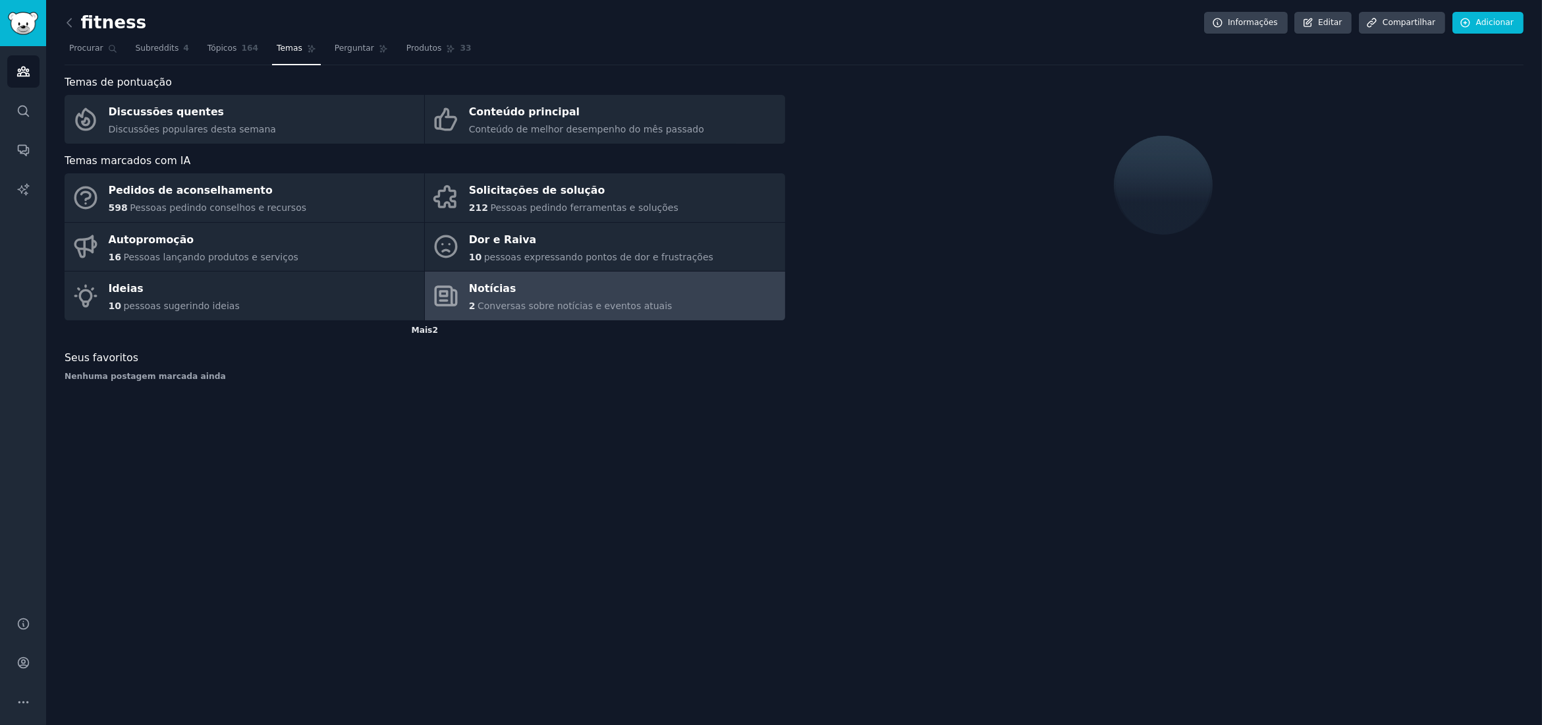
click at [420, 331] on font "Mais" at bounding box center [422, 329] width 21 height 9
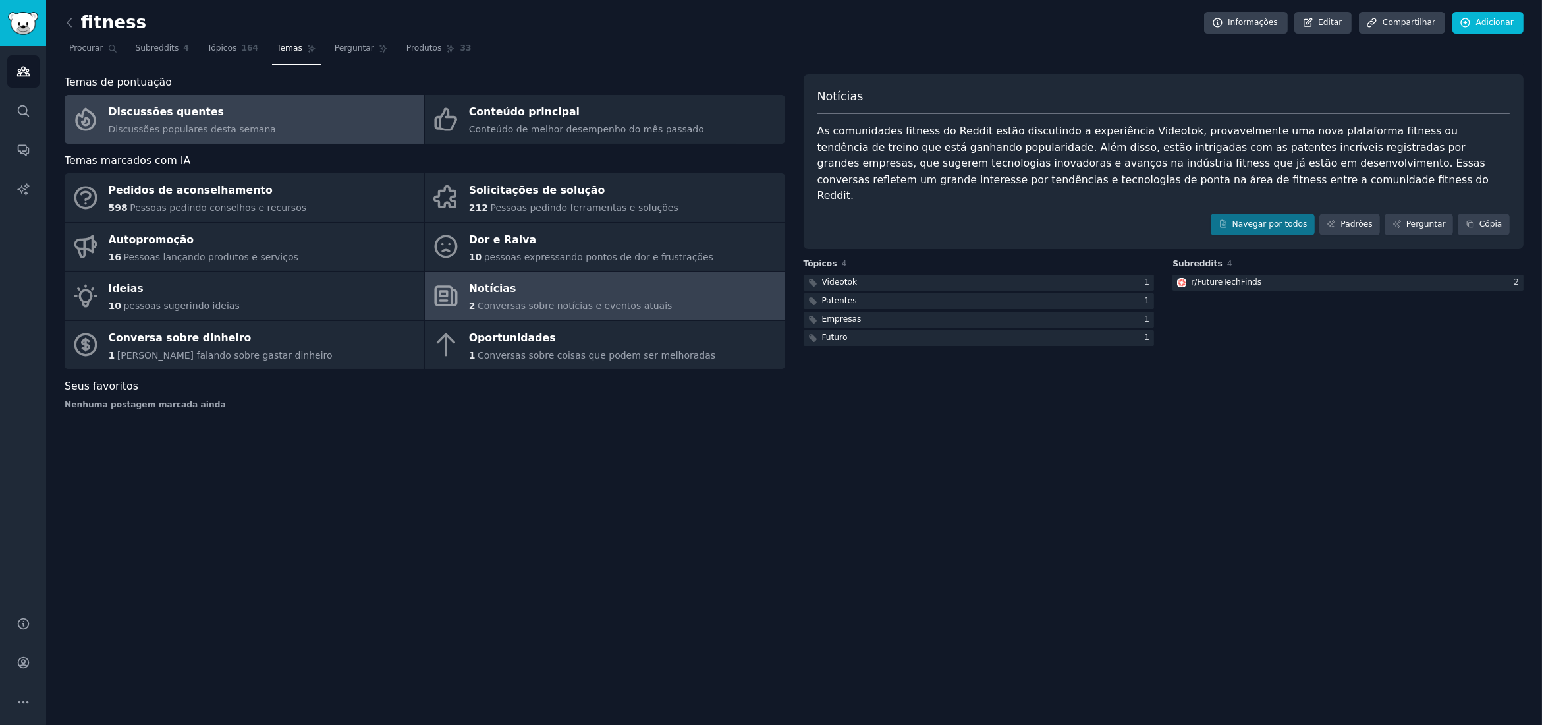
click at [233, 128] on font "Discussões populares desta semana" at bounding box center [192, 129] width 167 height 11
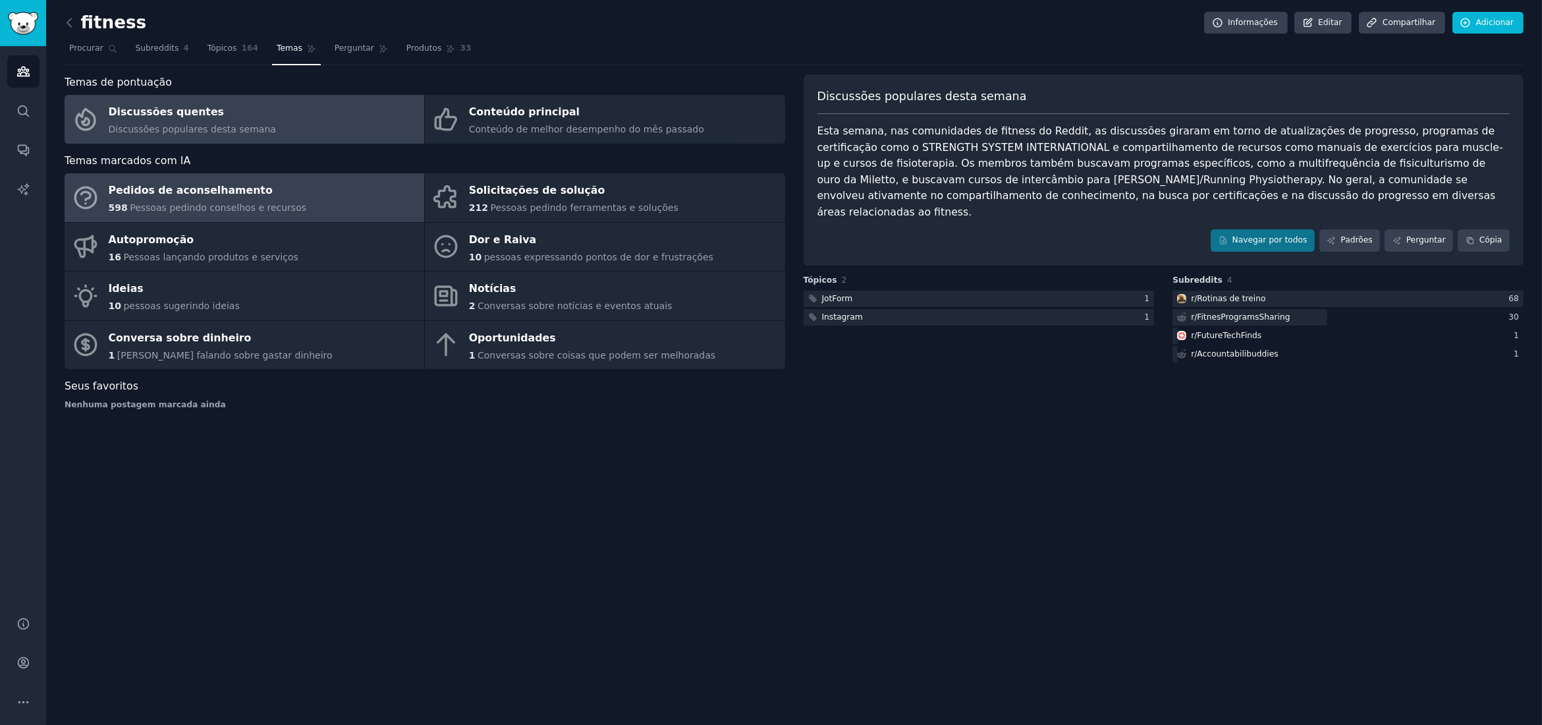
click at [266, 204] on font "Pessoas pedindo conselhos e recursos" at bounding box center [218, 207] width 177 height 11
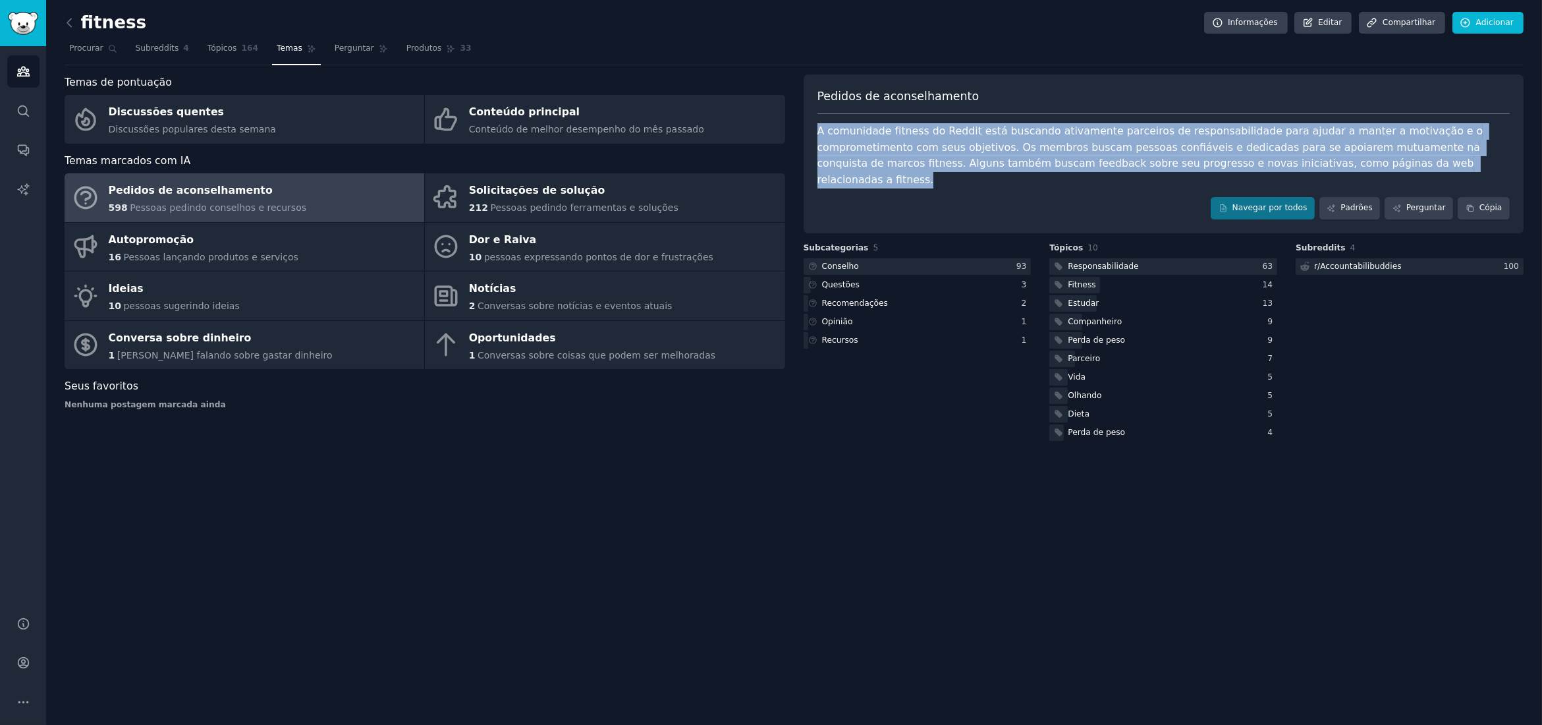
drag, startPoint x: 1346, startPoint y: 161, endPoint x: 819, endPoint y: 126, distance: 528.2
click at [819, 126] on div "A comunidade fitness do Reddit está buscando ativamente parceiros de responsabi…" at bounding box center [1163, 155] width 693 height 65
copy font "A comunidade fitness do Reddit está buscando ativamente parceiros de responsabi…"
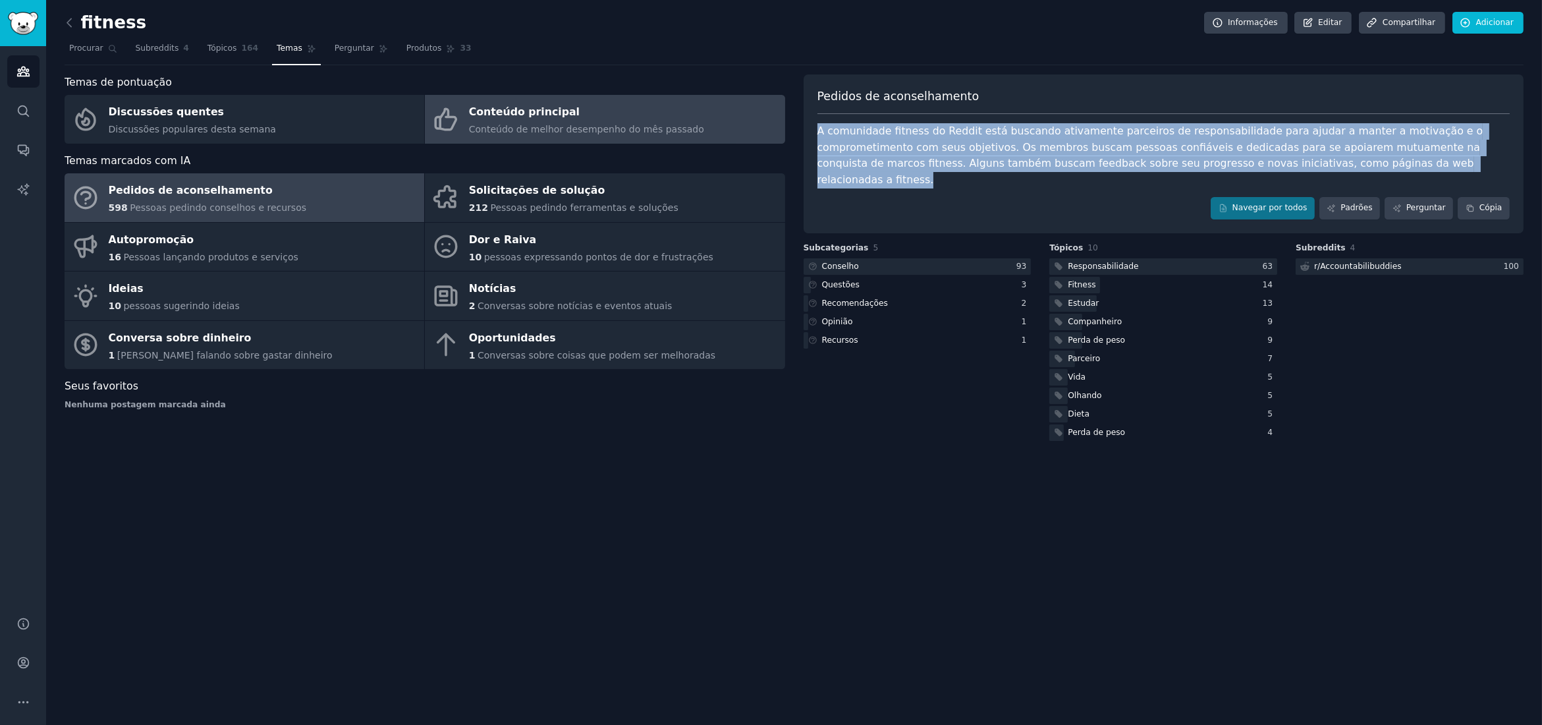
click at [501, 124] on font "Conteúdo de melhor desempenho do mês passado" at bounding box center [586, 129] width 235 height 11
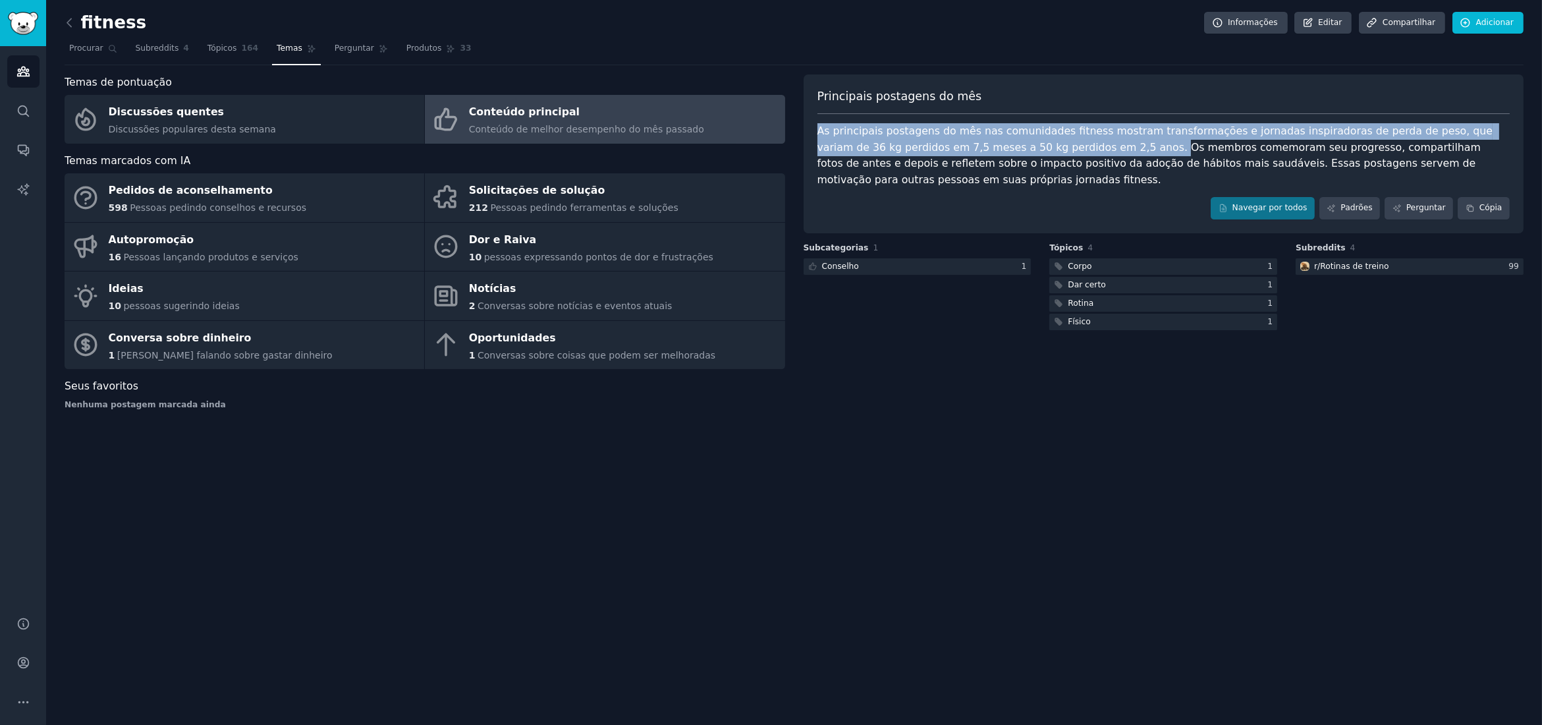
drag, startPoint x: 866, startPoint y: 134, endPoint x: 1066, endPoint y: 144, distance: 200.5
click at [1066, 144] on font "As principais postagens do mês nas comunidades fitness mostram transformações e…" at bounding box center [1156, 154] width 679 height 61
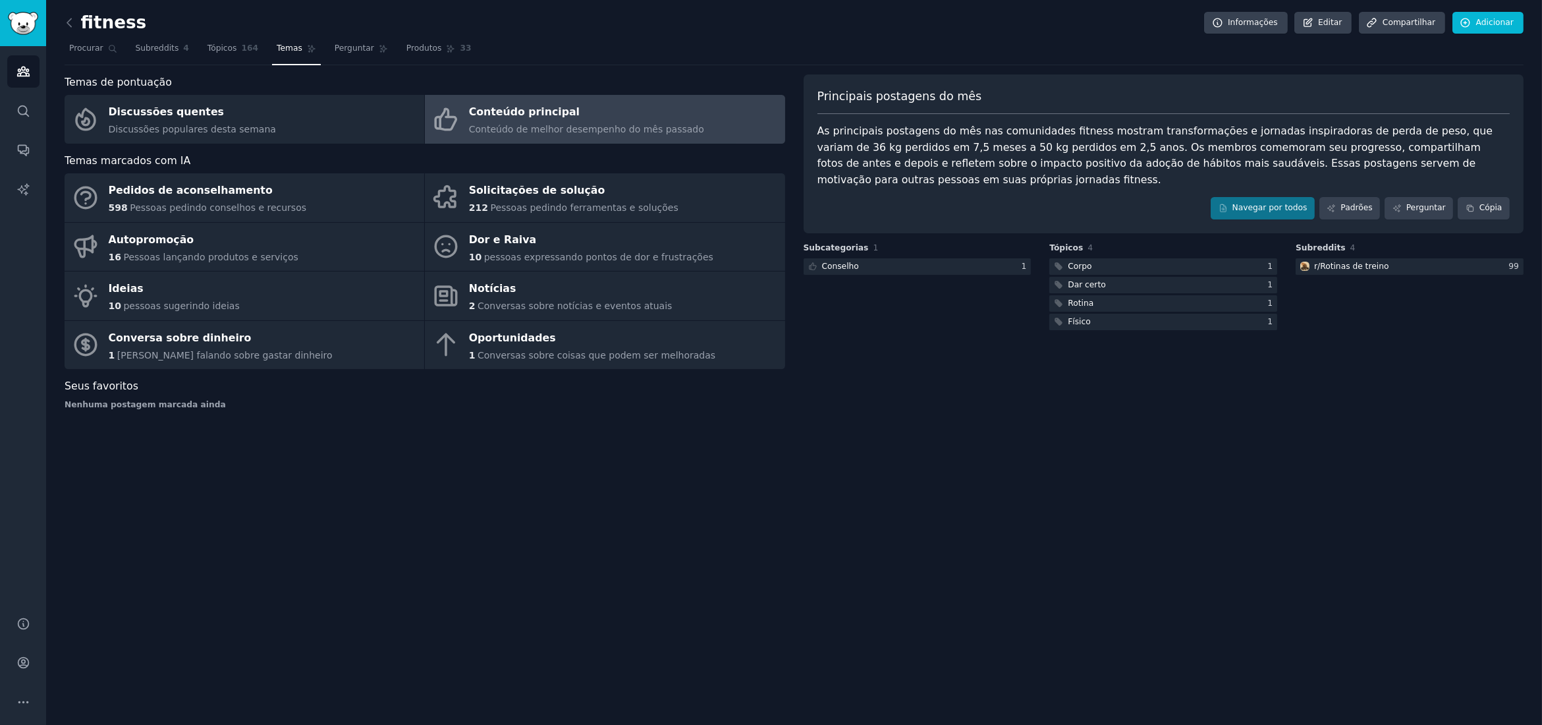
click at [1068, 144] on font "As principais postagens do mês nas comunidades fitness mostram transformações e…" at bounding box center [1156, 154] width 679 height 61
click at [229, 51] on link "Tópicos 164" at bounding box center [233, 51] width 60 height 27
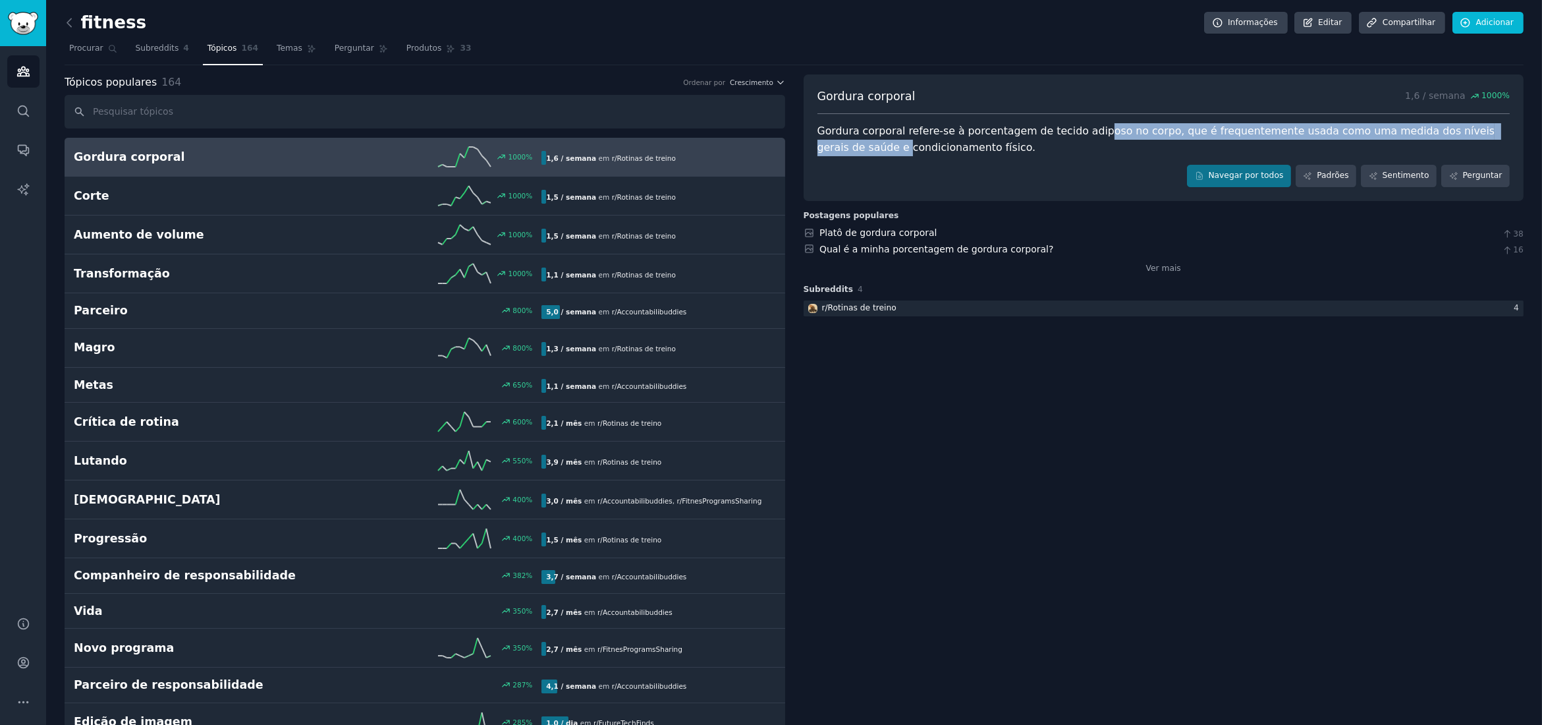
drag, startPoint x: 1078, startPoint y: 128, endPoint x: 1501, endPoint y: 127, distance: 422.2
click at [1501, 127] on div "Gordura corporal refere-se à porcentagem de tecido adiposo no corpo, que é freq…" at bounding box center [1163, 139] width 693 height 32
click at [962, 161] on div "Gordura corporal 1,6 / semana 1000 % Gordura corporal refere-se à porcentagem d…" at bounding box center [1164, 137] width 721 height 126
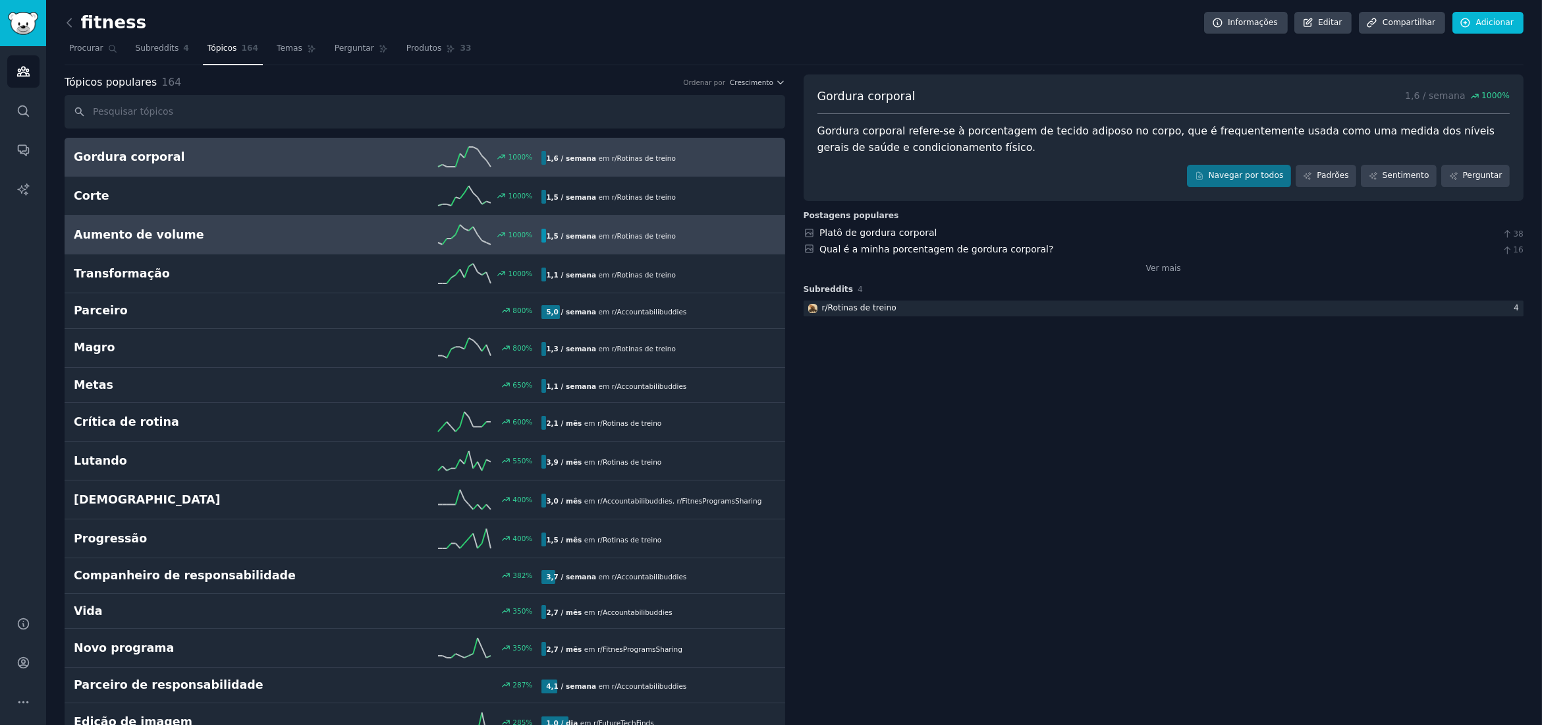
click at [190, 236] on h2 "Aumento de volume" at bounding box center [191, 235] width 234 height 16
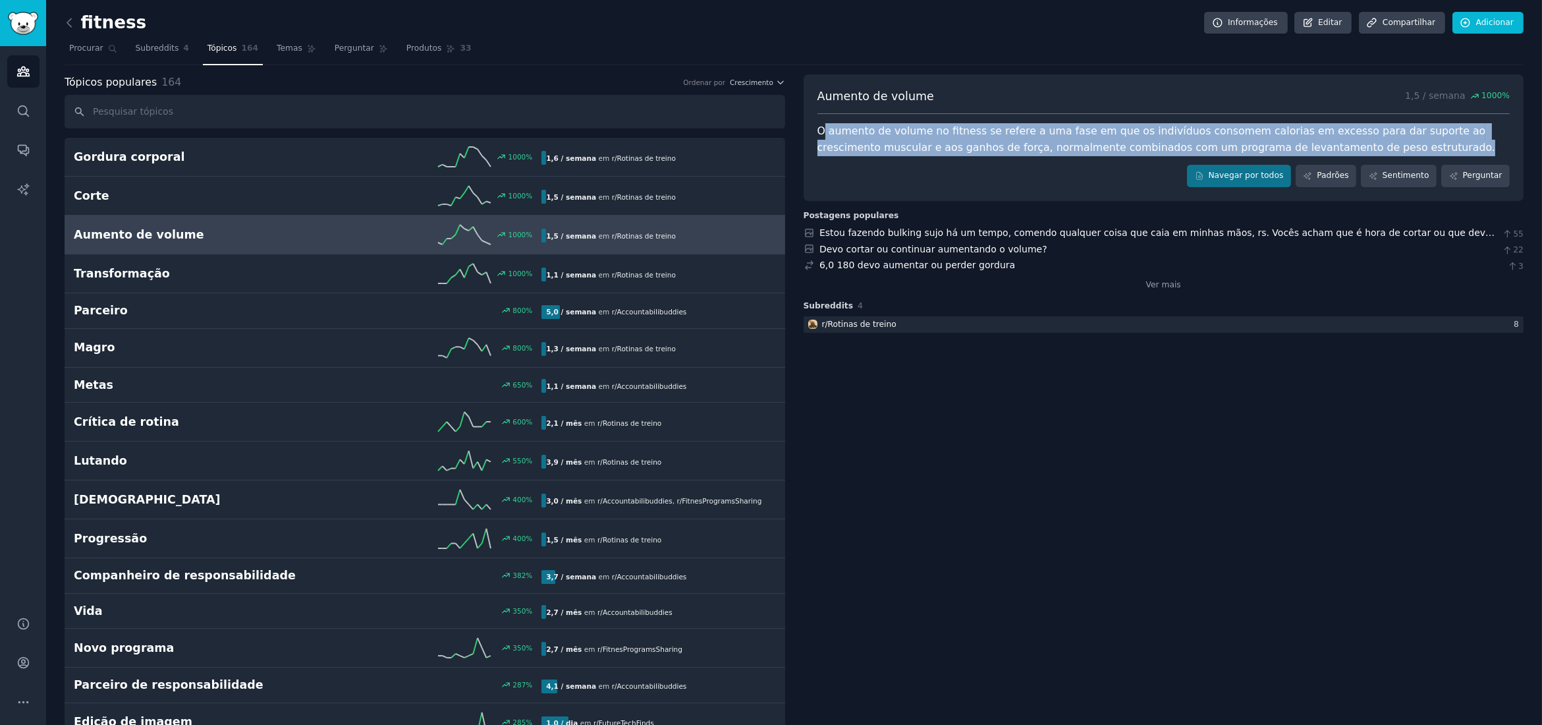
drag, startPoint x: 820, startPoint y: 129, endPoint x: 1319, endPoint y: 140, distance: 498.8
click at [1319, 140] on div "O aumento de volume no fitness se refere a uma fase em que os indivíduos consom…" at bounding box center [1163, 139] width 693 height 32
click at [1321, 144] on div "O aumento de volume no fitness se refere a uma fase em que os indivíduos consom…" at bounding box center [1163, 139] width 693 height 32
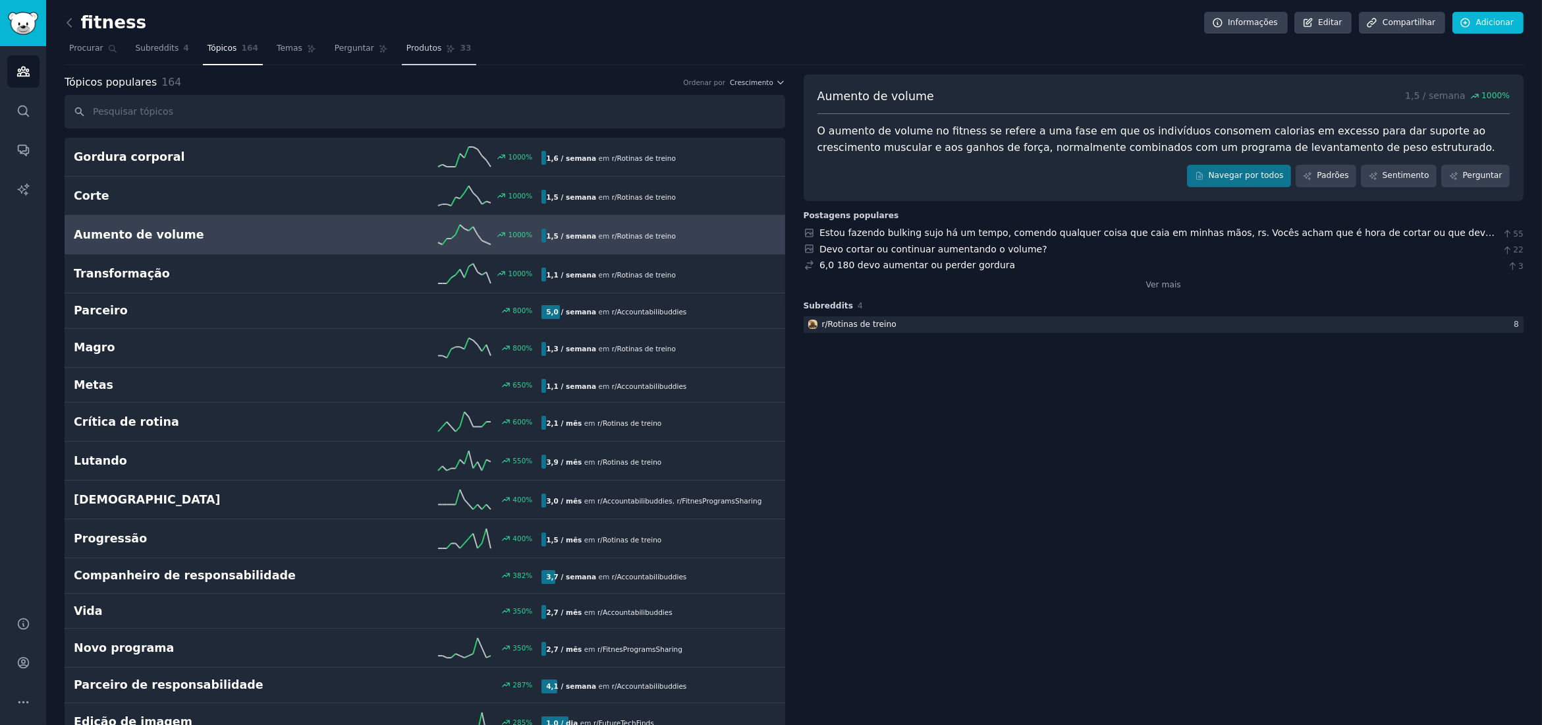
click at [406, 46] on font "Produtos" at bounding box center [424, 47] width 36 height 9
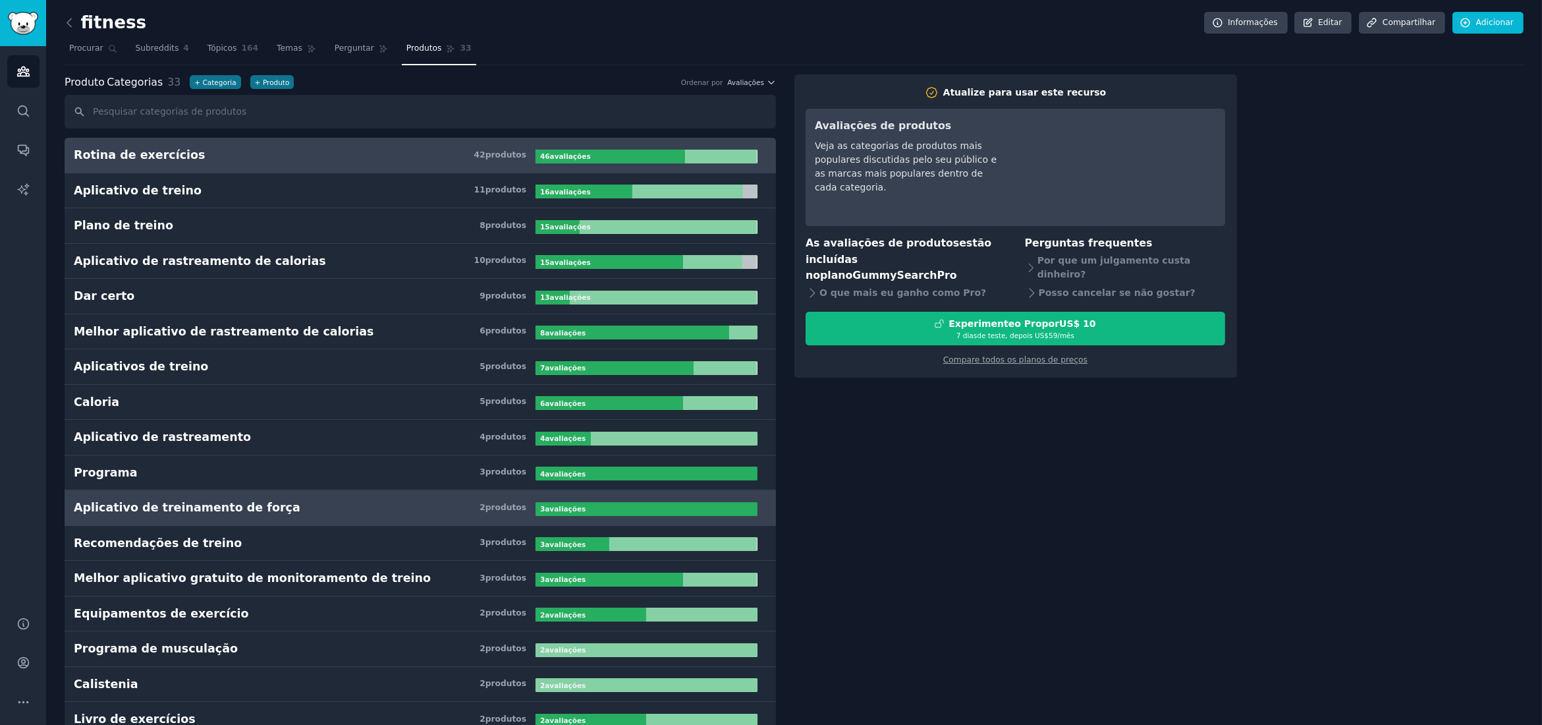
click at [237, 510] on font "Aplicativo de treinamento de força" at bounding box center [187, 507] width 227 height 13
click at [175, 164] on link "Rotina de exercícios 42 produtos ​ 46 avaliações ​" at bounding box center [420, 156] width 711 height 36
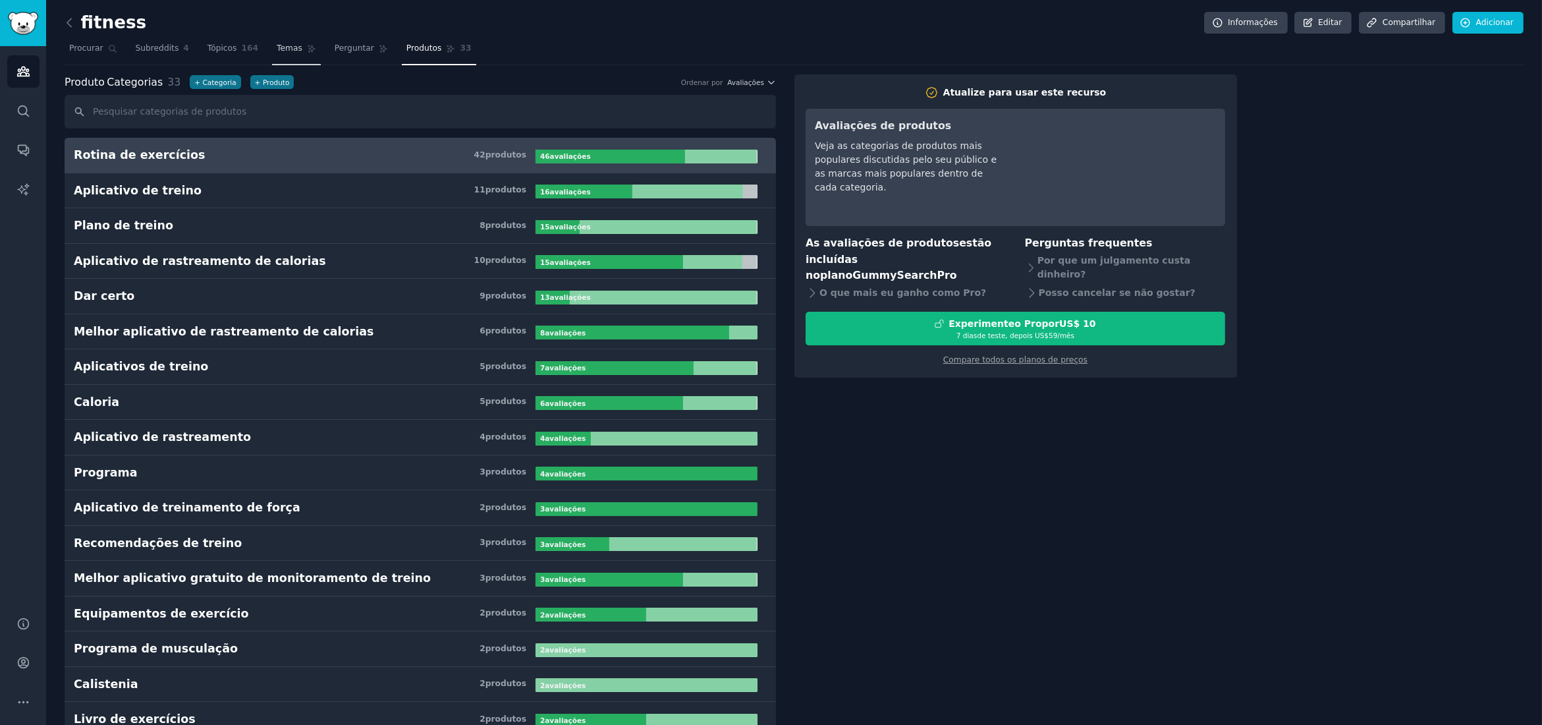
click at [279, 47] on font "Temas" at bounding box center [290, 47] width 26 height 9
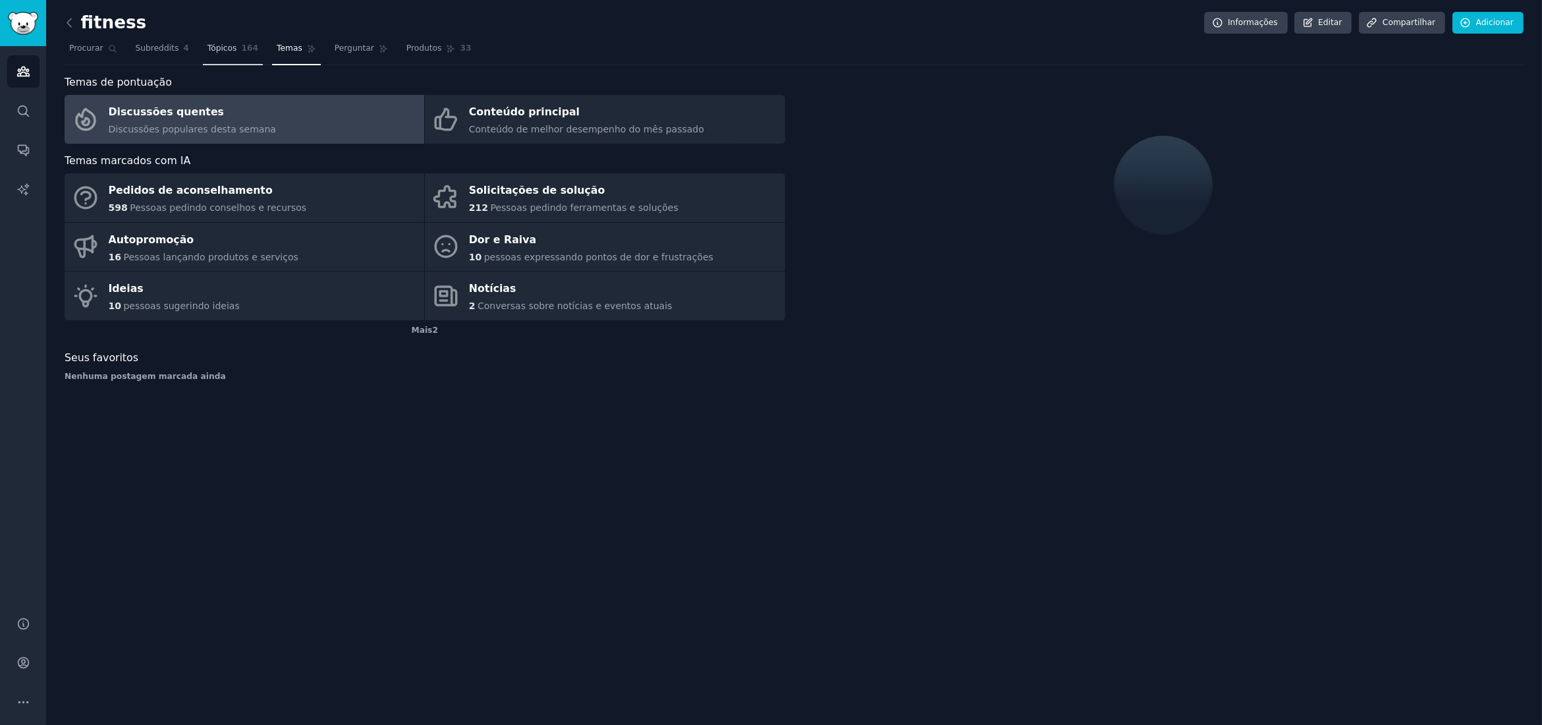
click at [217, 49] on font "Tópicos" at bounding box center [222, 47] width 30 height 9
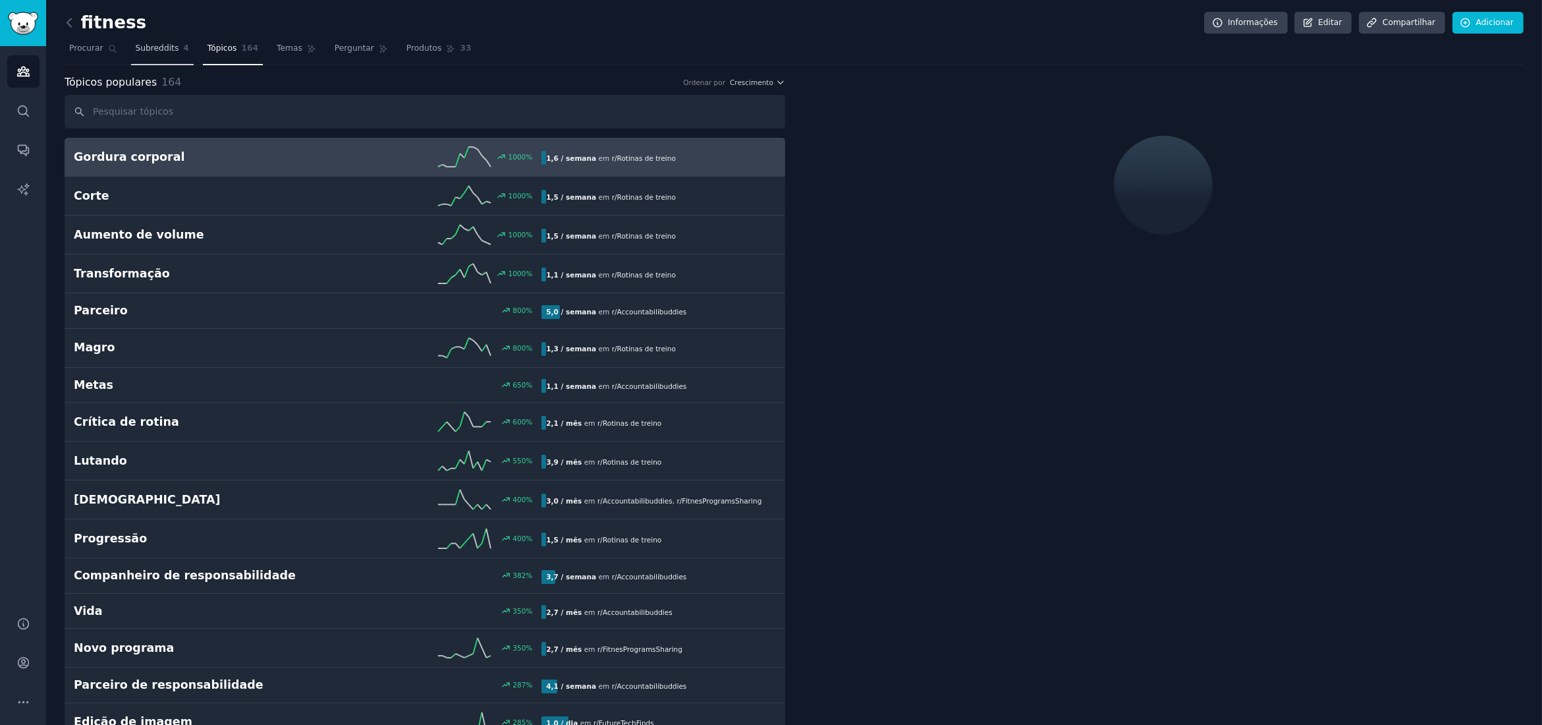
click at [157, 51] on font "Subreddits" at bounding box center [157, 47] width 43 height 9
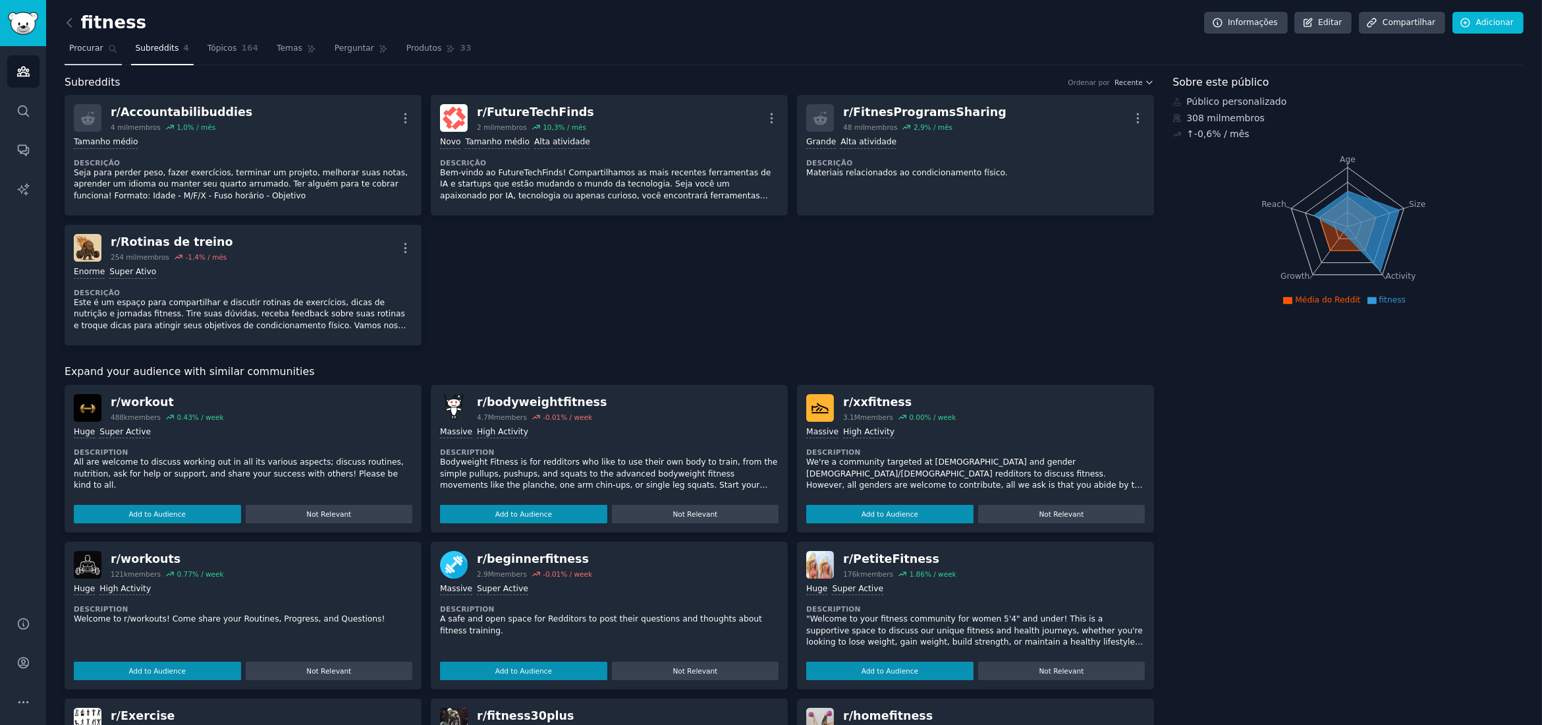
click at [88, 49] on font "Procurar" at bounding box center [86, 47] width 34 height 9
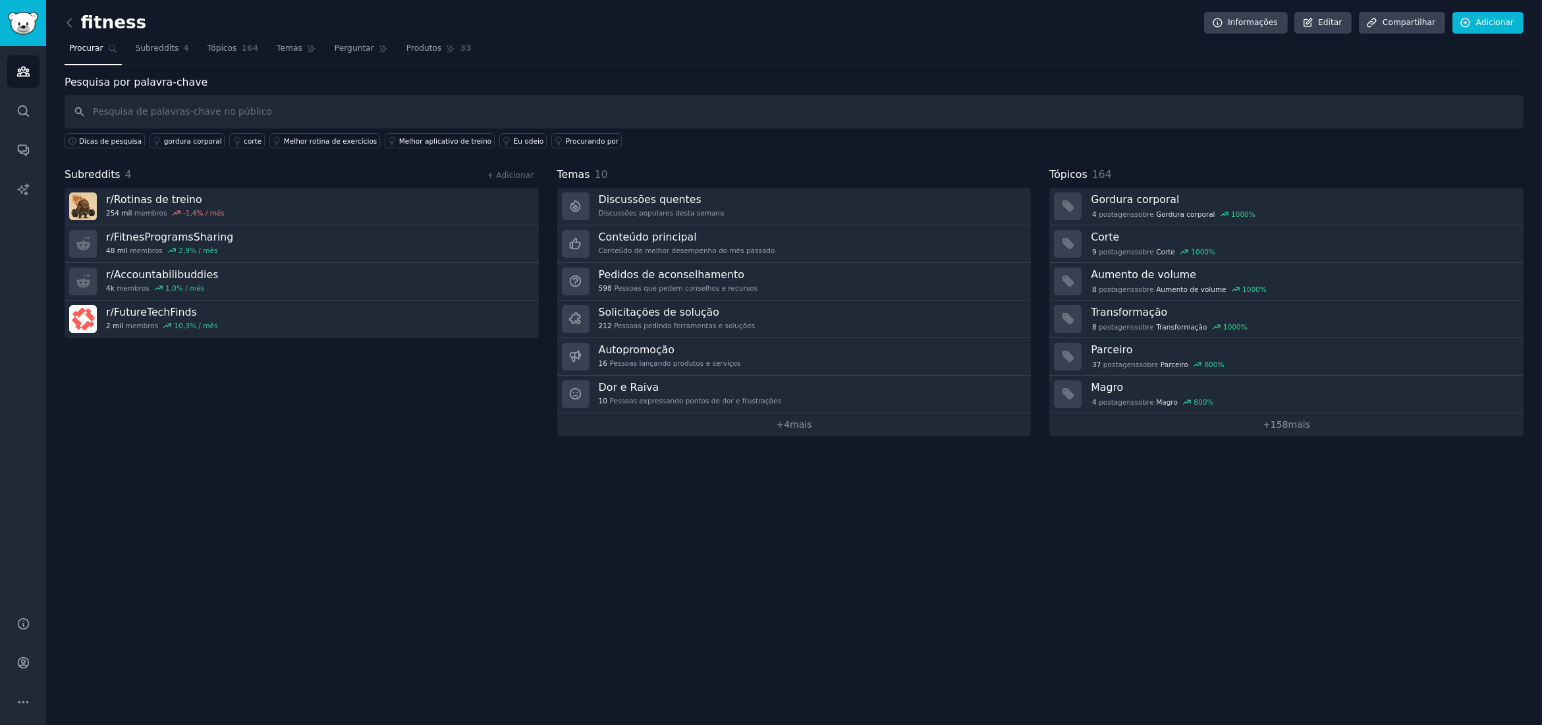
click at [173, 107] on input "text" at bounding box center [794, 112] width 1459 height 34
click at [21, 106] on icon "Barra lateral" at bounding box center [23, 110] width 11 height 11
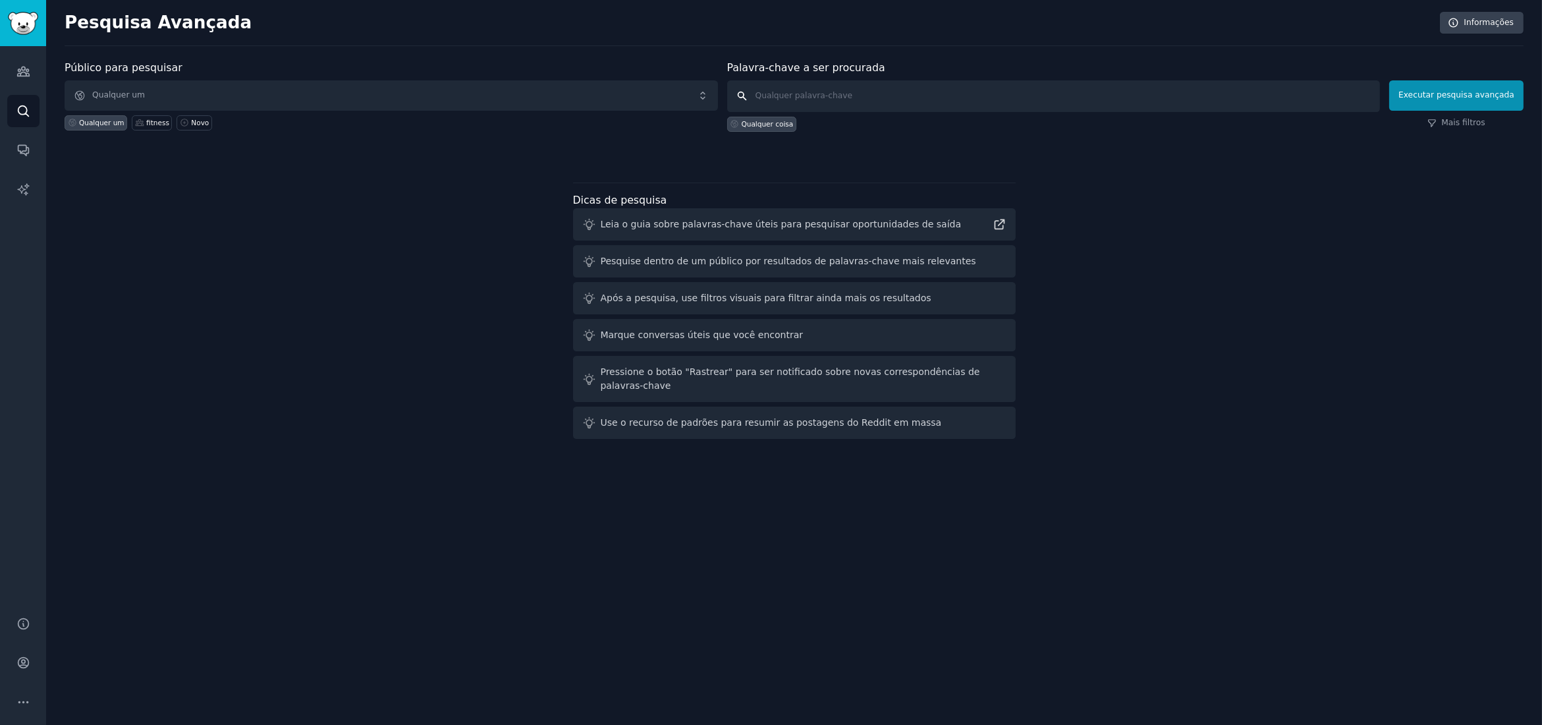
click at [782, 101] on input "text" at bounding box center [1053, 96] width 653 height 32
click at [787, 87] on input "text" at bounding box center [1053, 96] width 653 height 32
paste input "someone asked to create something"
type input "someone asked to create something"
click at [103, 121] on font "Qualquer um" at bounding box center [101, 123] width 45 height 8
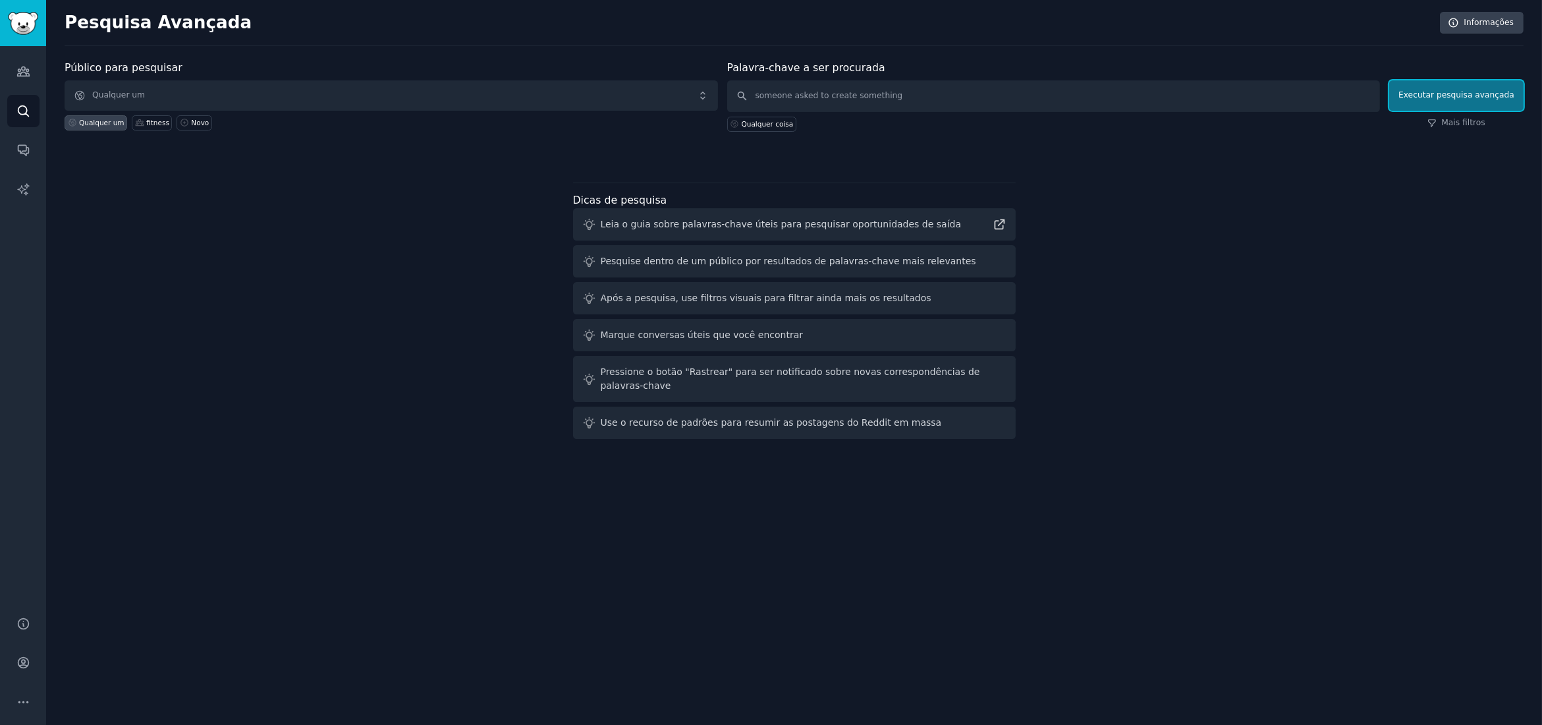
click at [1468, 86] on button "Executar pesquisa avançada" at bounding box center [1456, 95] width 134 height 30
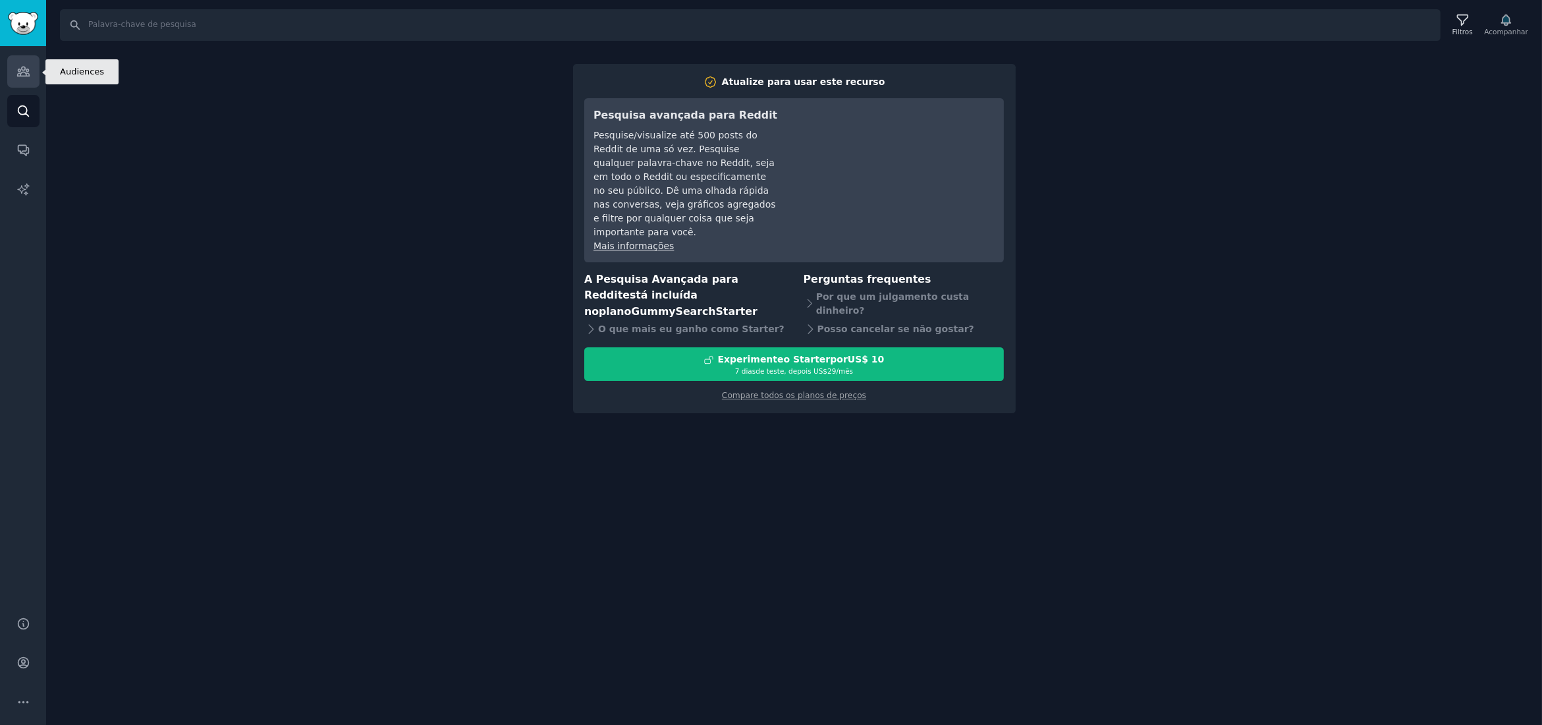
click at [22, 72] on icon "Barra lateral" at bounding box center [23, 71] width 12 height 9
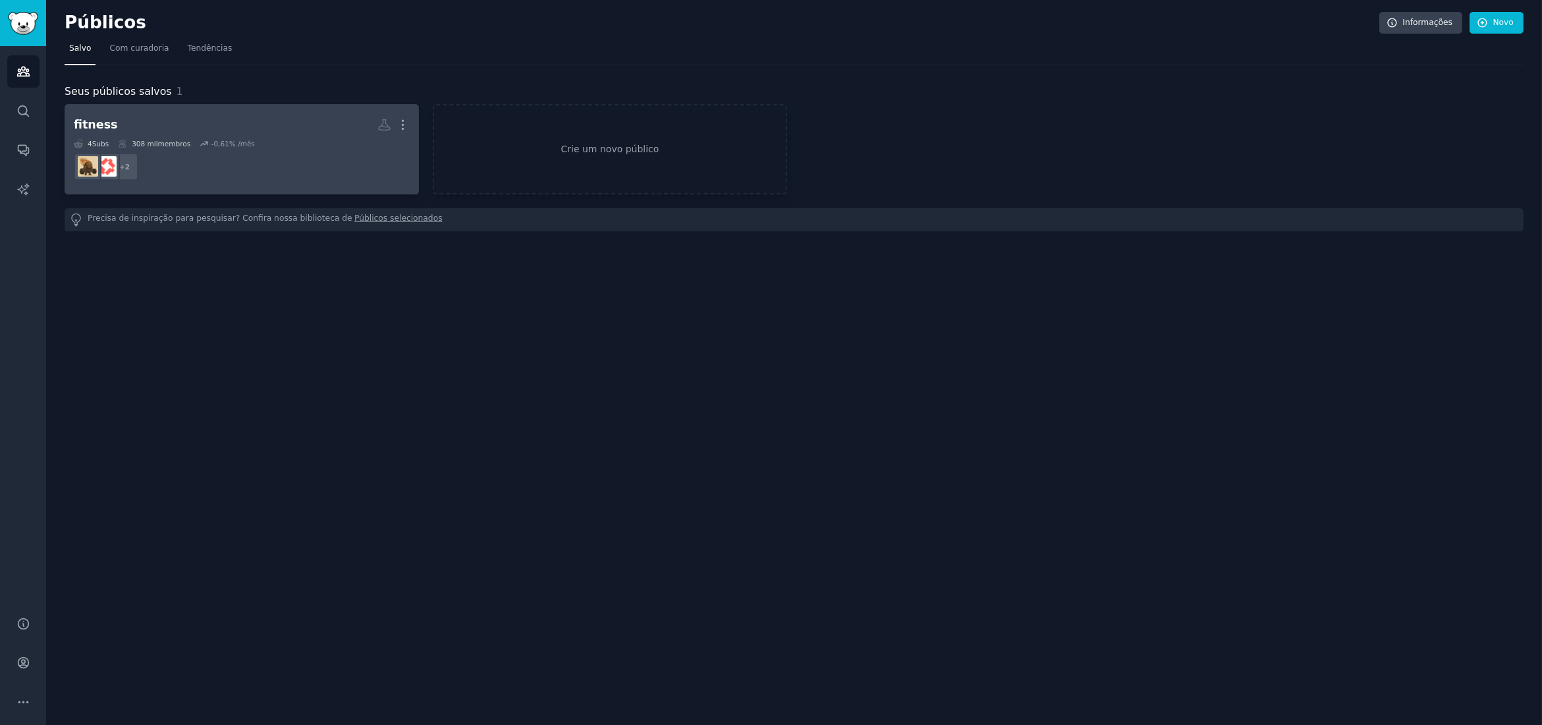
click at [229, 142] on font "% /mês" at bounding box center [242, 144] width 26 height 8
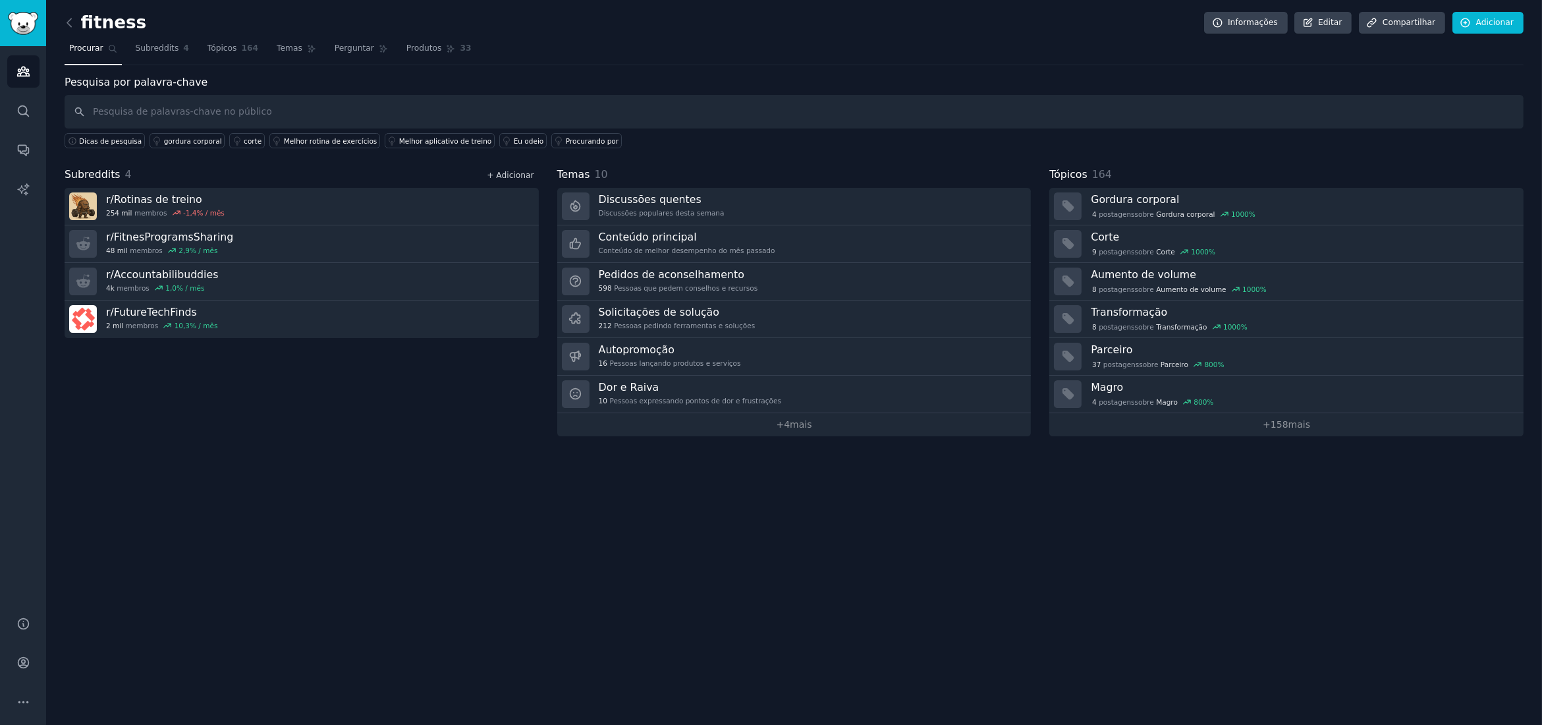
click at [507, 177] on font "+ Adicionar" at bounding box center [510, 175] width 47 height 9
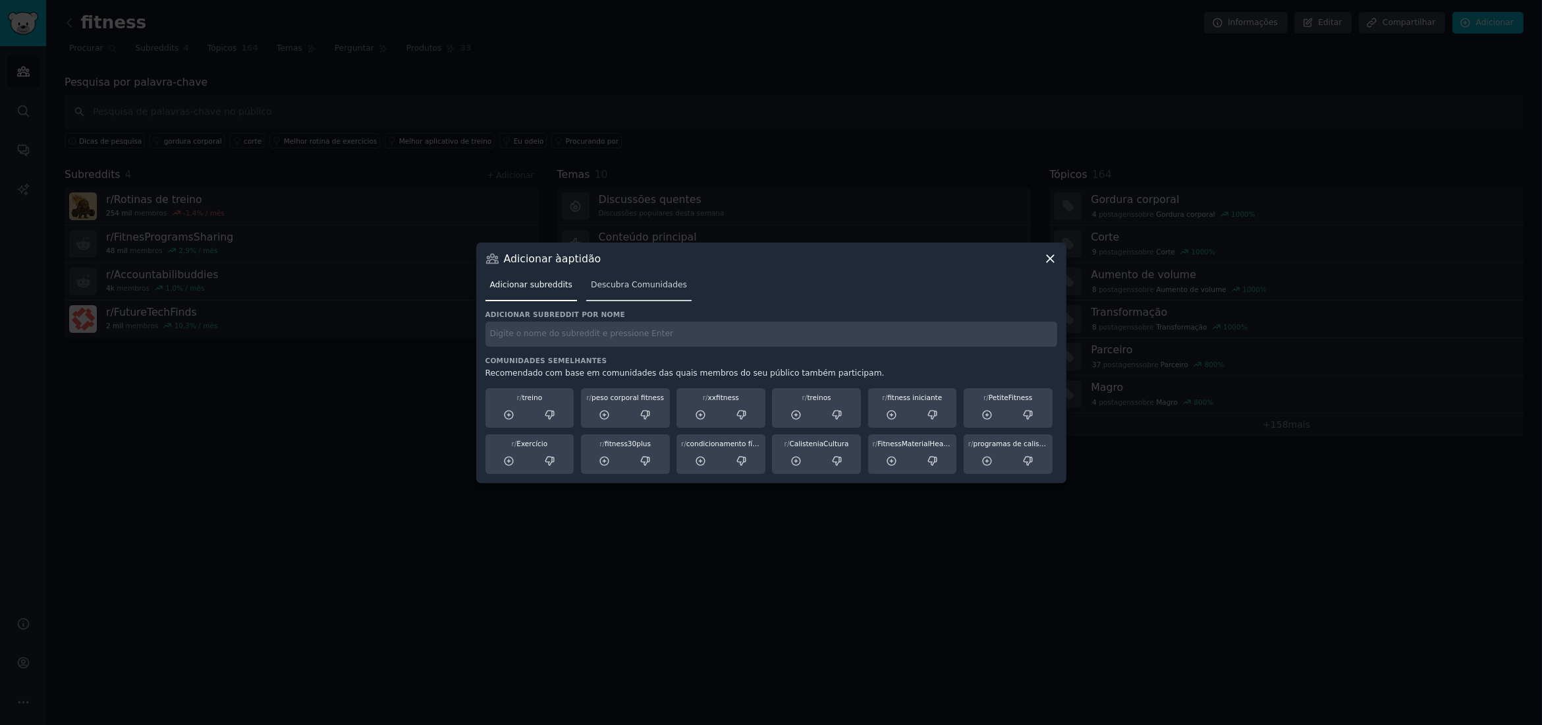
click at [627, 283] on font "Descubra Comunidades" at bounding box center [639, 284] width 96 height 9
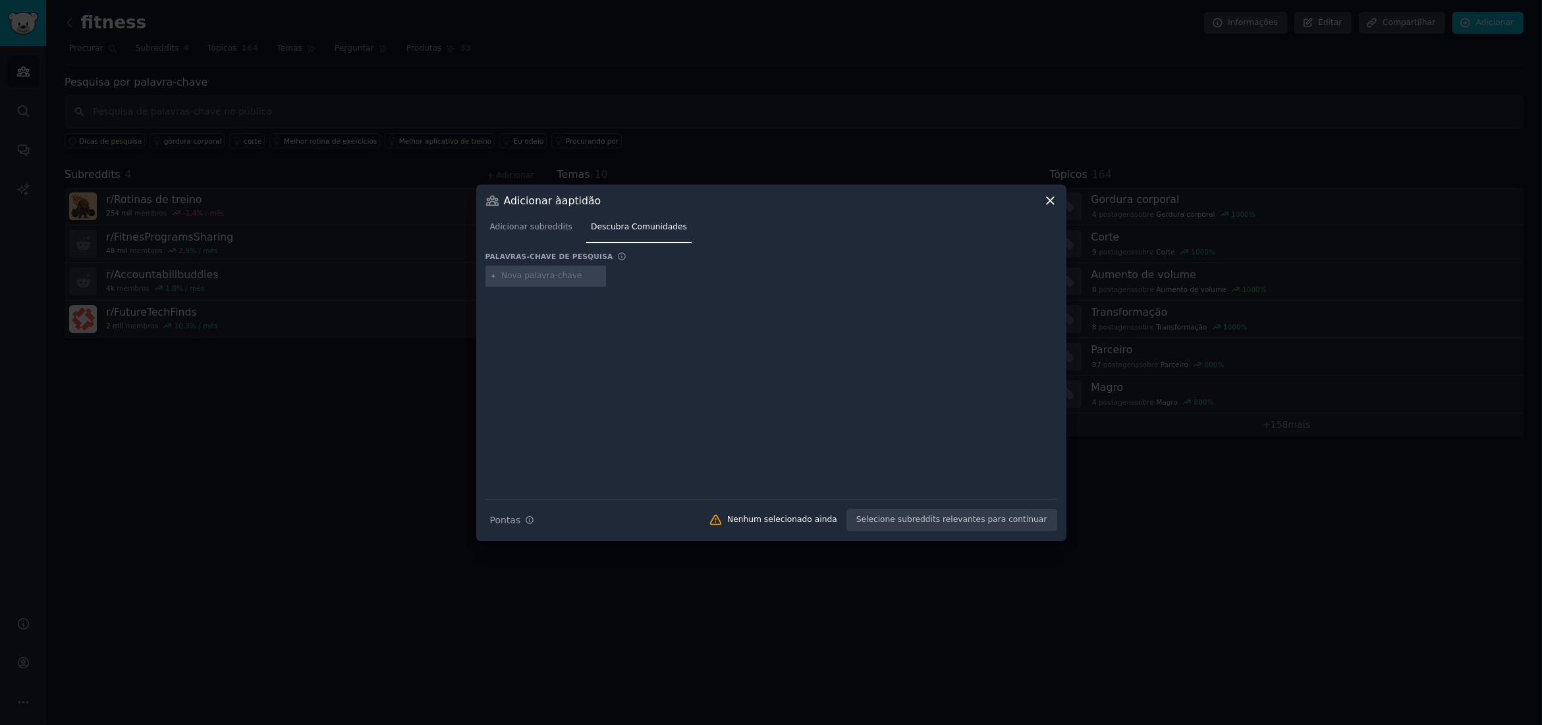
click at [524, 268] on div at bounding box center [545, 275] width 121 height 21
click at [522, 276] on input "text" at bounding box center [551, 276] width 100 height 12
type input "fitnnes"
click at [617, 267] on div at bounding box center [639, 275] width 121 height 21
click at [547, 228] on font "Adicionar subreddits" at bounding box center [531, 226] width 83 height 9
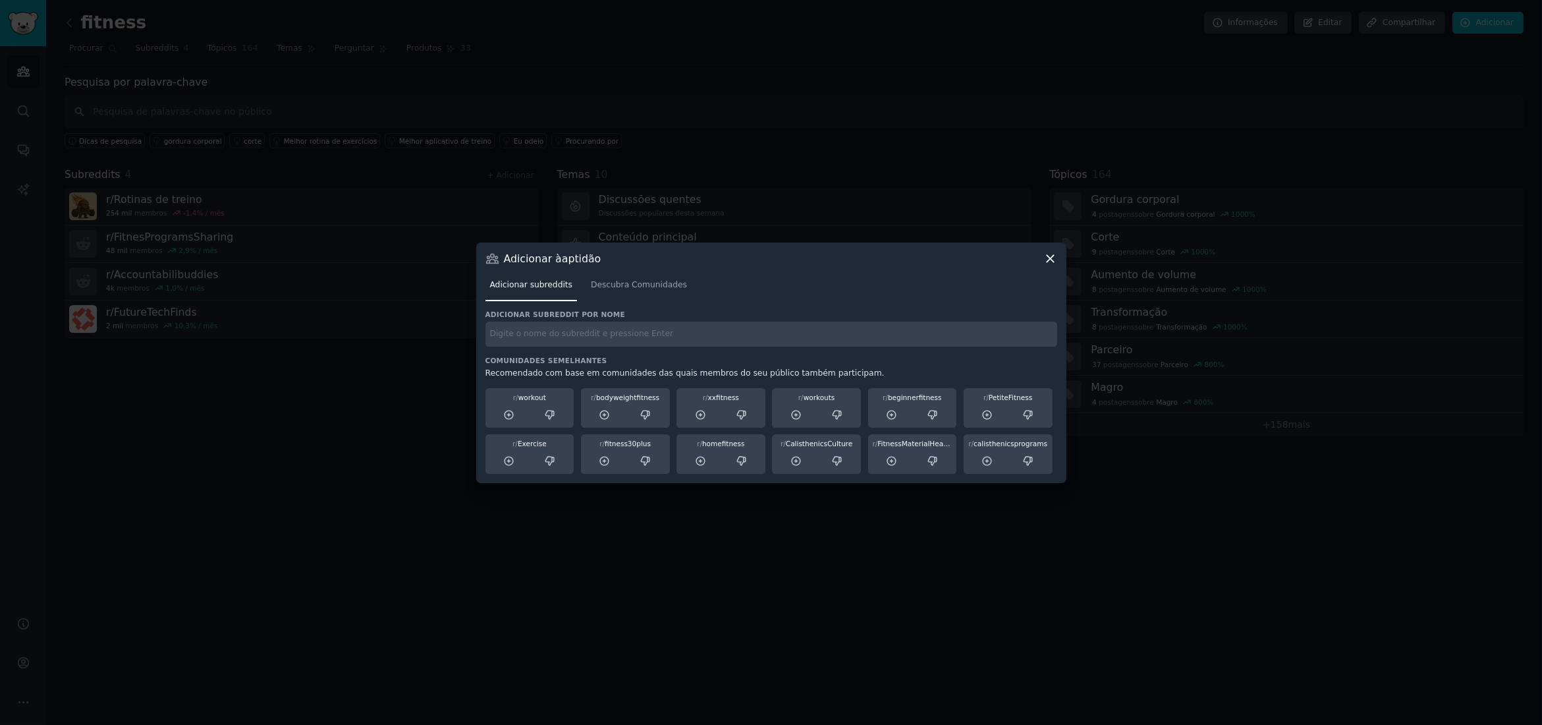
click at [552, 350] on div "Adicionar subreddit por nome Comunidades semelhantes Recomendado com base em co…" at bounding box center [771, 392] width 572 height 164
click at [555, 333] on input "text" at bounding box center [771, 334] width 572 height 26
type input "p"
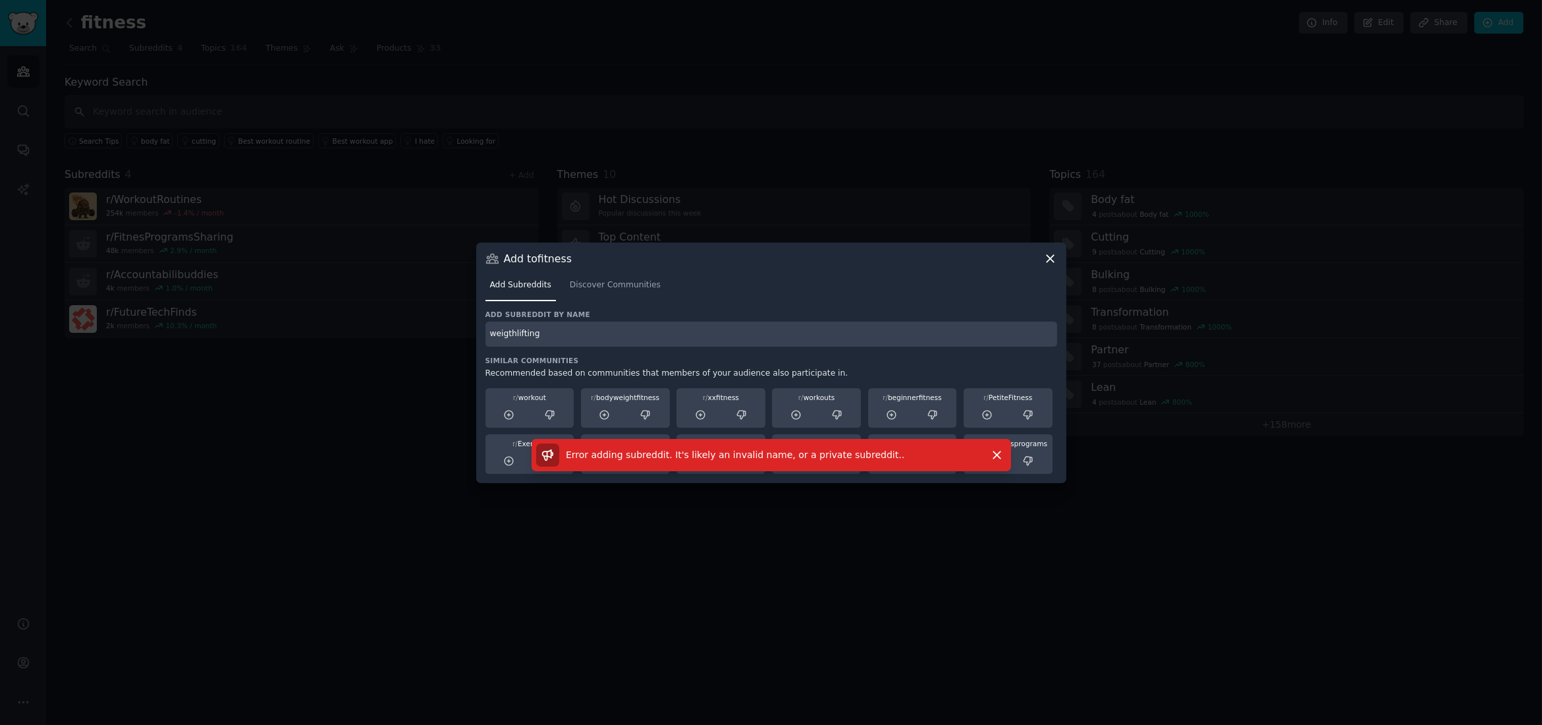
drag, startPoint x: 561, startPoint y: 335, endPoint x: 482, endPoint y: 331, distance: 78.5
click at [482, 331] on div "Add to fitness Add Subreddits Discover Communities Add subreddit by name weigth…" at bounding box center [771, 362] width 590 height 240
paste input "ht"
type input "weightlifting"
click at [993, 456] on icon "button" at bounding box center [997, 455] width 14 height 14
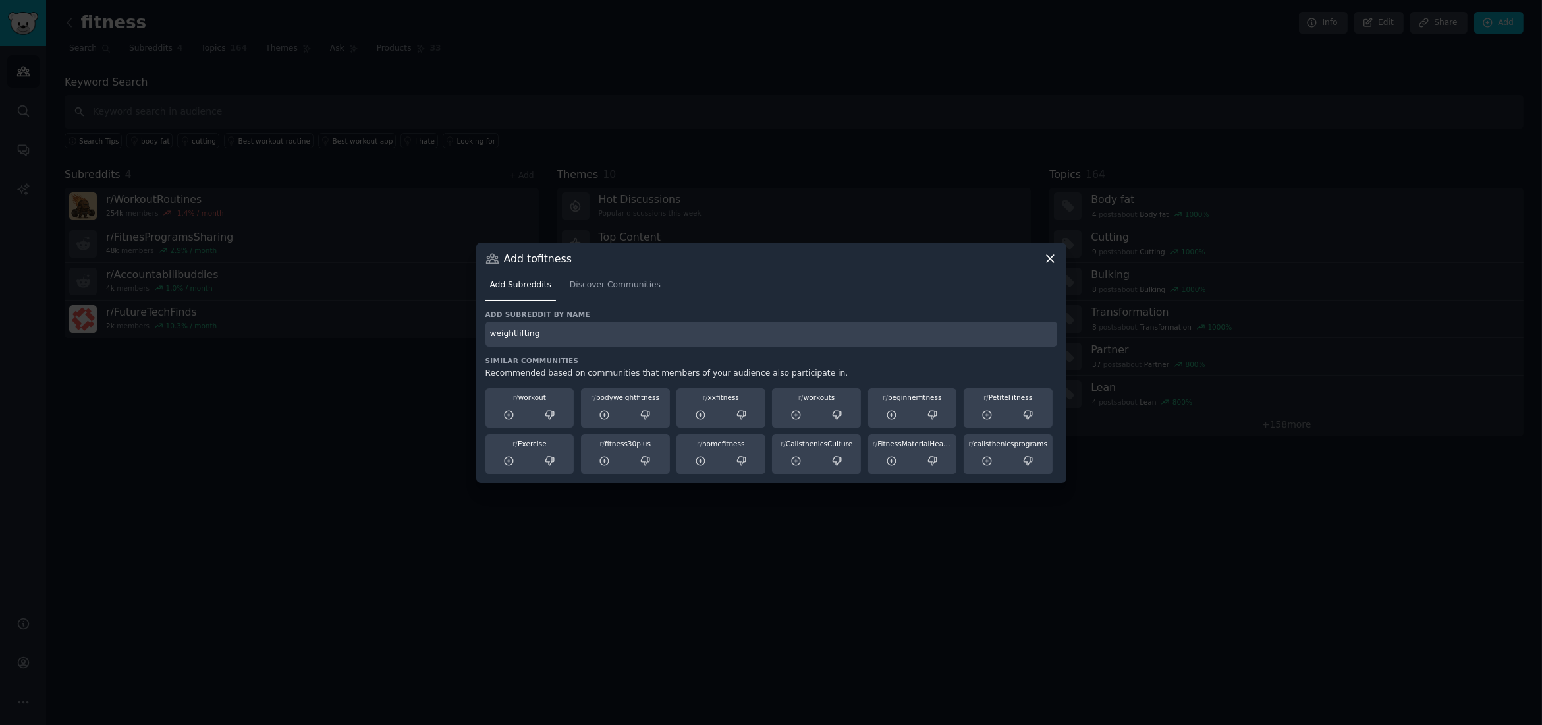
drag, startPoint x: 1050, startPoint y: 257, endPoint x: 1041, endPoint y: 256, distance: 9.3
click at [1050, 257] on icon at bounding box center [1050, 259] width 14 height 14
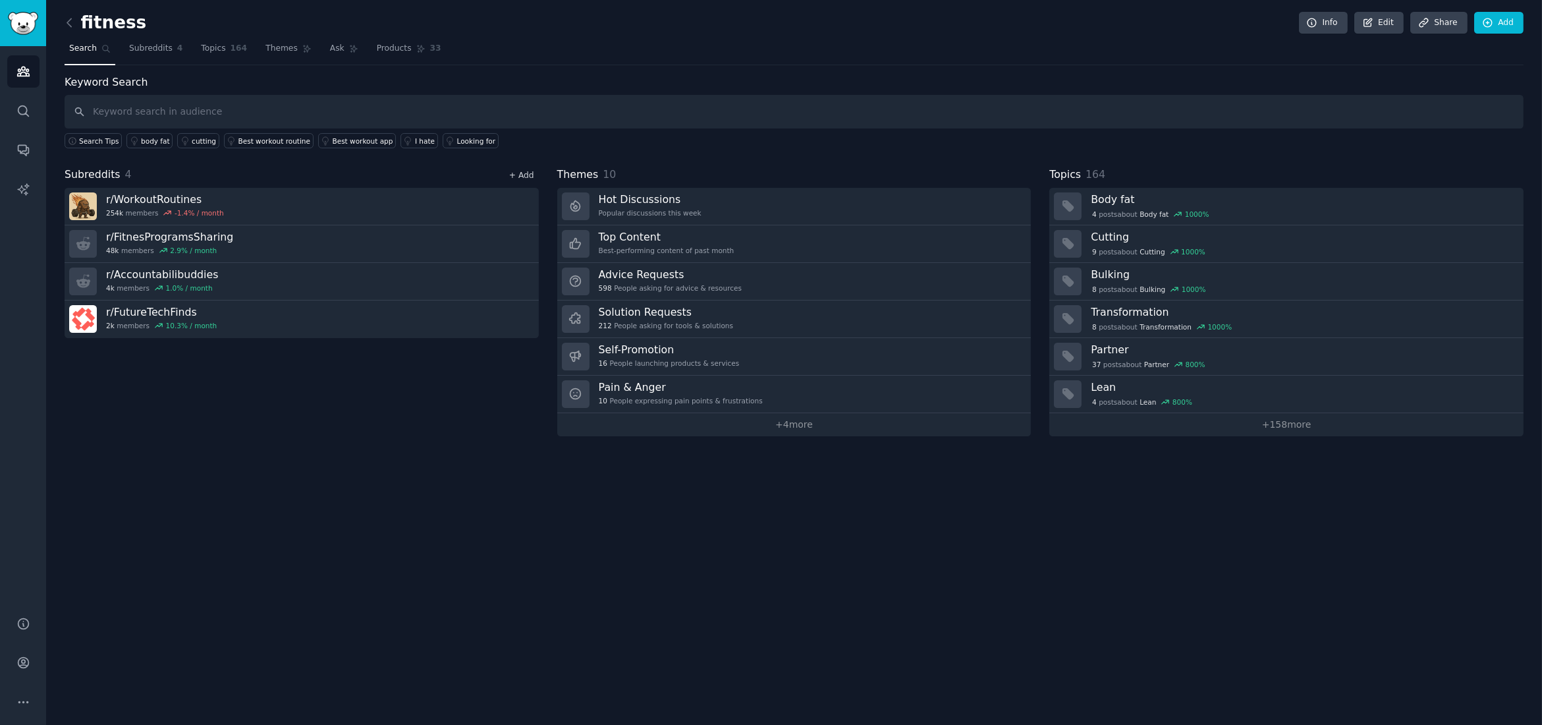
click at [525, 173] on link "+ Add" at bounding box center [521, 175] width 25 height 9
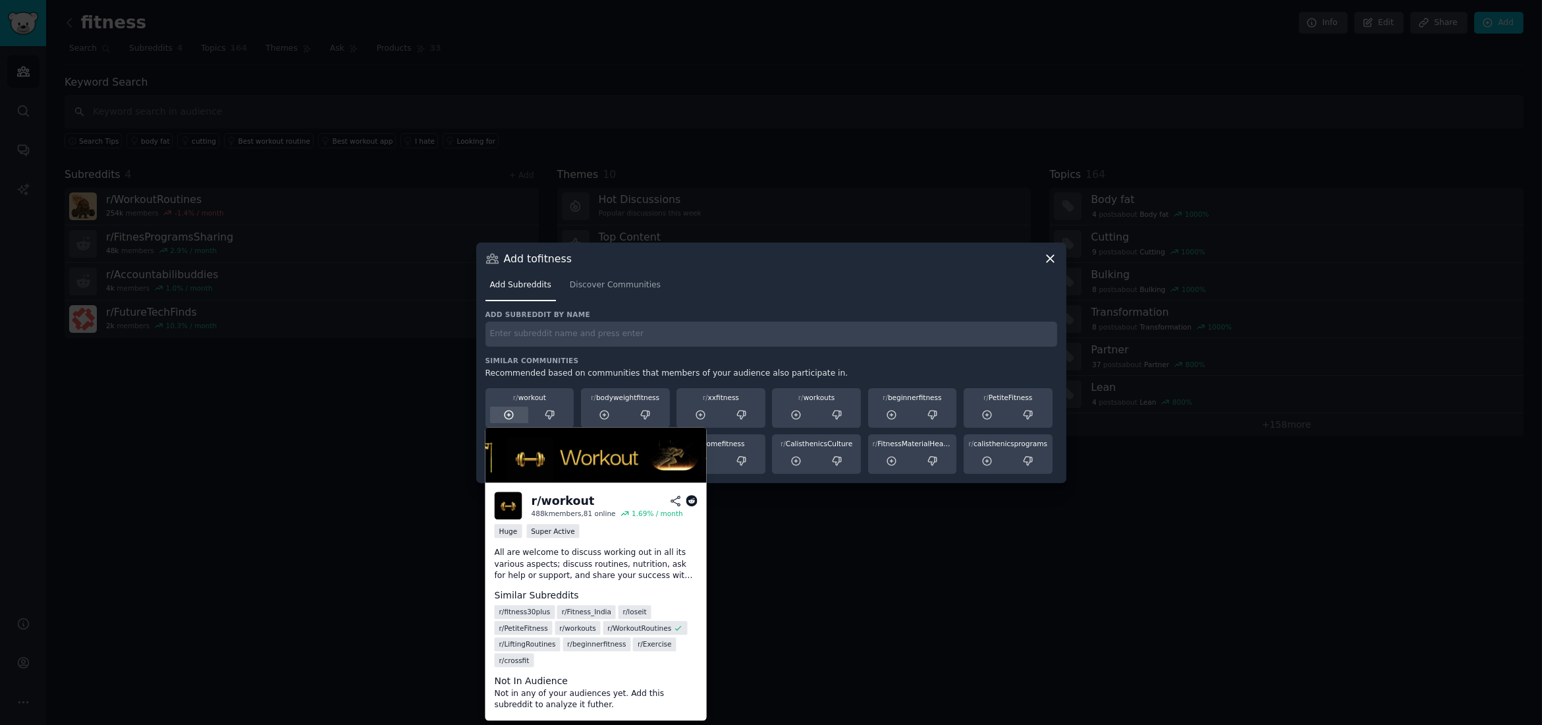
click at [511, 417] on icon at bounding box center [509, 415] width 12 height 12
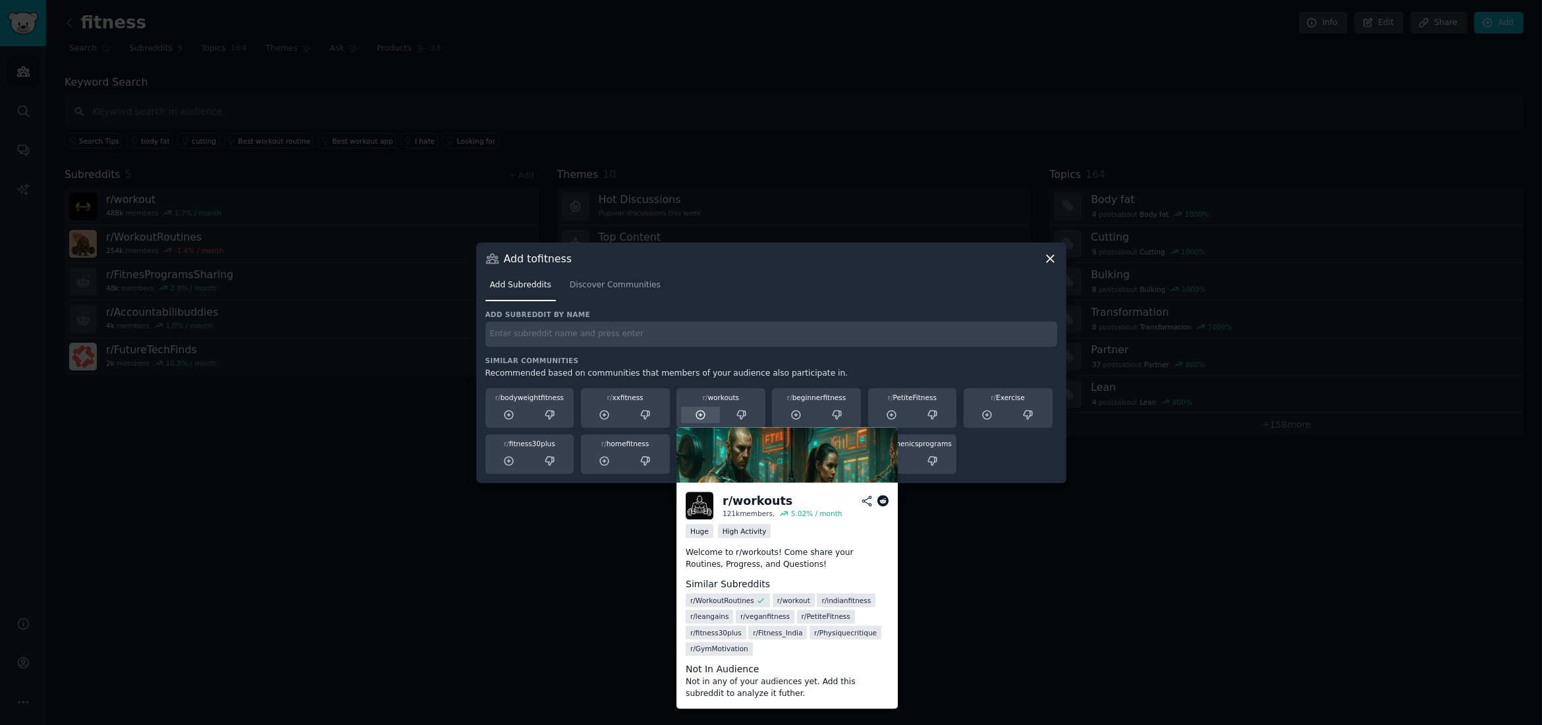
click at [700, 414] on icon at bounding box center [700, 414] width 9 height 9
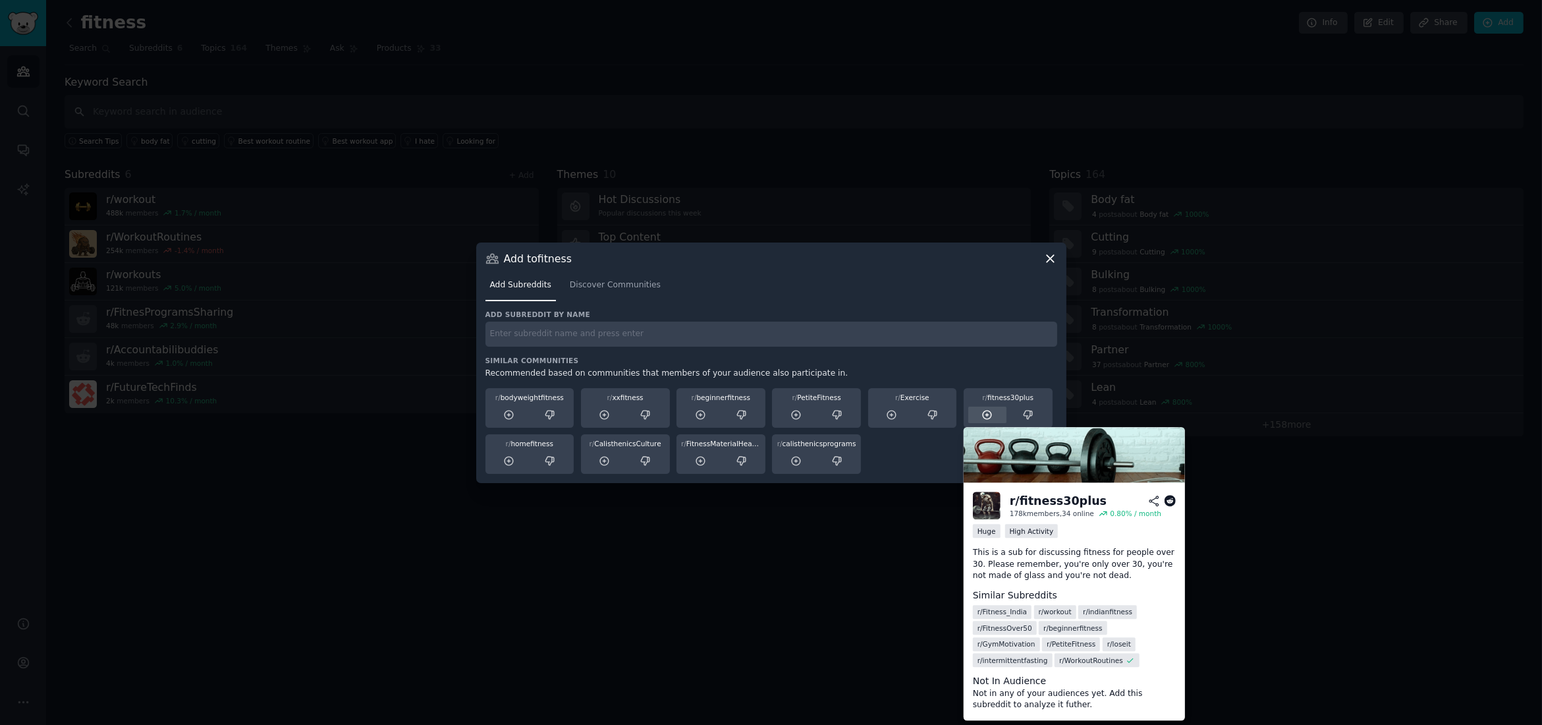
click at [989, 415] on icon at bounding box center [987, 415] width 12 height 12
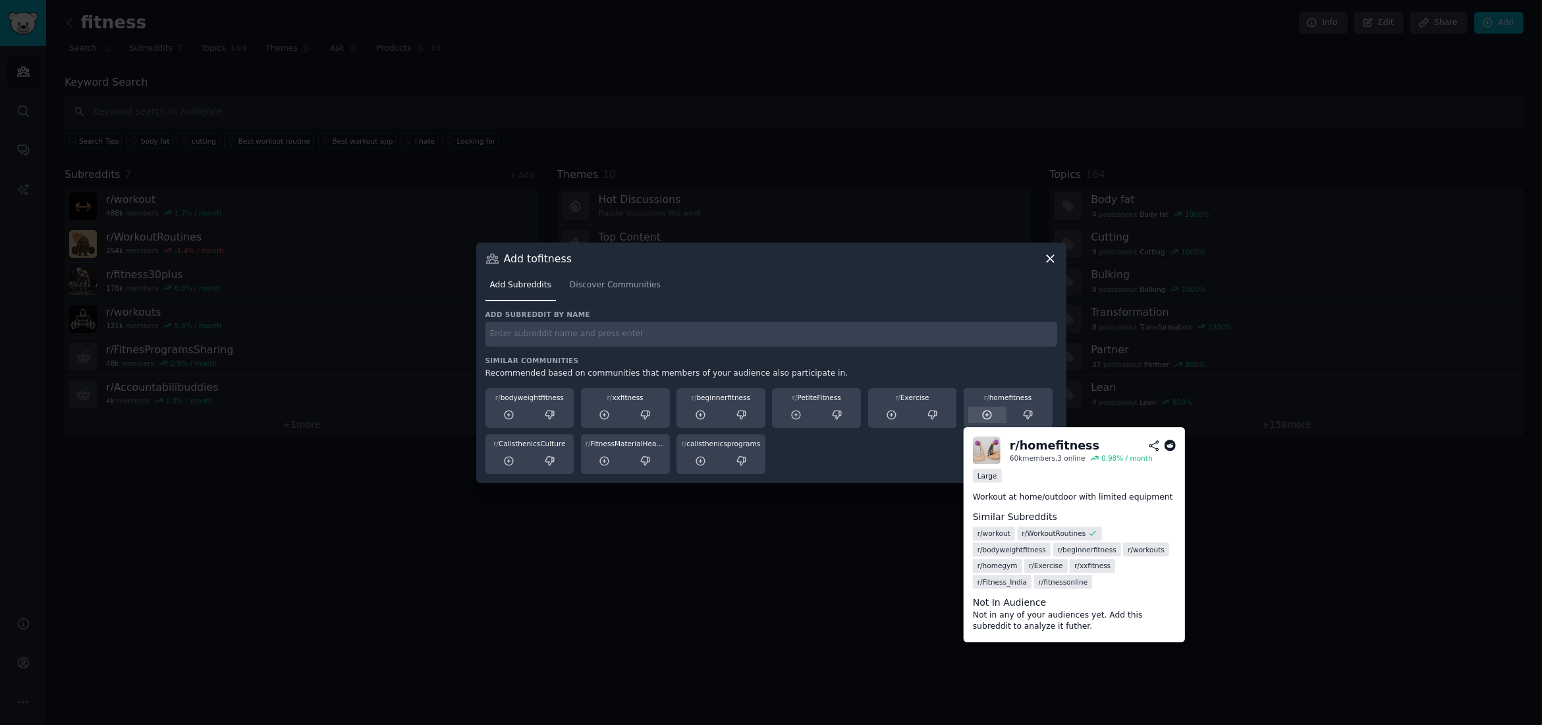
click at [990, 417] on icon at bounding box center [987, 415] width 12 height 12
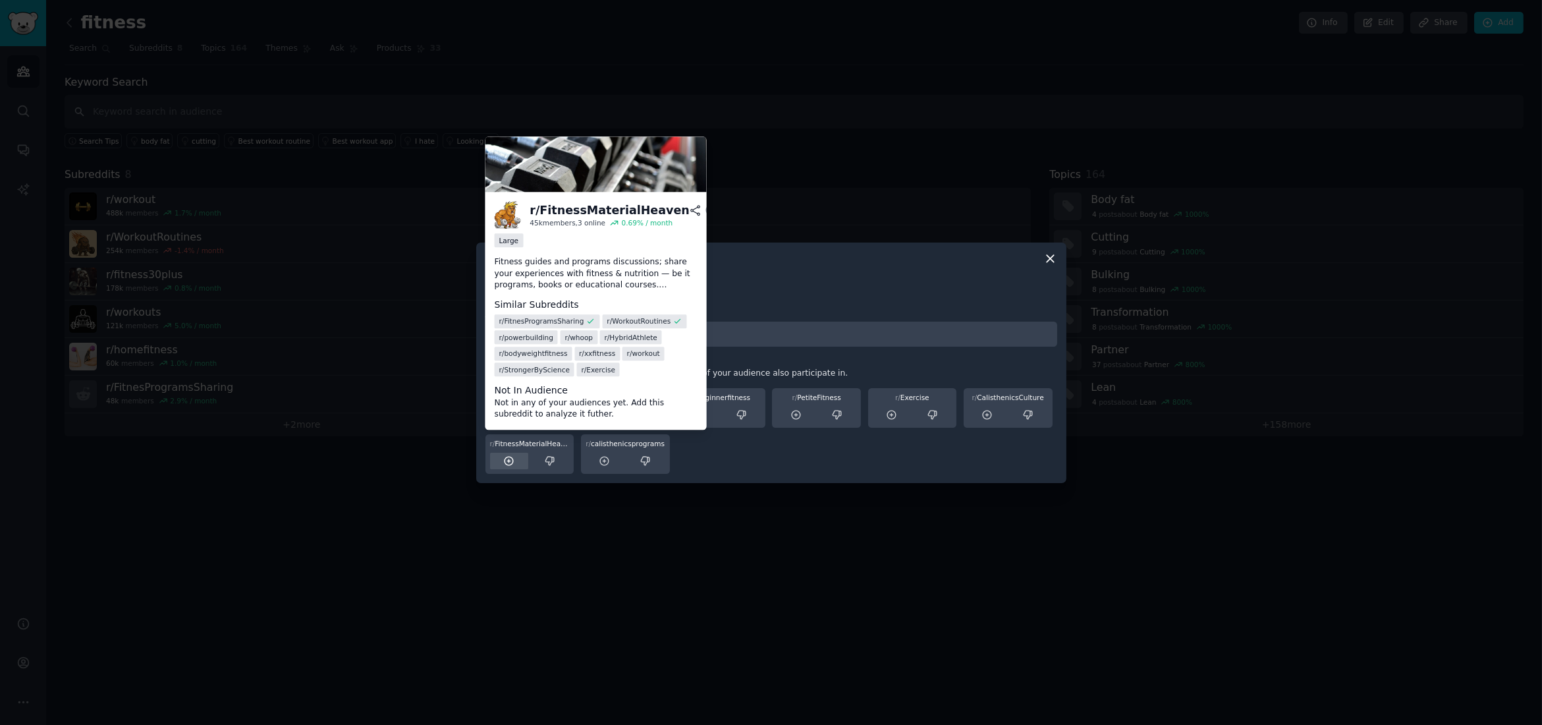
click at [509, 462] on icon at bounding box center [509, 461] width 12 height 12
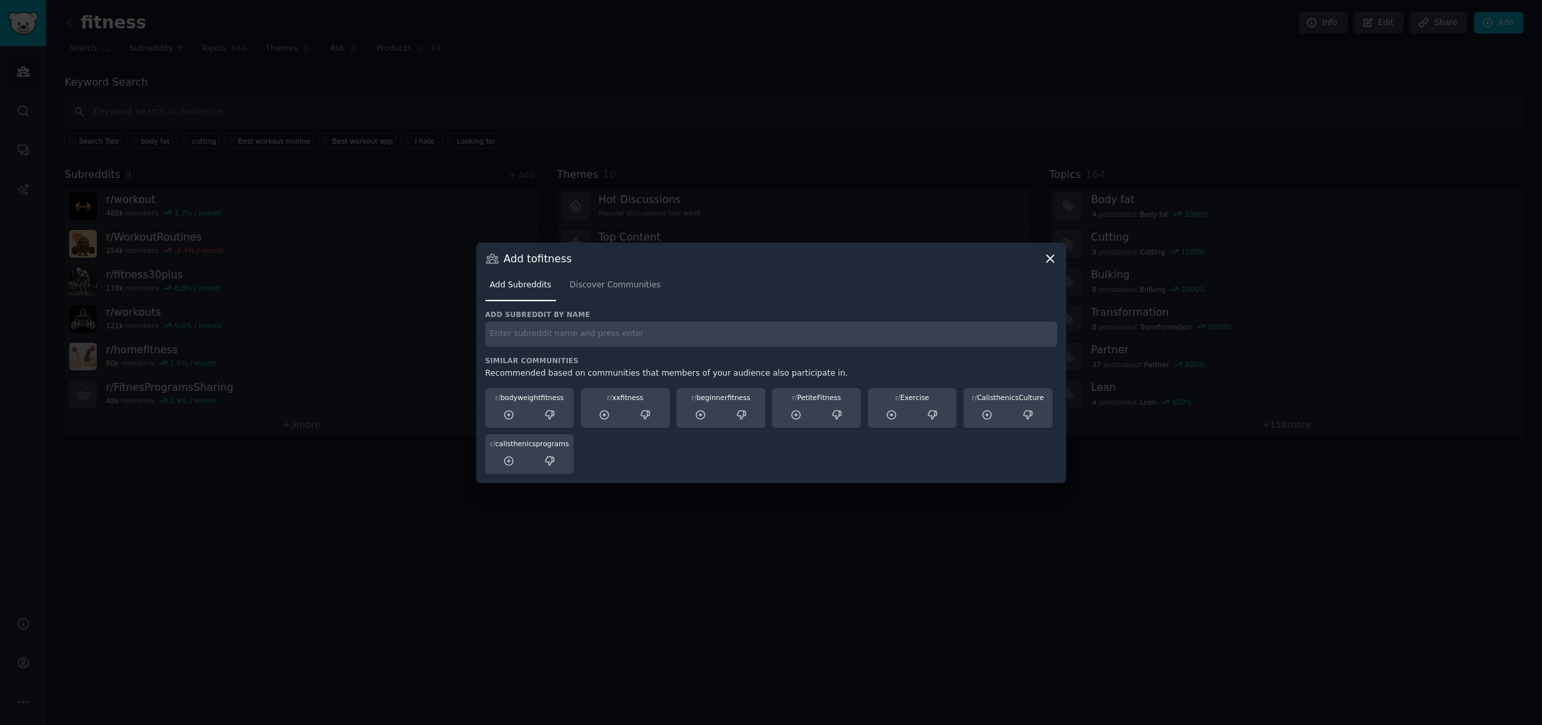
click at [1047, 262] on icon at bounding box center [1050, 258] width 7 height 7
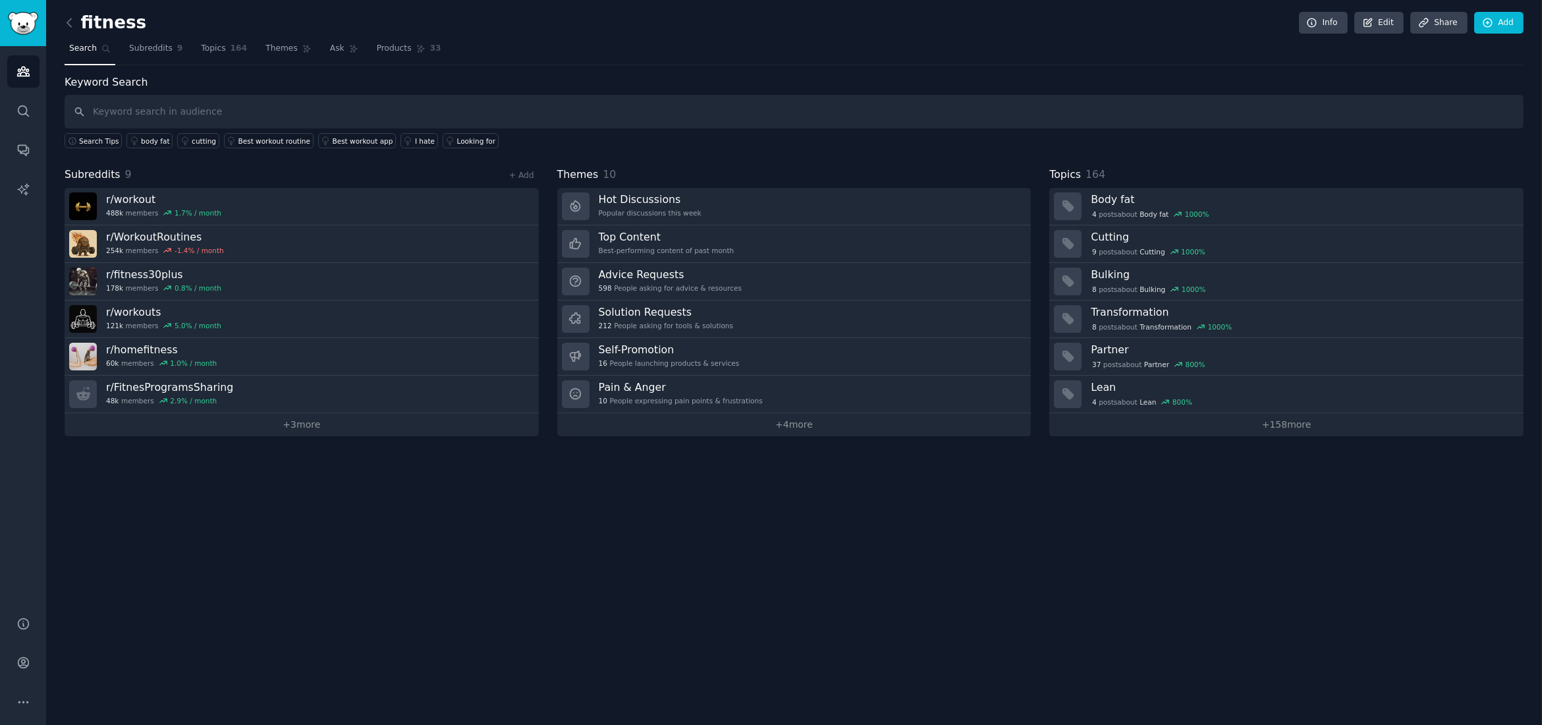
drag, startPoint x: 221, startPoint y: 46, endPoint x: 246, endPoint y: 49, distance: 25.8
click at [231, 46] on span "164" at bounding box center [239, 49] width 17 height 12
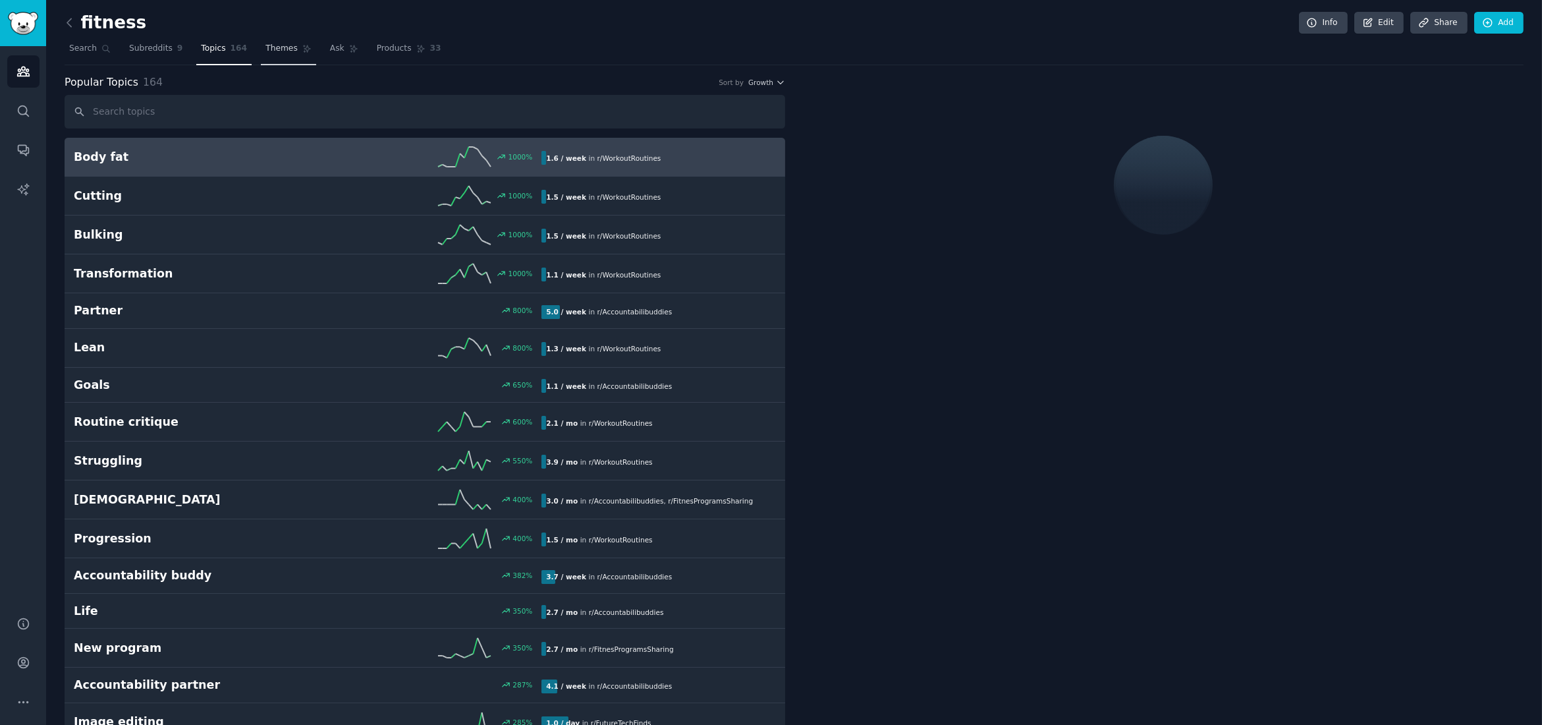
click at [273, 46] on span "Themes" at bounding box center [281, 49] width 32 height 12
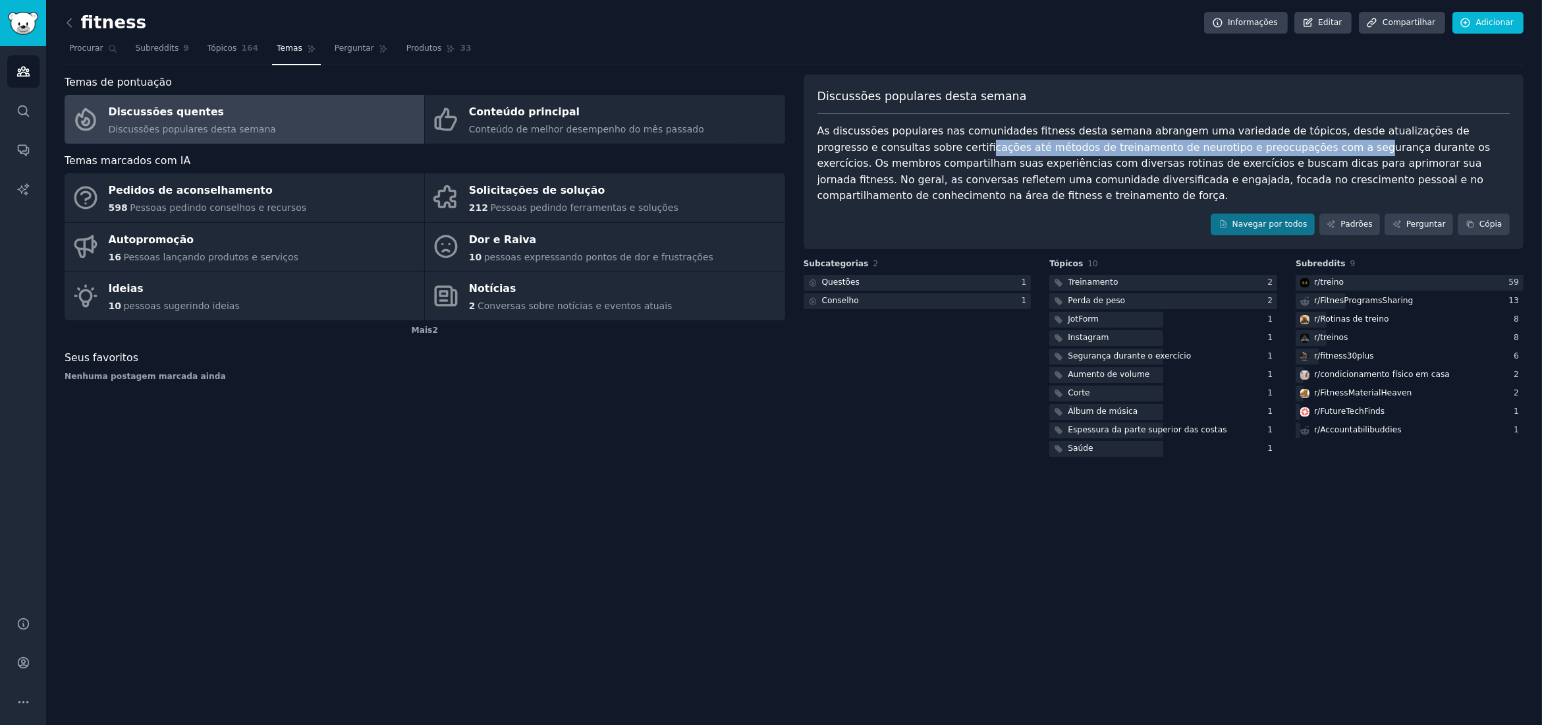
drag, startPoint x: 871, startPoint y: 146, endPoint x: 1223, endPoint y: 148, distance: 351.1
click at [1223, 148] on font "As discussões populares nas comunidades fitness desta semana abrangem uma varie…" at bounding box center [1155, 162] width 677 height 77
click at [1205, 147] on font "As discussões populares nas comunidades fitness desta semana abrangem uma varie…" at bounding box center [1155, 162] width 677 height 77
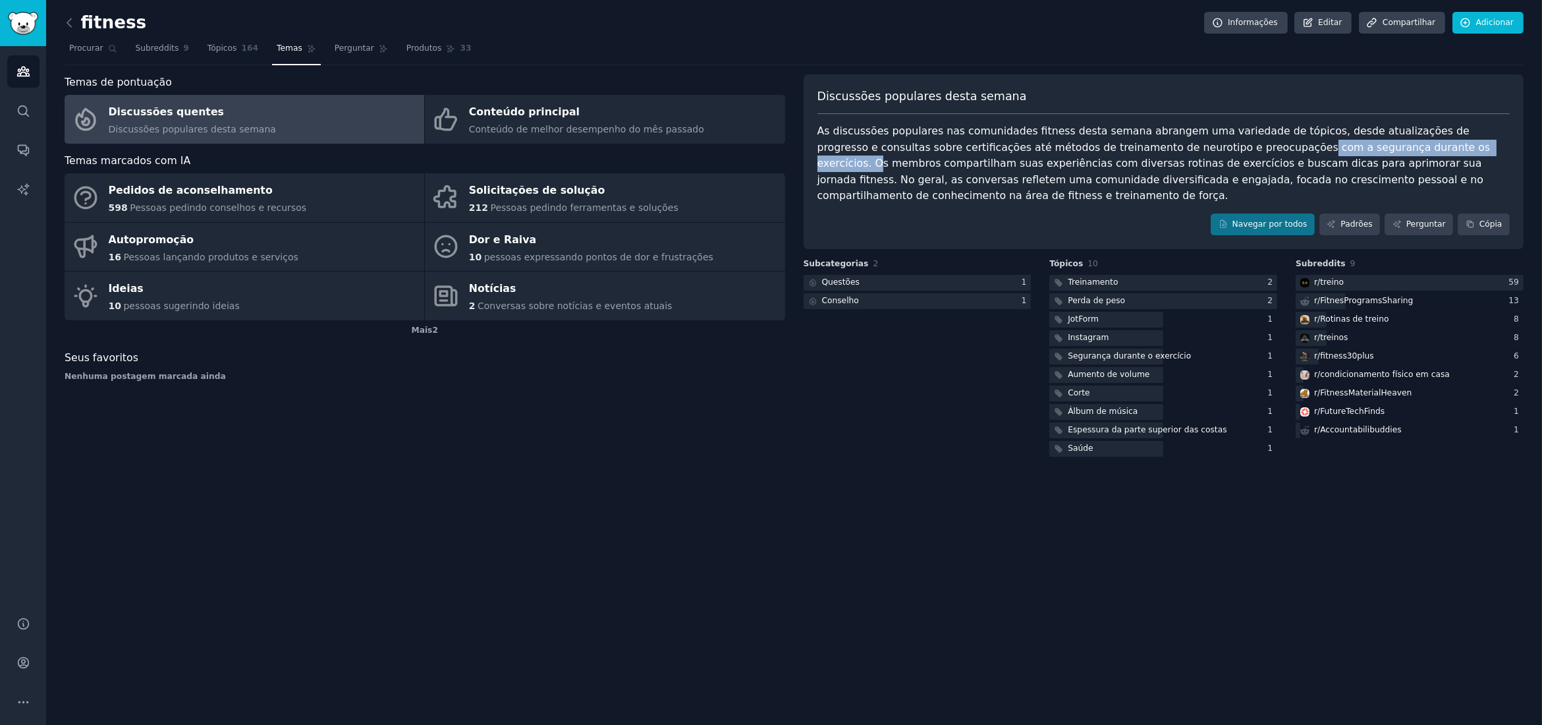
drag, startPoint x: 1174, startPoint y: 150, endPoint x: 1363, endPoint y: 153, distance: 189.1
click at [1363, 153] on div "As discussões populares nas comunidades fitness desta semana abrangem uma varie…" at bounding box center [1163, 163] width 693 height 81
drag, startPoint x: 1396, startPoint y: 151, endPoint x: 1452, endPoint y: 150, distance: 56.0
click at [1452, 150] on font "As discussões populares nas comunidades fitness desta semana abrangem uma varie…" at bounding box center [1155, 162] width 677 height 77
drag, startPoint x: 905, startPoint y: 166, endPoint x: 1323, endPoint y: 149, distance: 418.0
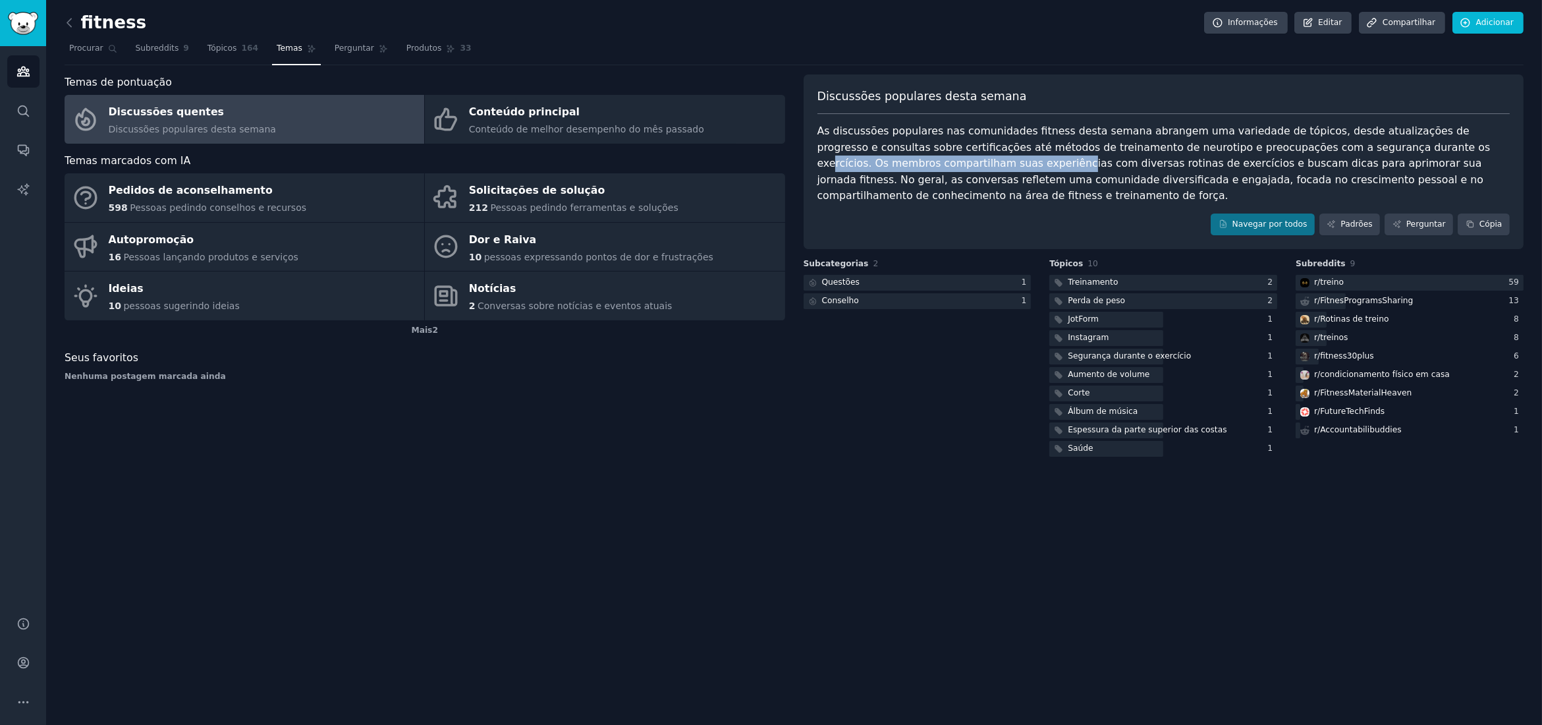
click at [1323, 149] on font "As discussões populares nas comunidades fitness desta semana abrangem uma varie…" at bounding box center [1155, 162] width 677 height 77
click at [1321, 158] on font "As discussões populares nas comunidades fitness desta semana abrangem uma varie…" at bounding box center [1155, 162] width 677 height 77
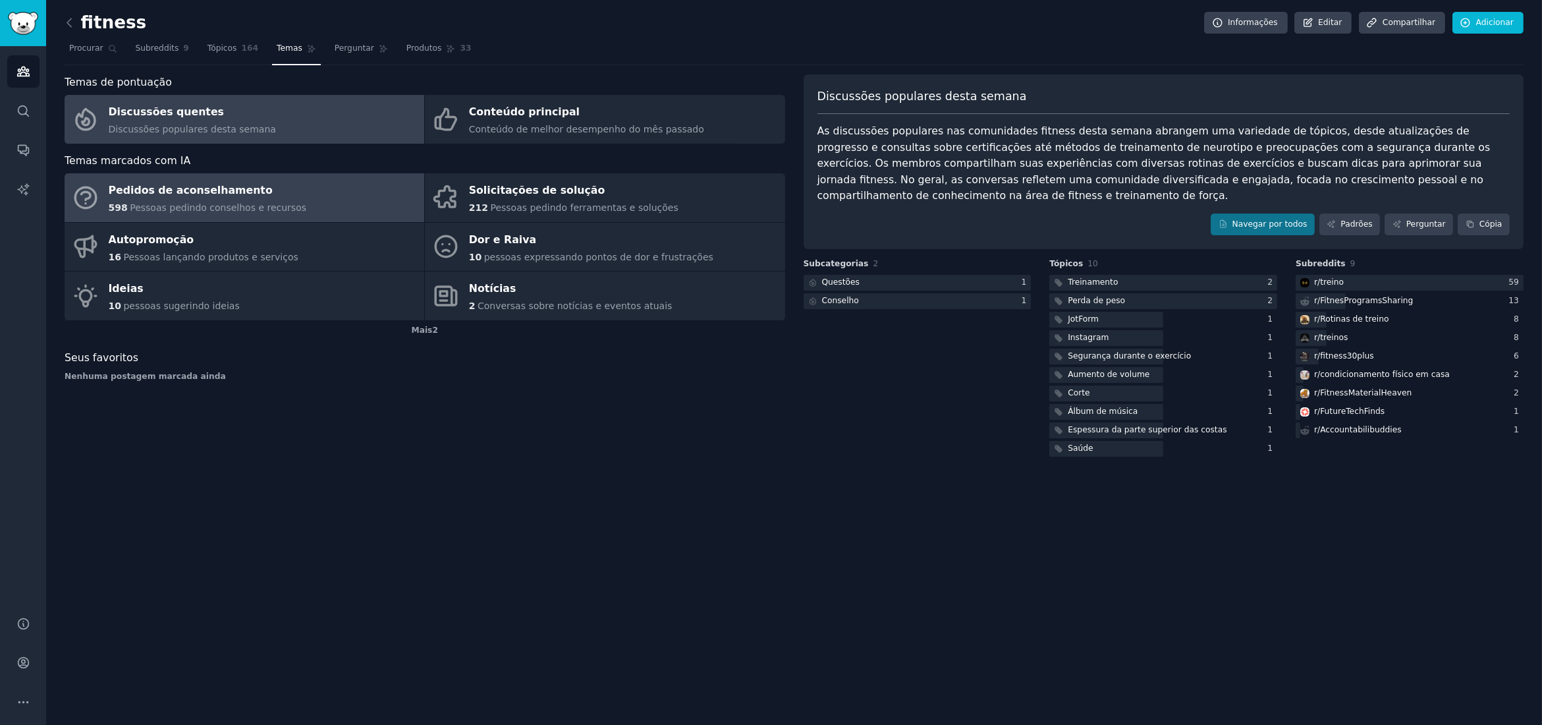
click at [221, 202] on font "Pessoas pedindo conselhos e recursos" at bounding box center [218, 207] width 177 height 11
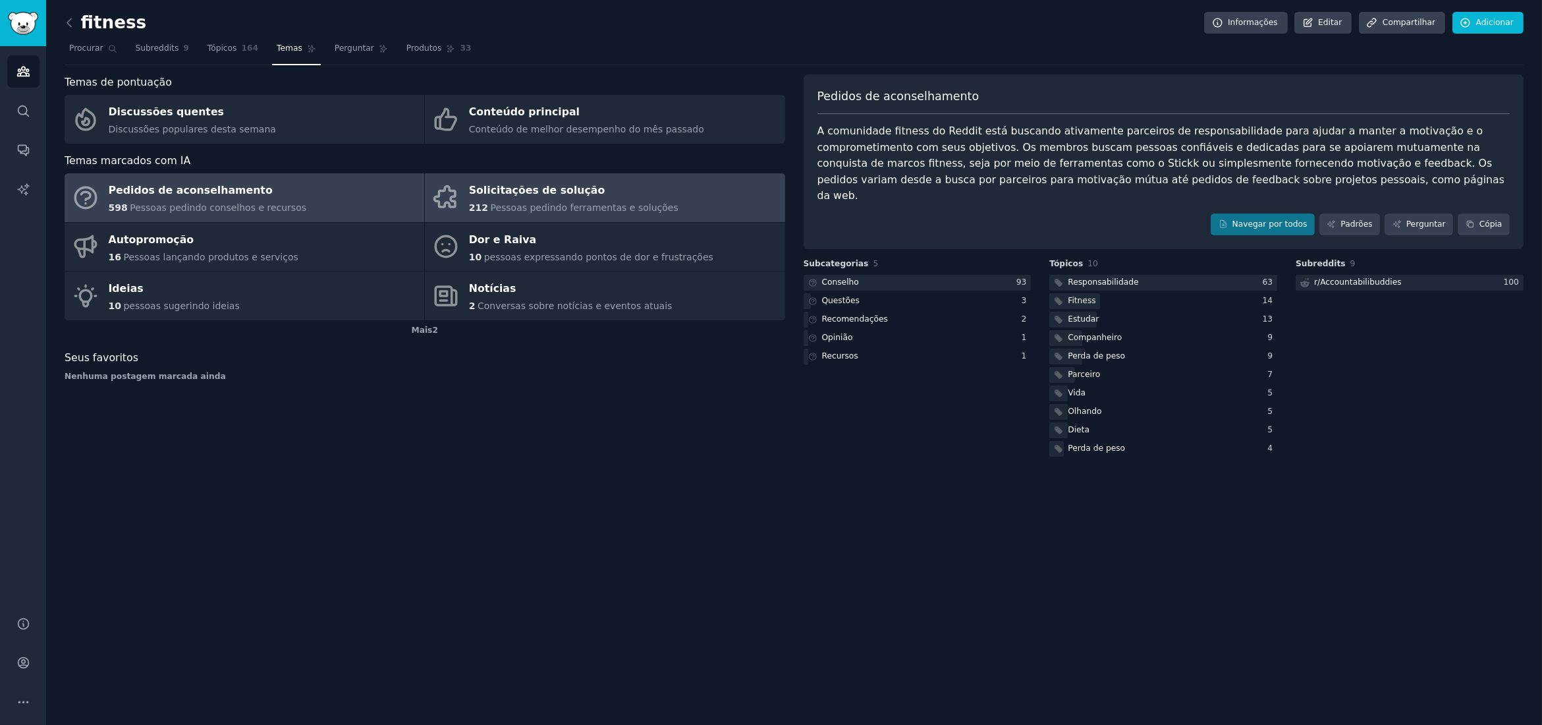
click at [537, 201] on div "212 Pessoas pedindo ferramentas e soluções" at bounding box center [573, 208] width 209 height 14
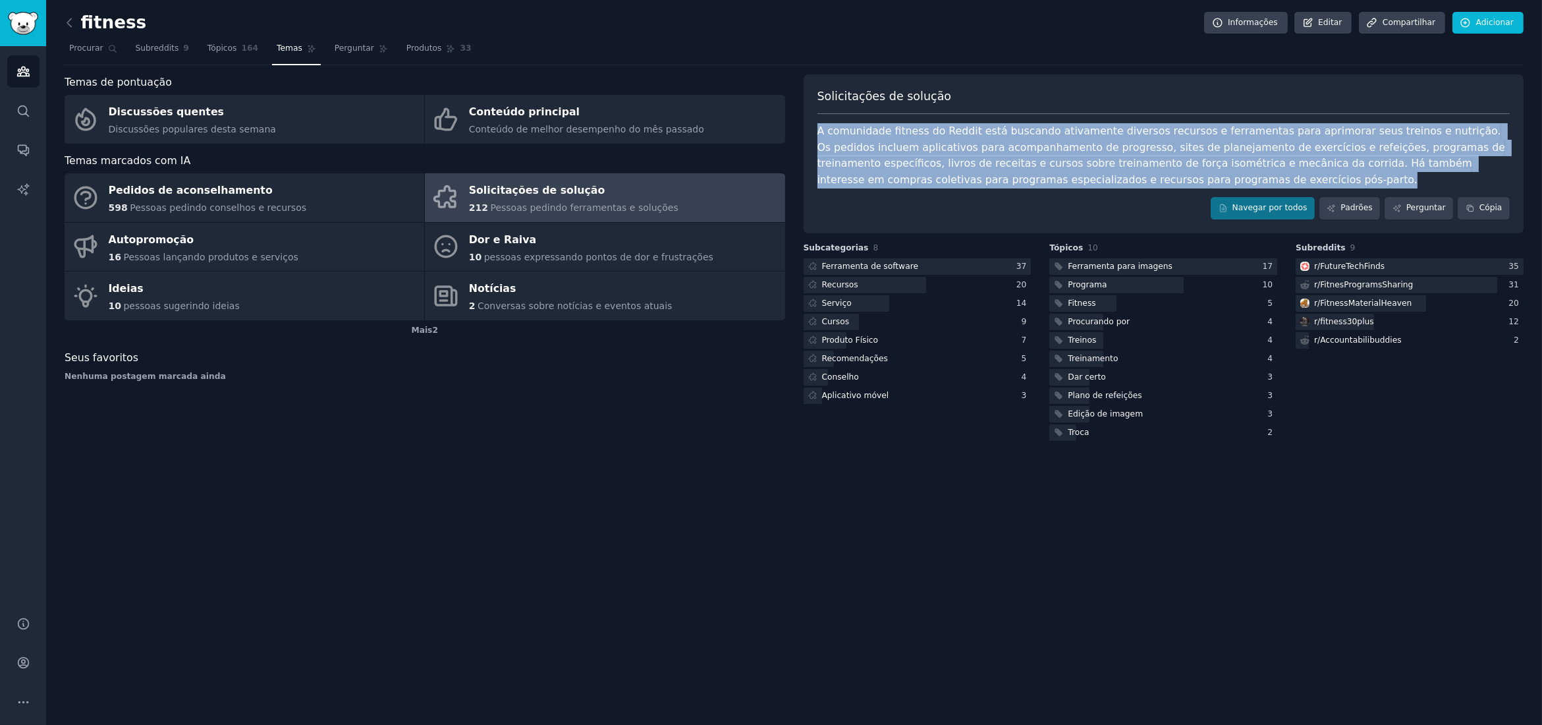
drag, startPoint x: 1145, startPoint y: 175, endPoint x: 817, endPoint y: 128, distance: 331.4
click at [817, 128] on div "Solicitações de solução A comunidade fitness do Reddit está buscando ativamente…" at bounding box center [1164, 153] width 721 height 159
copy font "A comunidade fitness do Reddit está buscando ativamente diversos recursos e fer…"
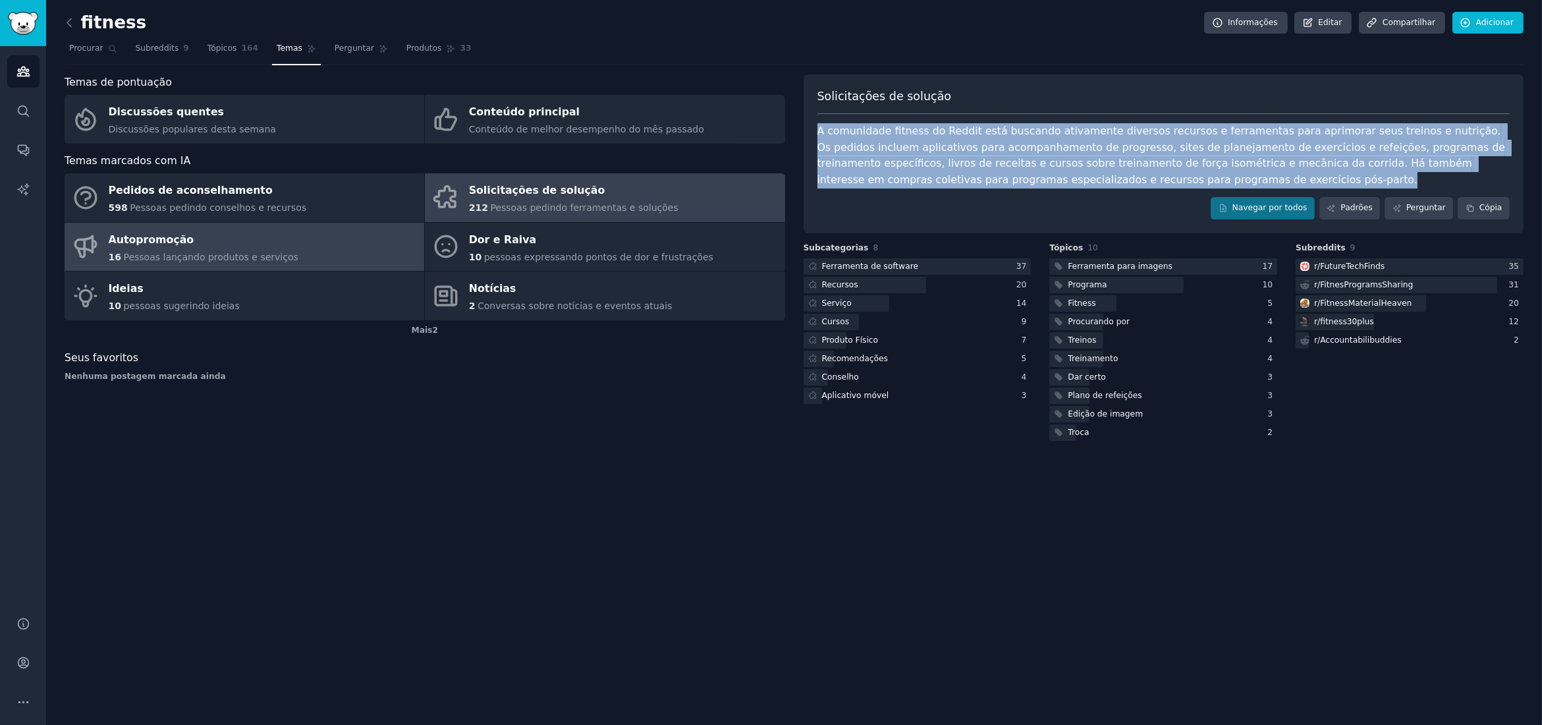
click at [224, 250] on div "16 Pessoas lançando produtos e serviços" at bounding box center [204, 257] width 190 height 14
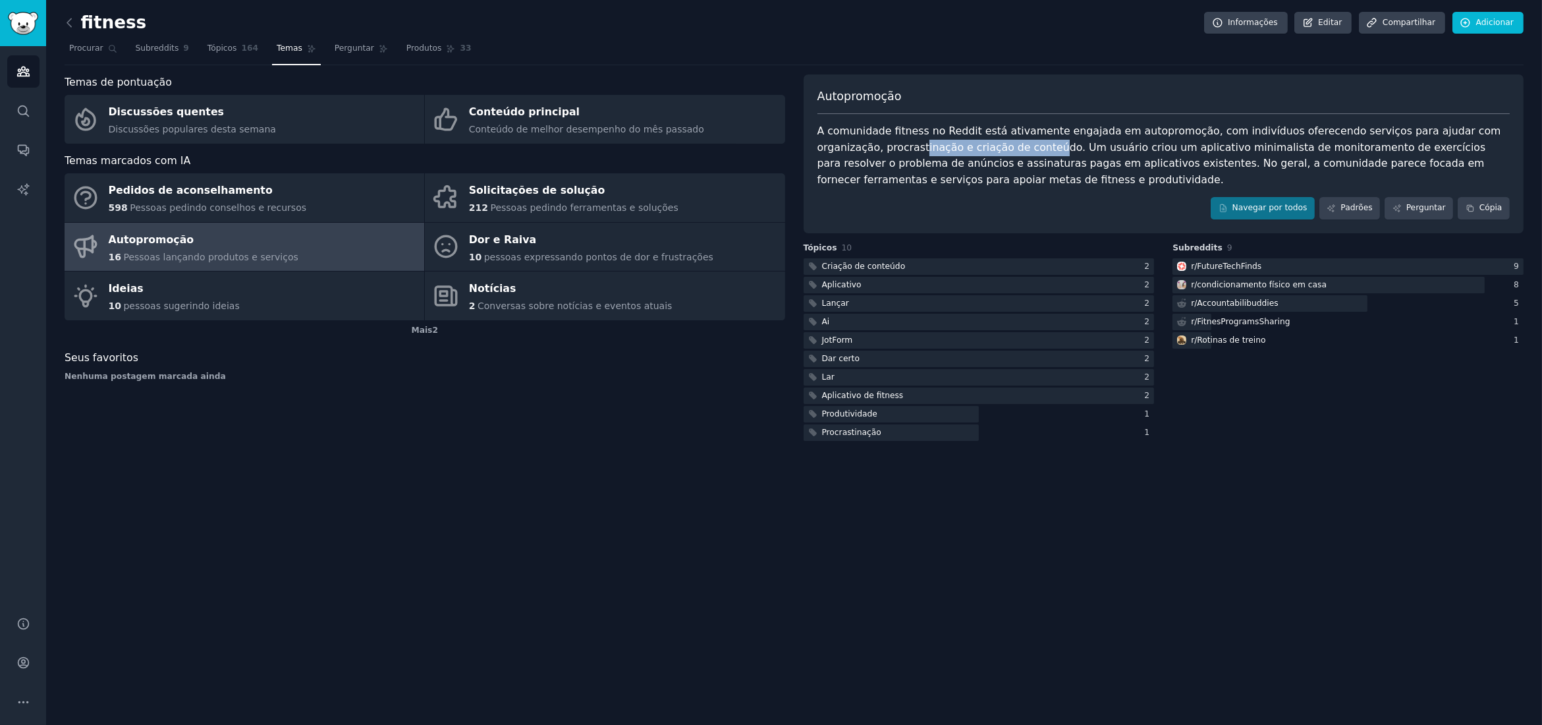
drag, startPoint x: 852, startPoint y: 152, endPoint x: 978, endPoint y: 152, distance: 125.2
click at [978, 152] on font "A comunidade fitness no Reddit está ativamente engajada em autopromoção, com in…" at bounding box center [1160, 154] width 687 height 61
click at [1002, 147] on font "A comunidade fitness no Reddit está ativamente engajada em autopromoção, com in…" at bounding box center [1160, 154] width 687 height 61
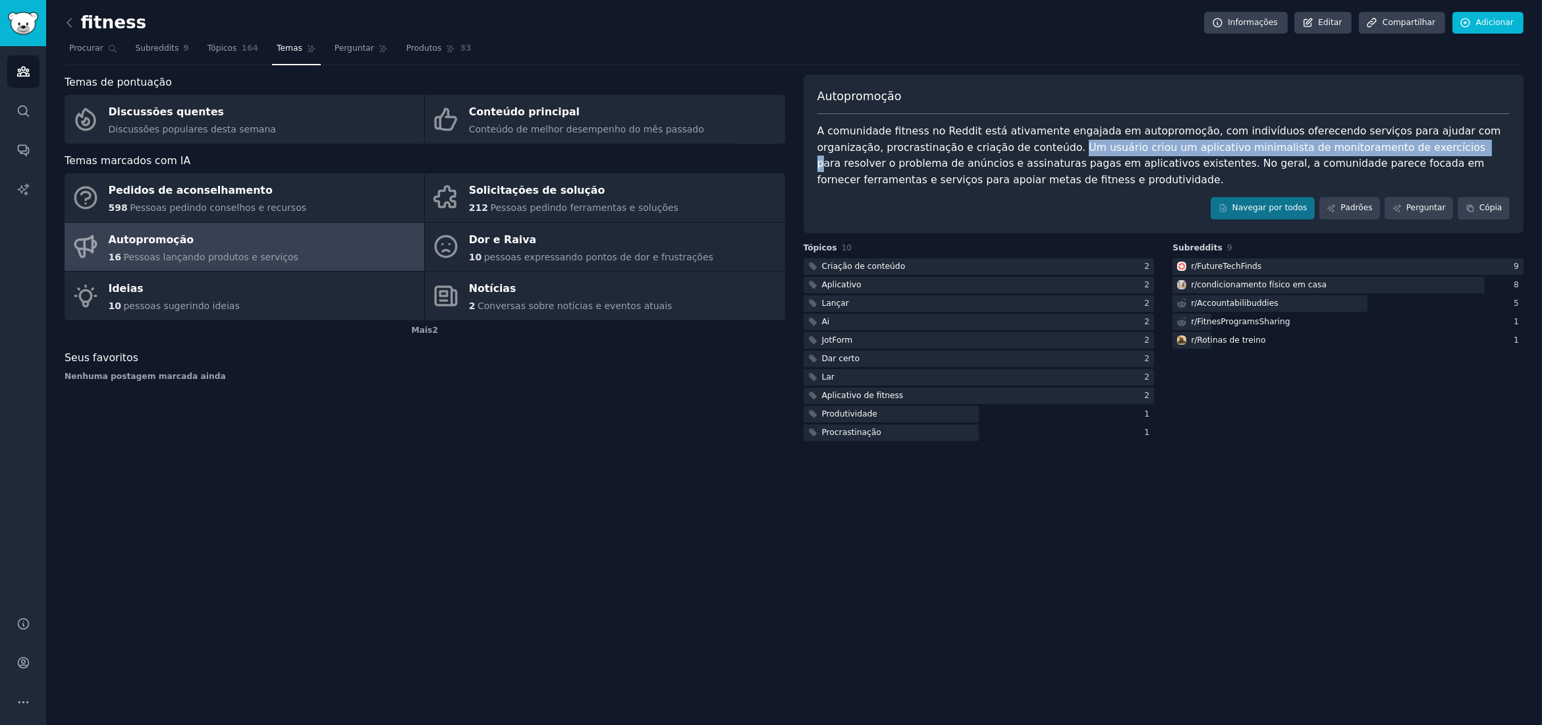
drag, startPoint x: 997, startPoint y: 146, endPoint x: 1351, endPoint y: 148, distance: 354.4
click at [1351, 148] on font "A comunidade fitness no Reddit está ativamente engajada em autopromoção, com in…" at bounding box center [1160, 154] width 687 height 61
click at [1105, 144] on font "A comunidade fitness no Reddit está ativamente engajada em autopromoção, com in…" at bounding box center [1160, 154] width 687 height 61
click at [992, 147] on font "A comunidade fitness no Reddit está ativamente engajada em autopromoção, com in…" at bounding box center [1160, 154] width 687 height 61
drag, startPoint x: 1065, startPoint y: 144, endPoint x: 1052, endPoint y: 144, distance: 13.2
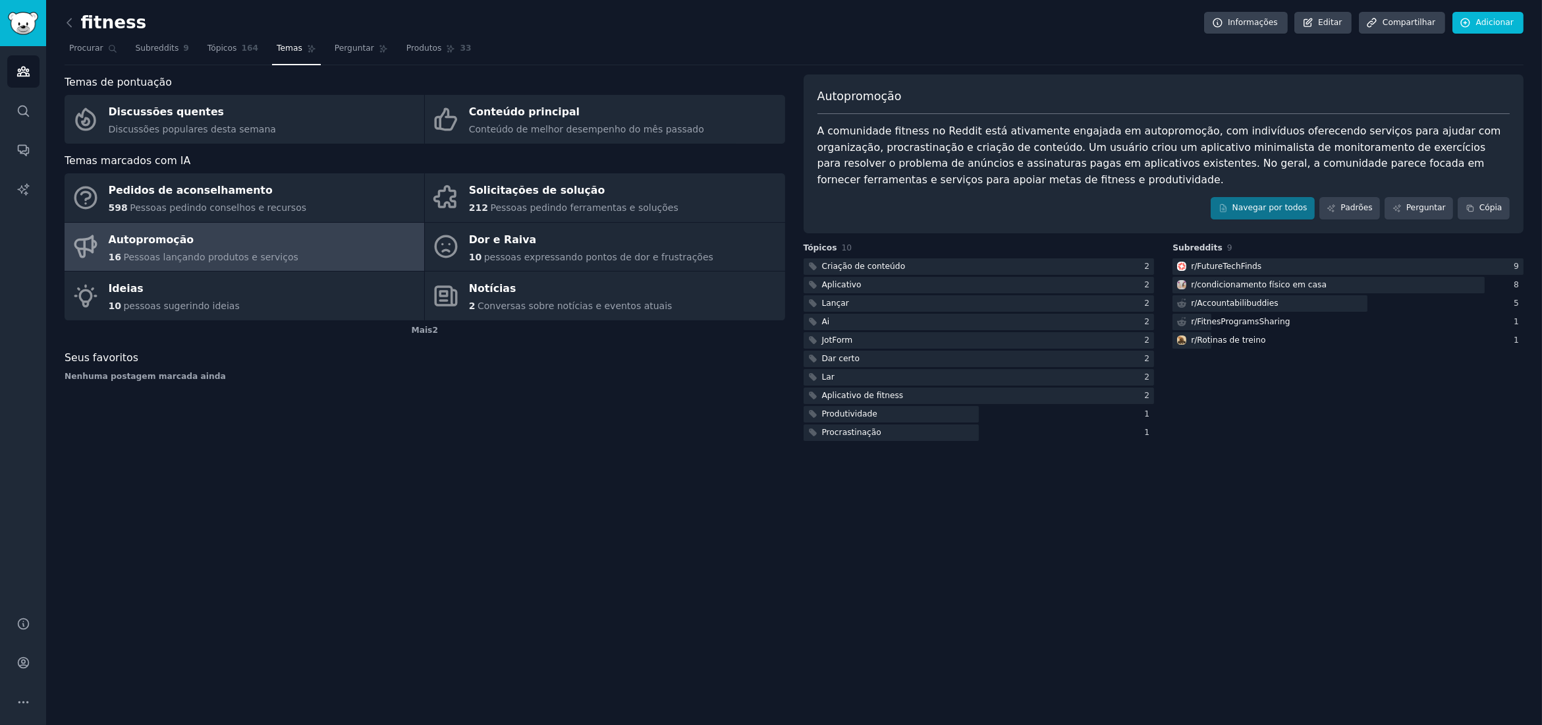
click at [1065, 144] on font "A comunidade fitness no Reddit está ativamente engajada em autopromoção, com in…" at bounding box center [1160, 154] width 687 height 61
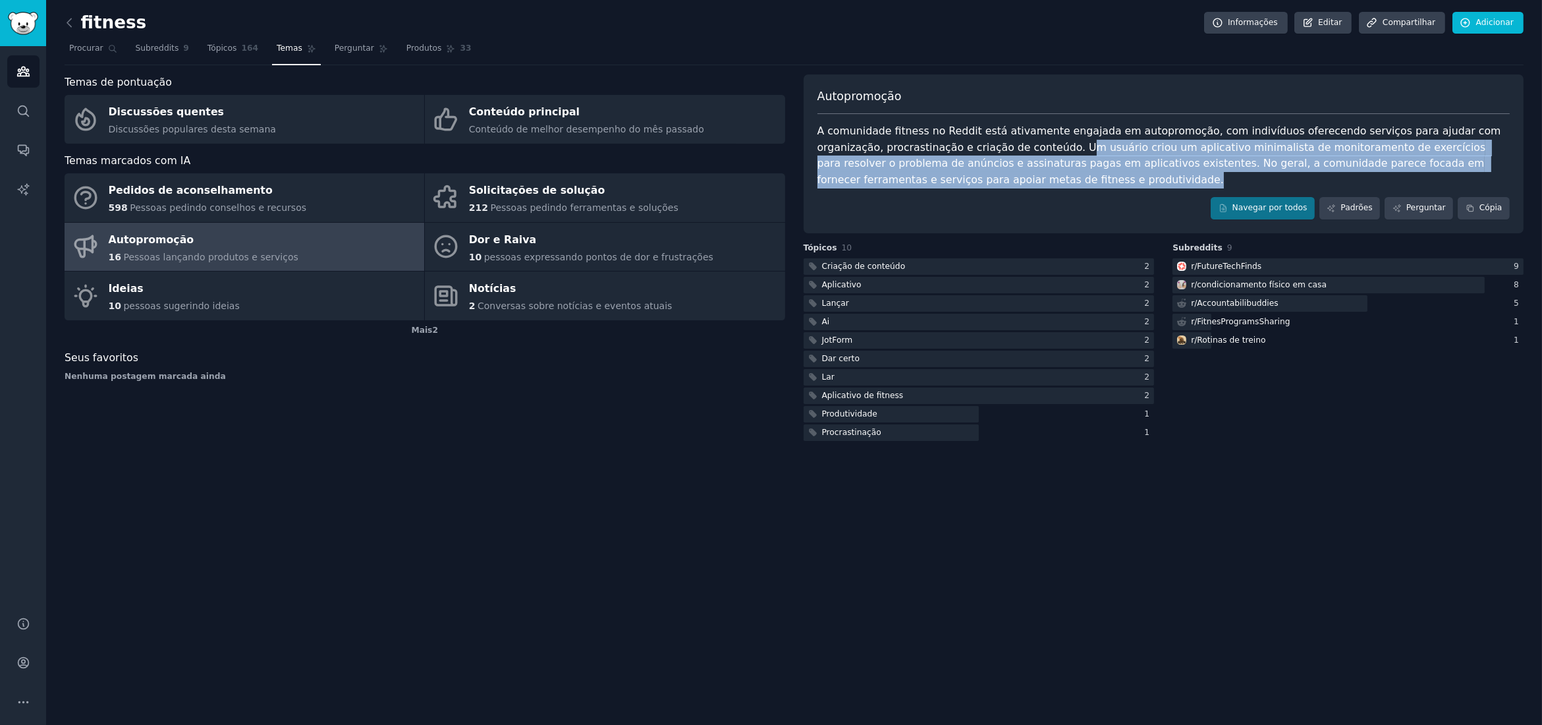
drag, startPoint x: 999, startPoint y: 146, endPoint x: 1123, endPoint y: 173, distance: 127.3
click at [1123, 173] on div "A comunidade fitness no Reddit está ativamente engajada em autopromoção, com in…" at bounding box center [1163, 155] width 693 height 65
click at [1119, 180] on div "A comunidade fitness no Reddit está ativamente engajada em autopromoção, com in…" at bounding box center [1163, 155] width 693 height 65
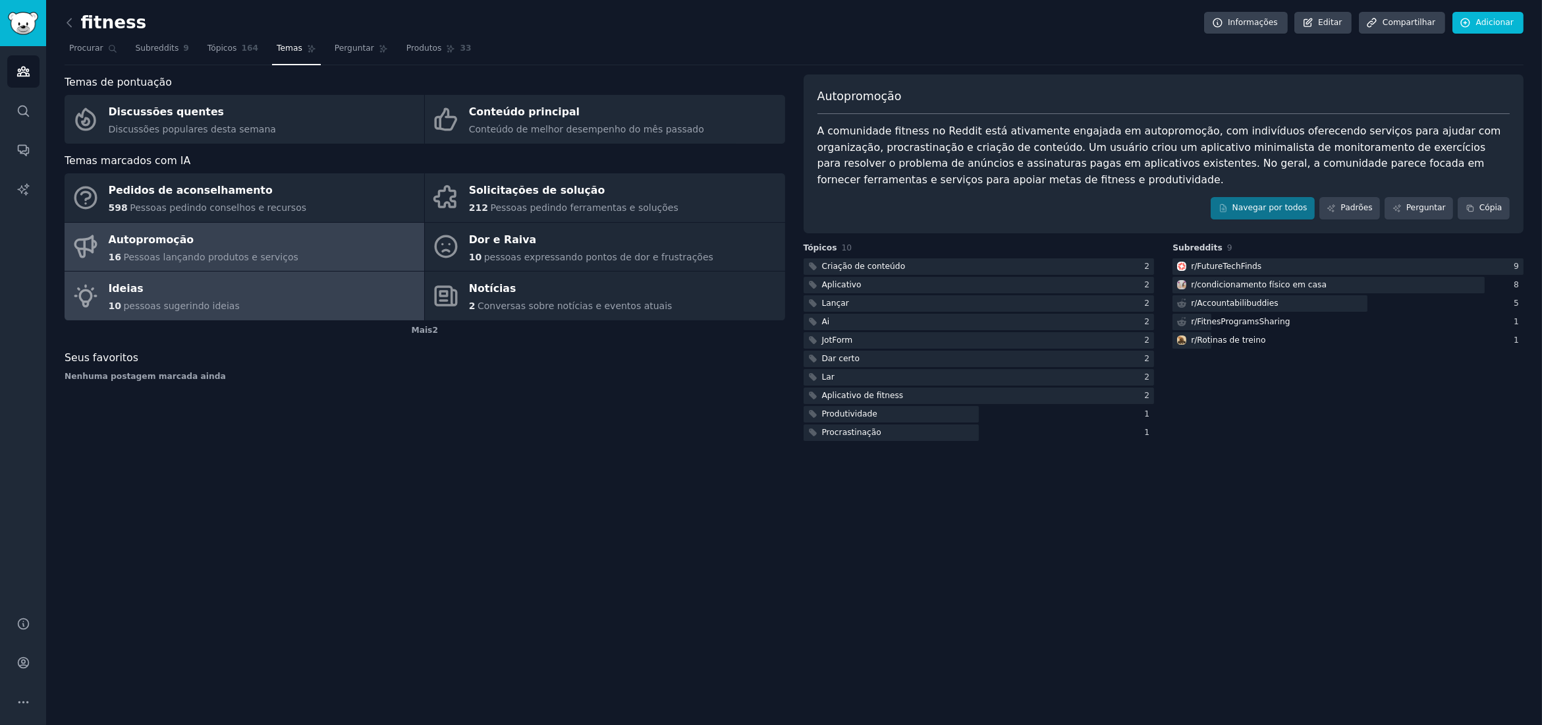
click at [302, 289] on link "Ideias 10 pessoas sugerindo ideias" at bounding box center [245, 295] width 360 height 49
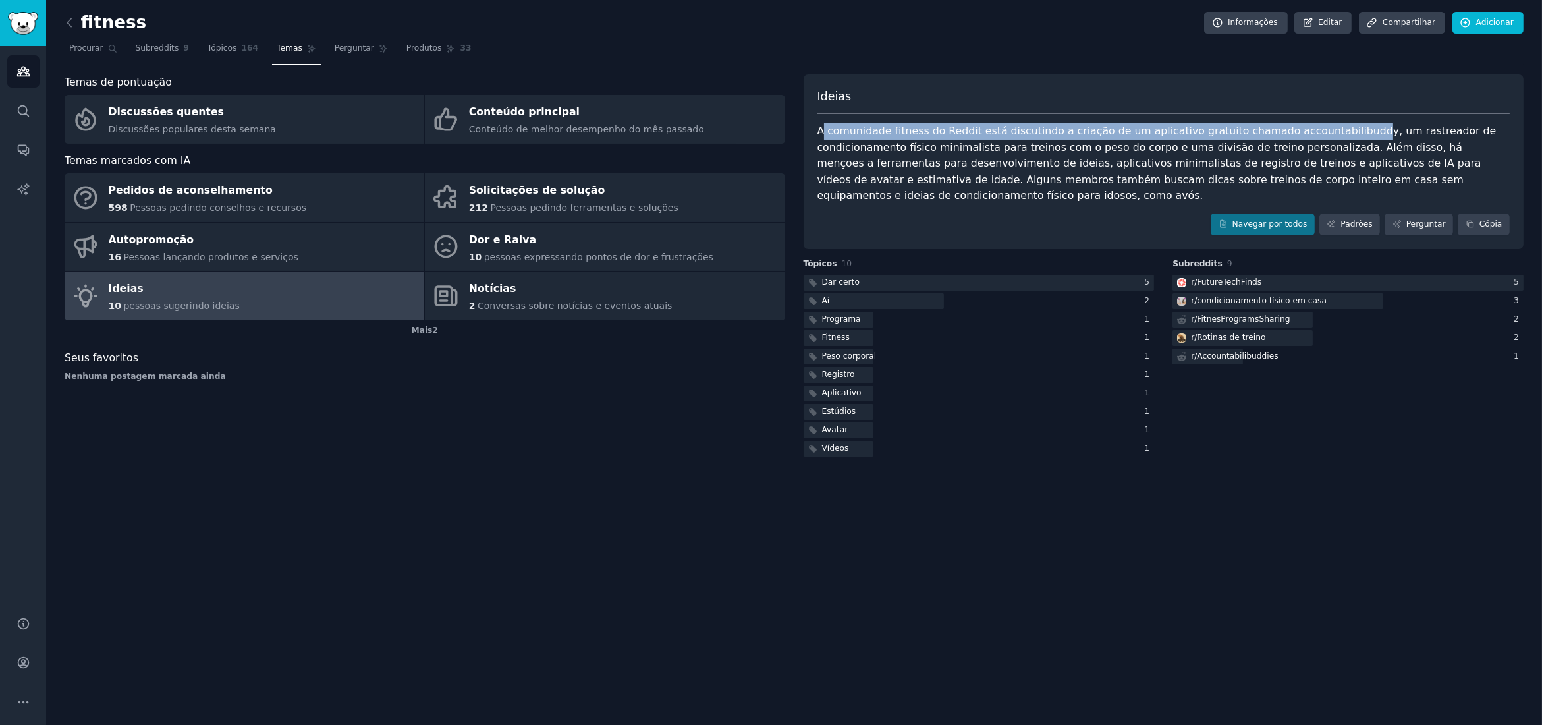
drag, startPoint x: 822, startPoint y: 132, endPoint x: 1324, endPoint y: 131, distance: 501.9
click at [1324, 131] on font "A comunidade fitness do Reddit está discutindo a criação de um aplicativo gratu…" at bounding box center [1158, 162] width 682 height 77
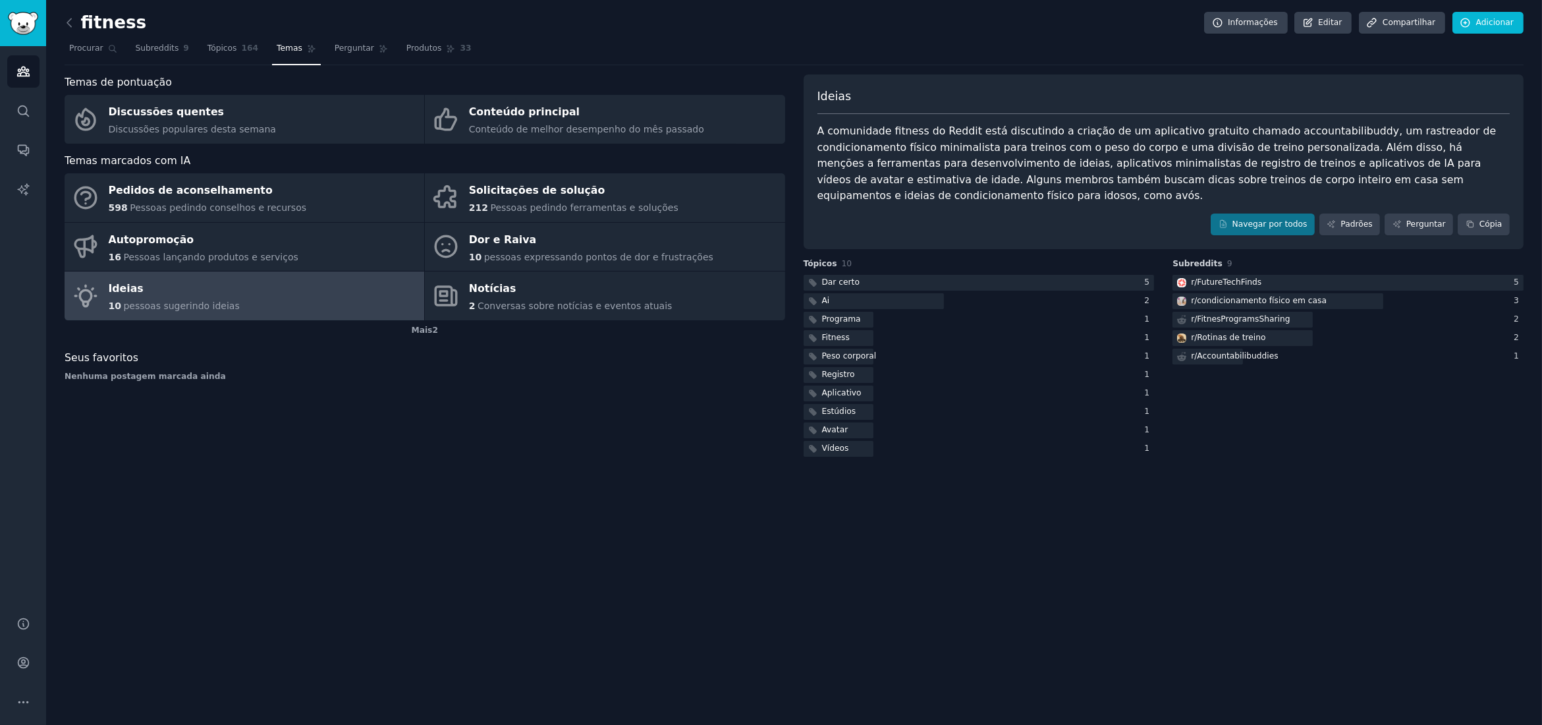
click at [842, 153] on div "A comunidade fitness do Reddit está discutindo a criação de um aplicativo gratu…" at bounding box center [1163, 163] width 693 height 81
drag, startPoint x: 854, startPoint y: 149, endPoint x: 1275, endPoint y: 153, distance: 420.9
click at [1275, 153] on div "A comunidade fitness do Reddit está discutindo a criação de um aplicativo gratu…" at bounding box center [1163, 163] width 693 height 81
click at [1237, 163] on font "A comunidade fitness do Reddit está discutindo a criação de um aplicativo gratu…" at bounding box center [1158, 162] width 682 height 77
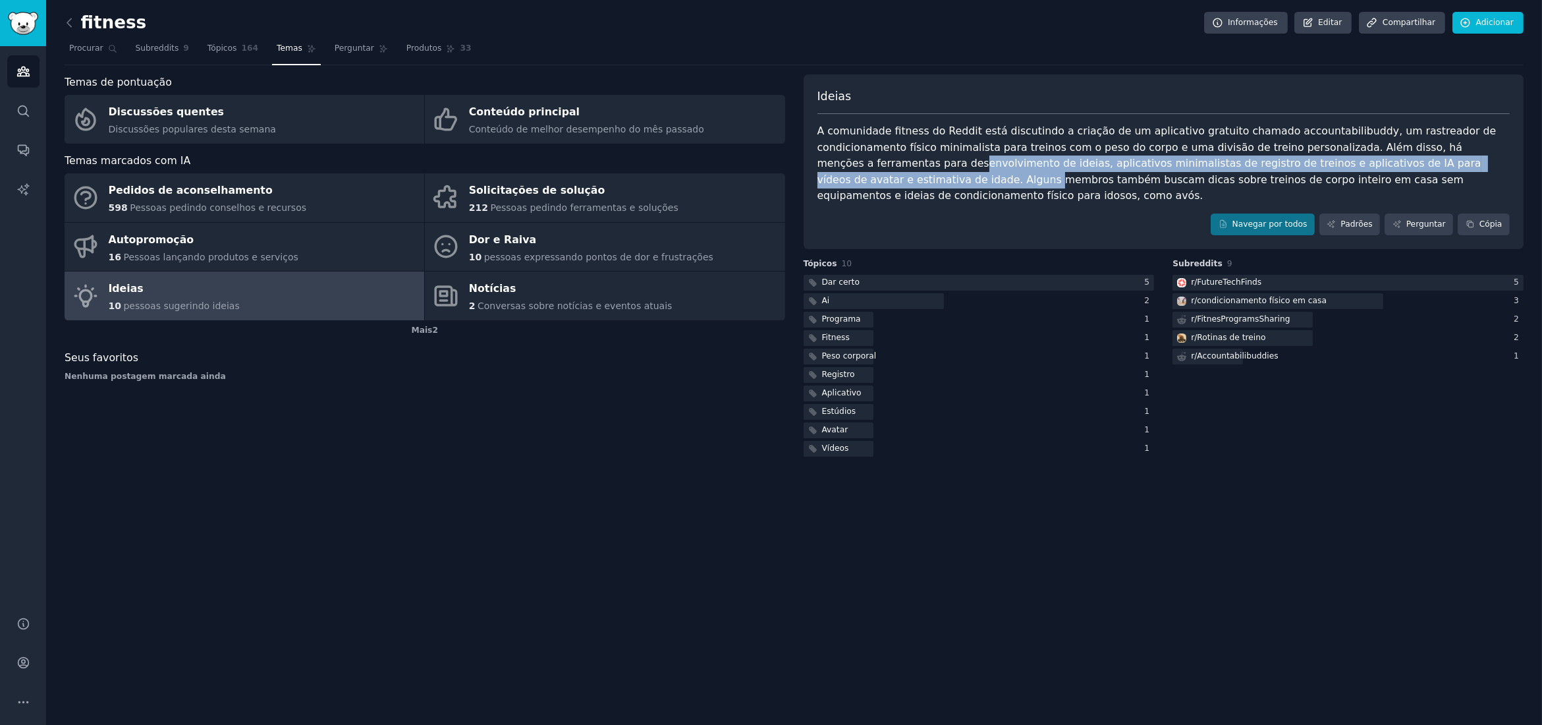
drag, startPoint x: 834, startPoint y: 167, endPoint x: 1490, endPoint y: 163, distance: 656.1
click at [1490, 163] on div "A comunidade fitness do Reddit está discutindo a criação de um aplicativo gratu…" at bounding box center [1163, 163] width 693 height 81
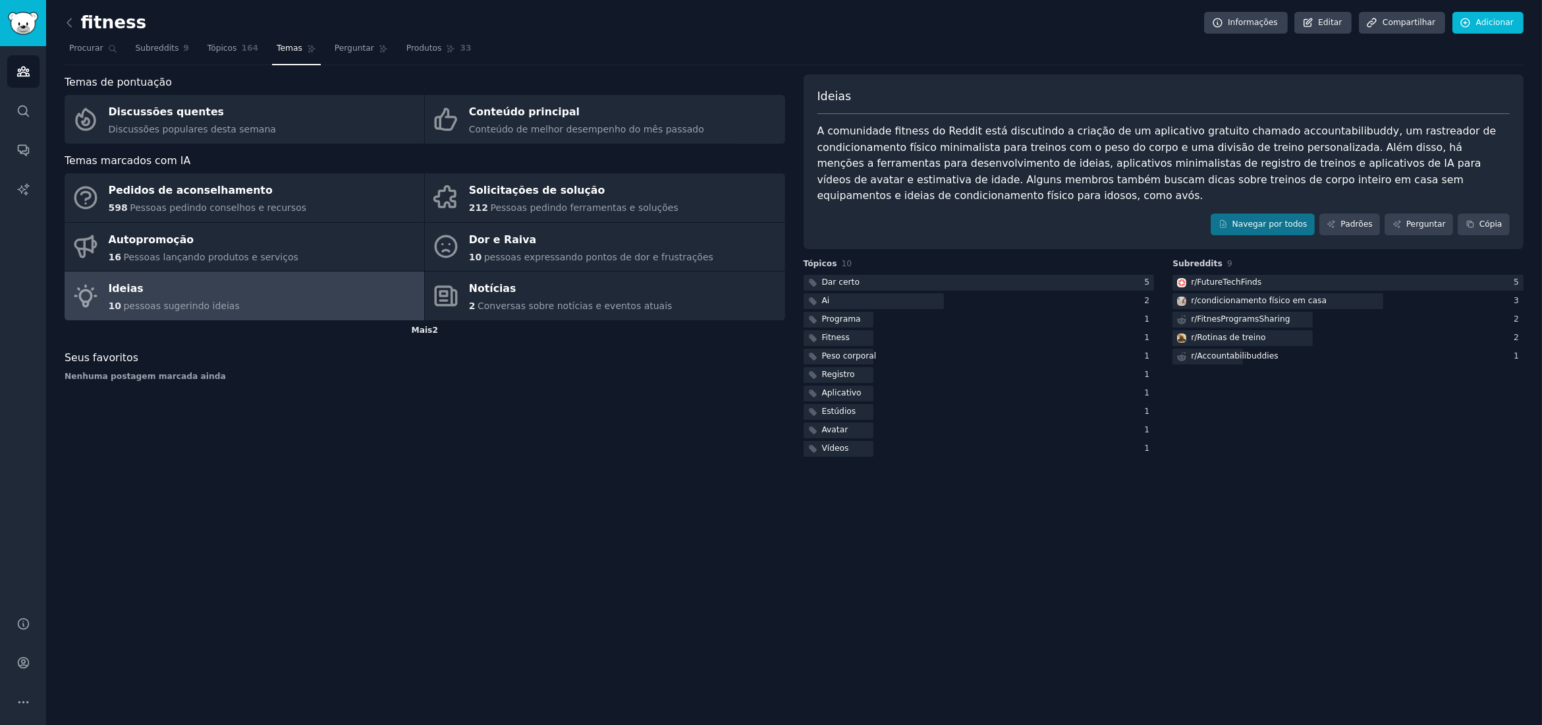
click at [433, 333] on font "2" at bounding box center [435, 329] width 6 height 9
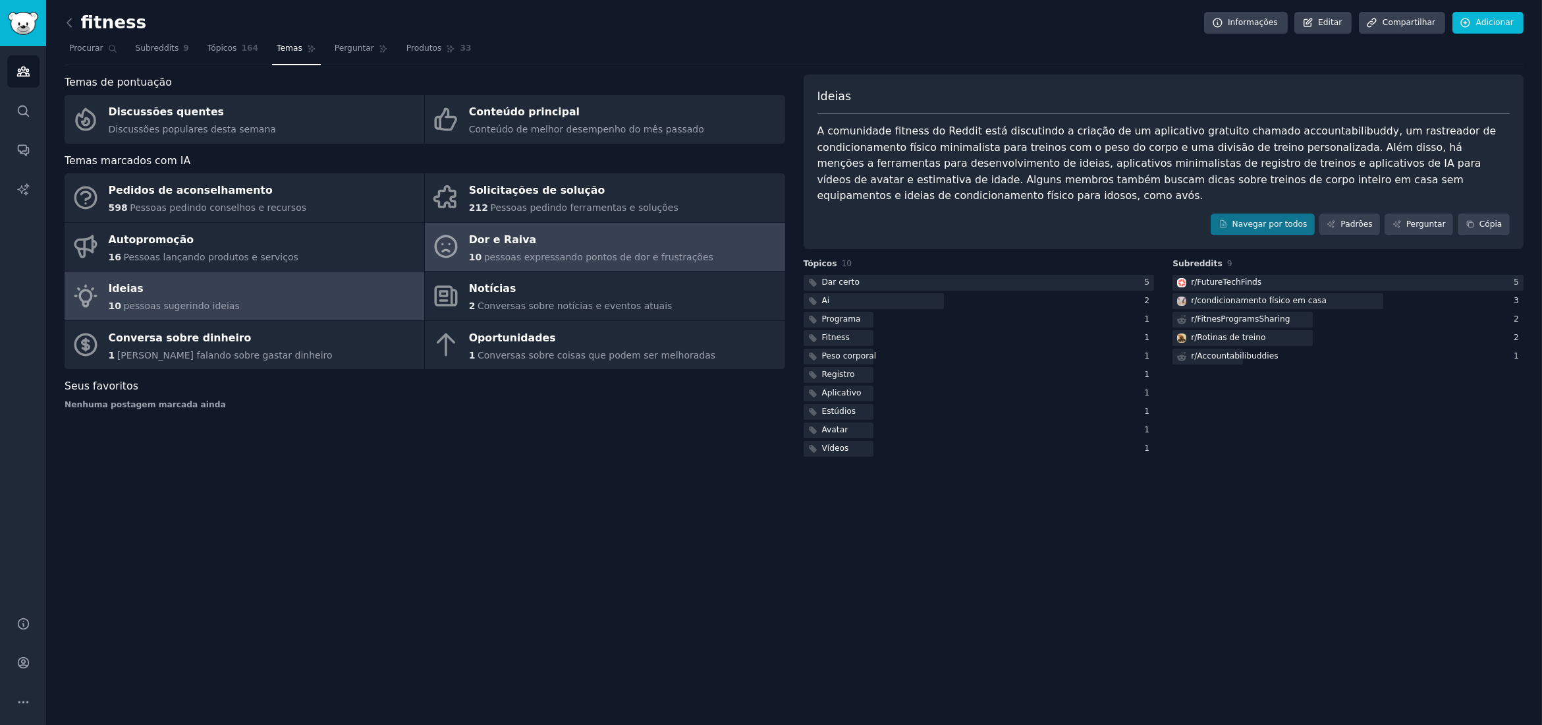
click at [555, 258] on font "pessoas expressando pontos de dor e frustrações" at bounding box center [598, 257] width 229 height 11
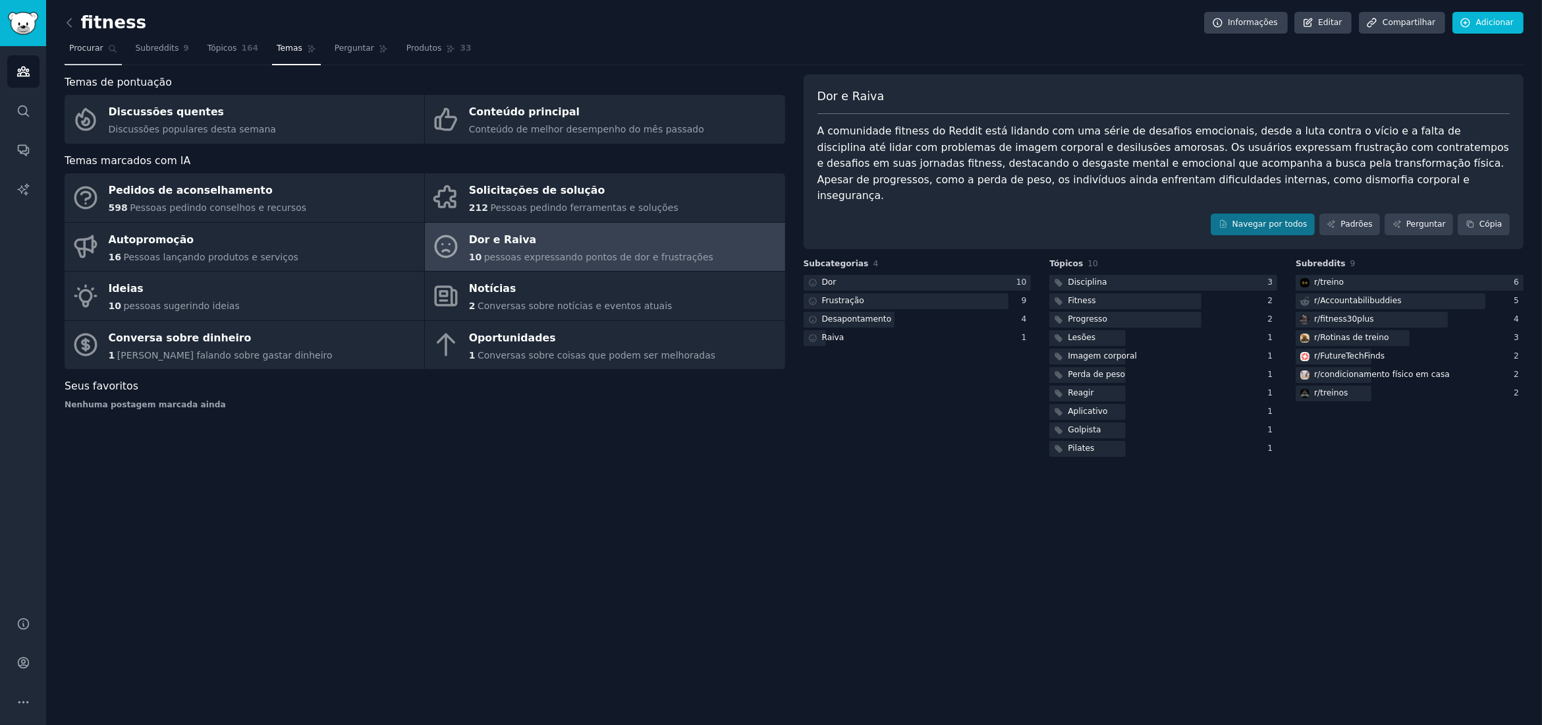
click at [87, 48] on font "Procurar" at bounding box center [86, 47] width 34 height 9
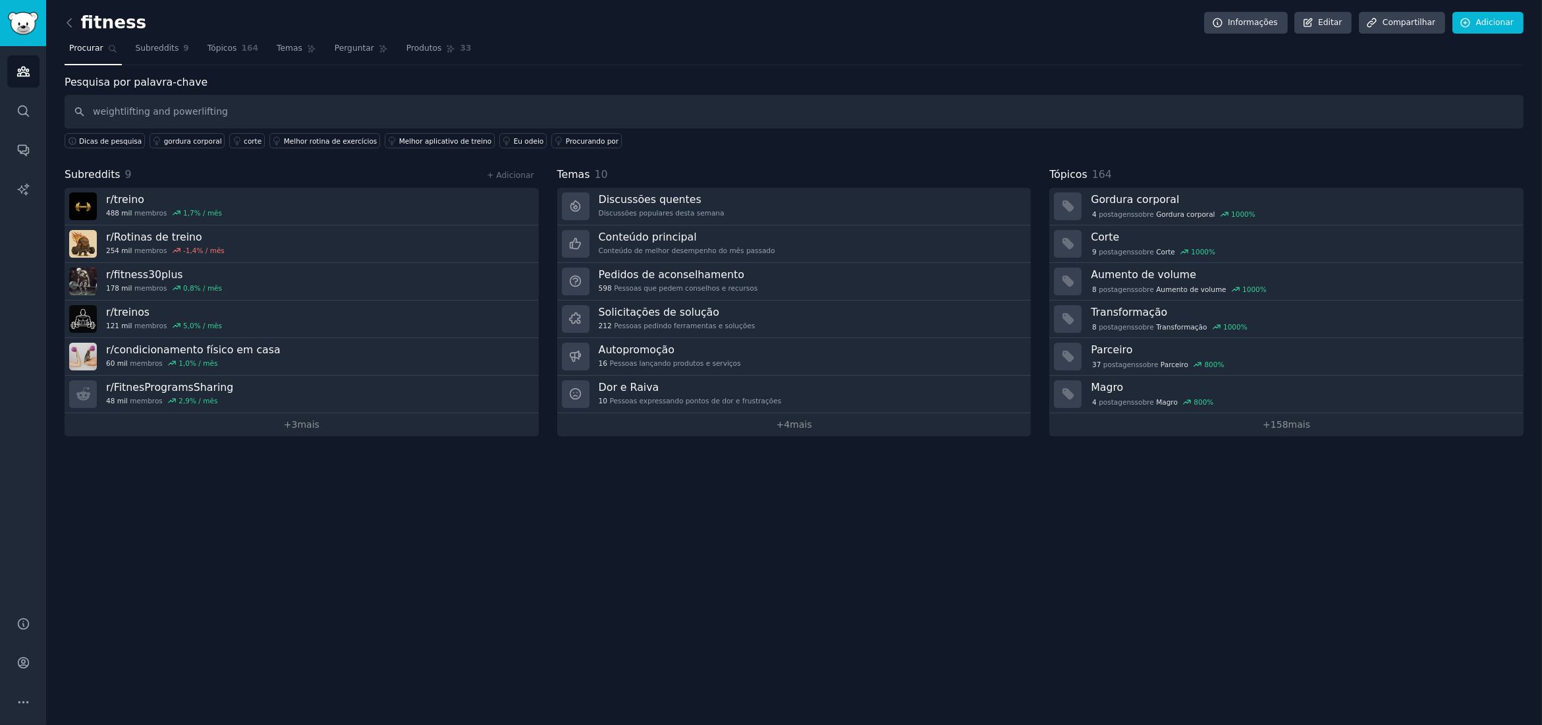
type input "weightlifting and powerlifting"
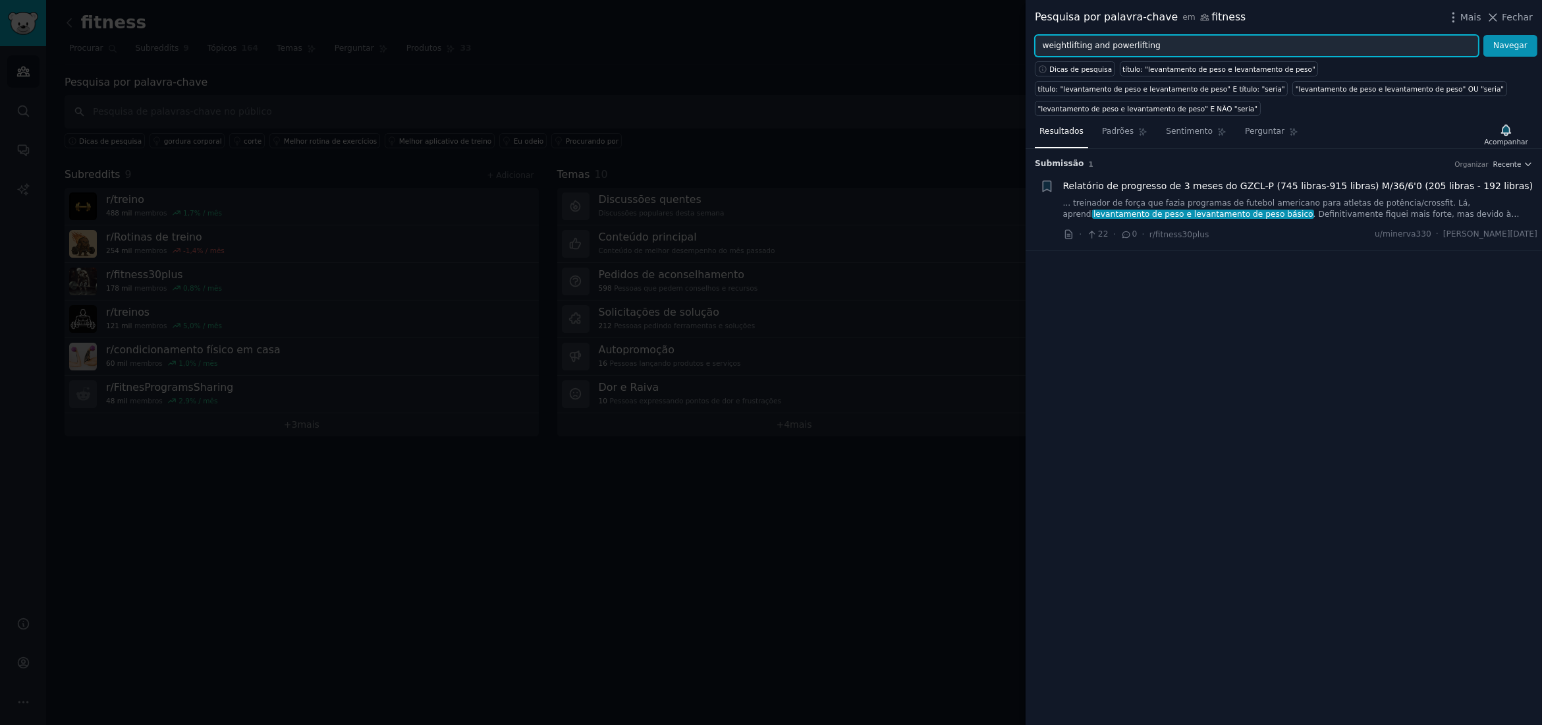
drag, startPoint x: 1088, startPoint y: 44, endPoint x: 1203, endPoint y: 47, distance: 114.6
click at [1203, 47] on input "weightlifting and powerlifting" at bounding box center [1257, 46] width 444 height 22
type input "weightlifting"
click at [1483, 35] on button "Navegar" at bounding box center [1510, 46] width 54 height 22
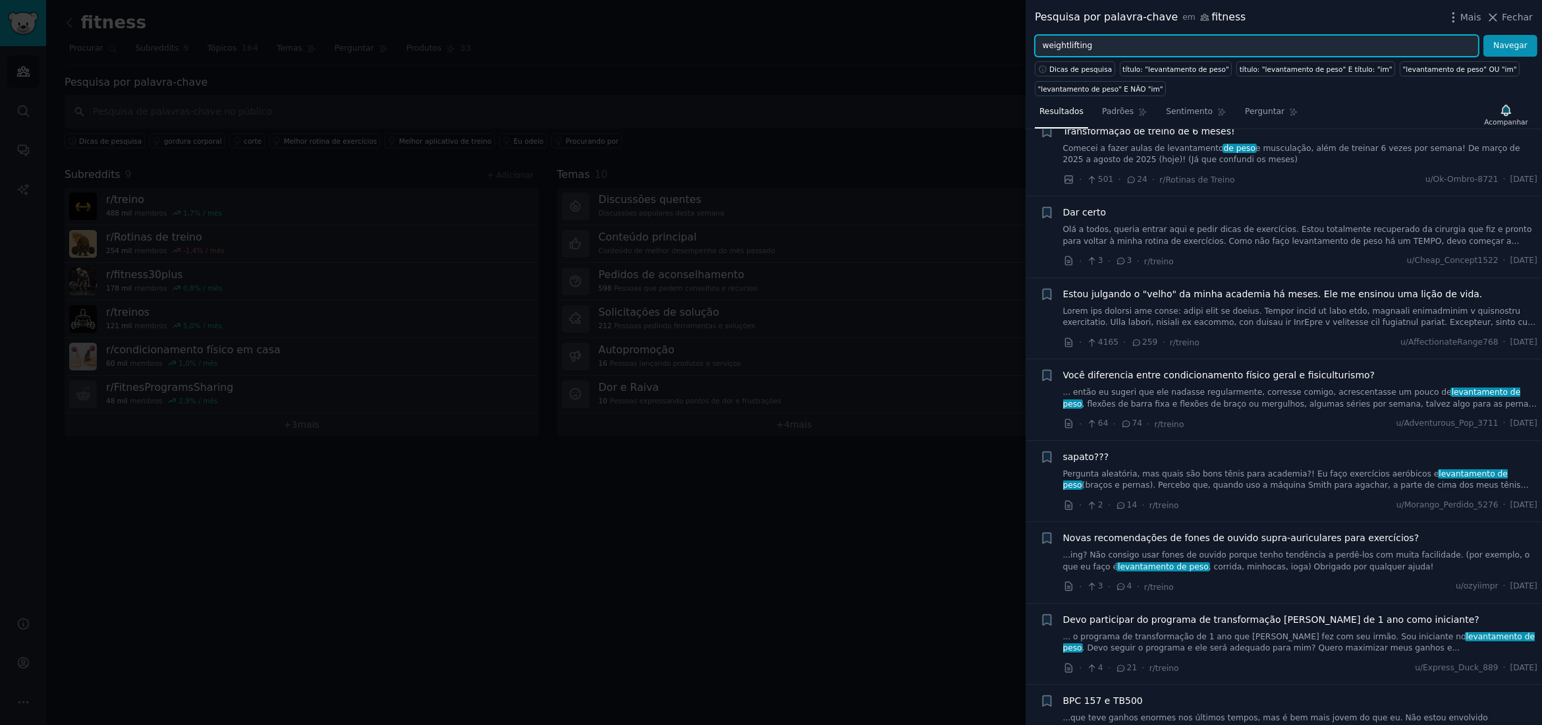
scroll to position [659, 0]
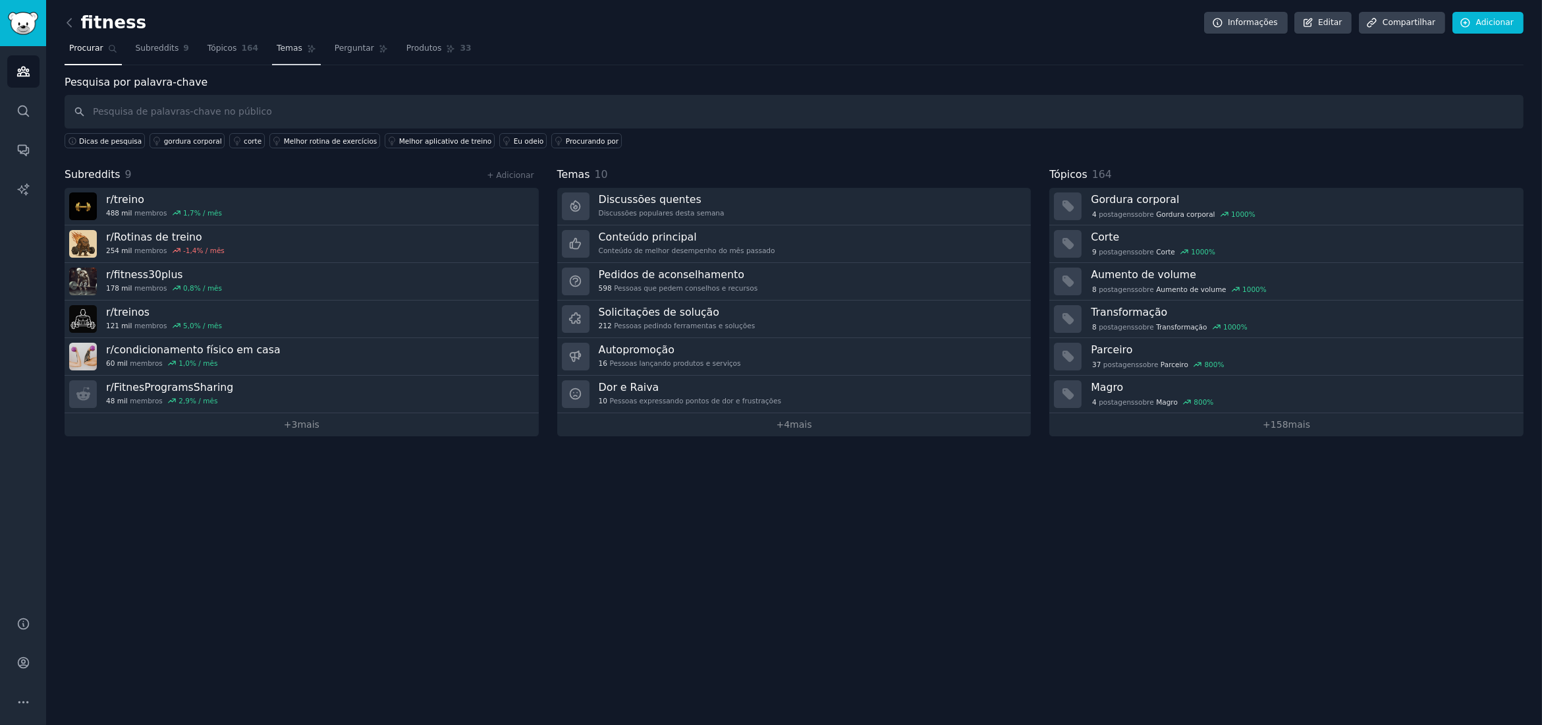
click at [275, 59] on link "Temas" at bounding box center [296, 51] width 49 height 27
